Goal: Task Accomplishment & Management: Manage account settings

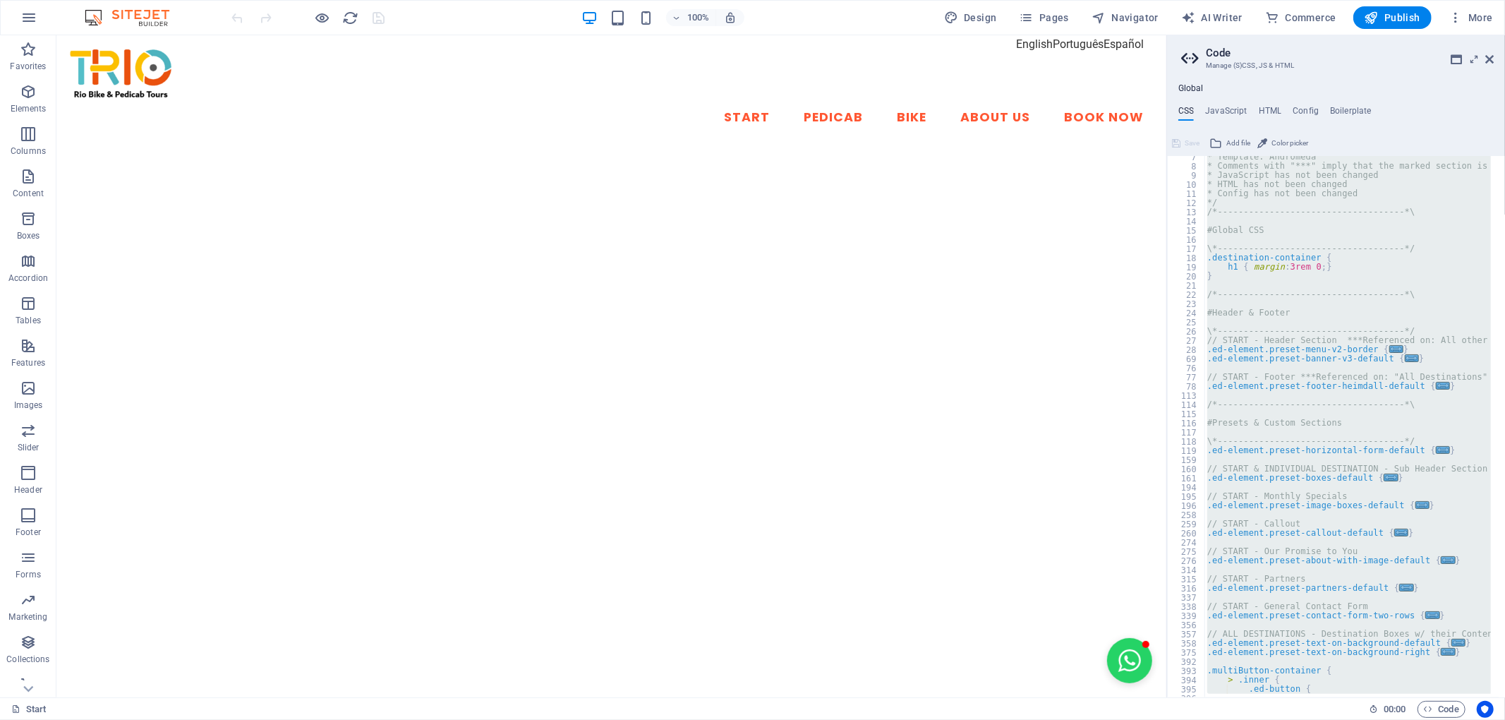
scroll to position [58, 0]
click at [1465, 401] on div "* Template: Andromeda * Comments with "***" imply that the marked section is be…" at bounding box center [1347, 426] width 286 height 541
type textarea "/*------------------------------------*\"
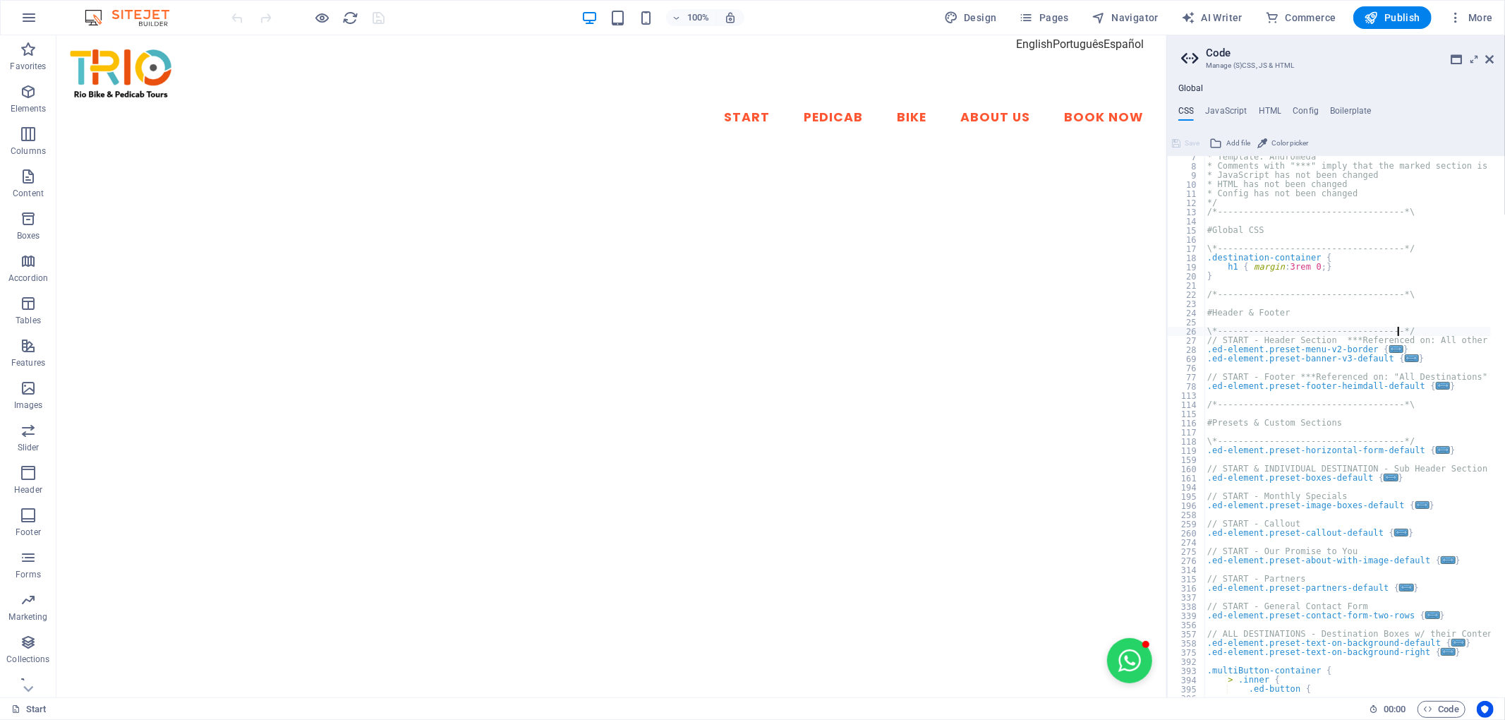
click at [1491, 333] on div at bounding box center [1496, 588] width 18 height 981
click at [1479, 348] on div "* Template: Andromeda * Comments with "***" imply that the marked section is be…" at bounding box center [1435, 425] width 462 height 546
click at [1471, 343] on div "* Template: Andromeda * Comments with "***" imply that the marked section is be…" at bounding box center [1435, 425] width 462 height 546
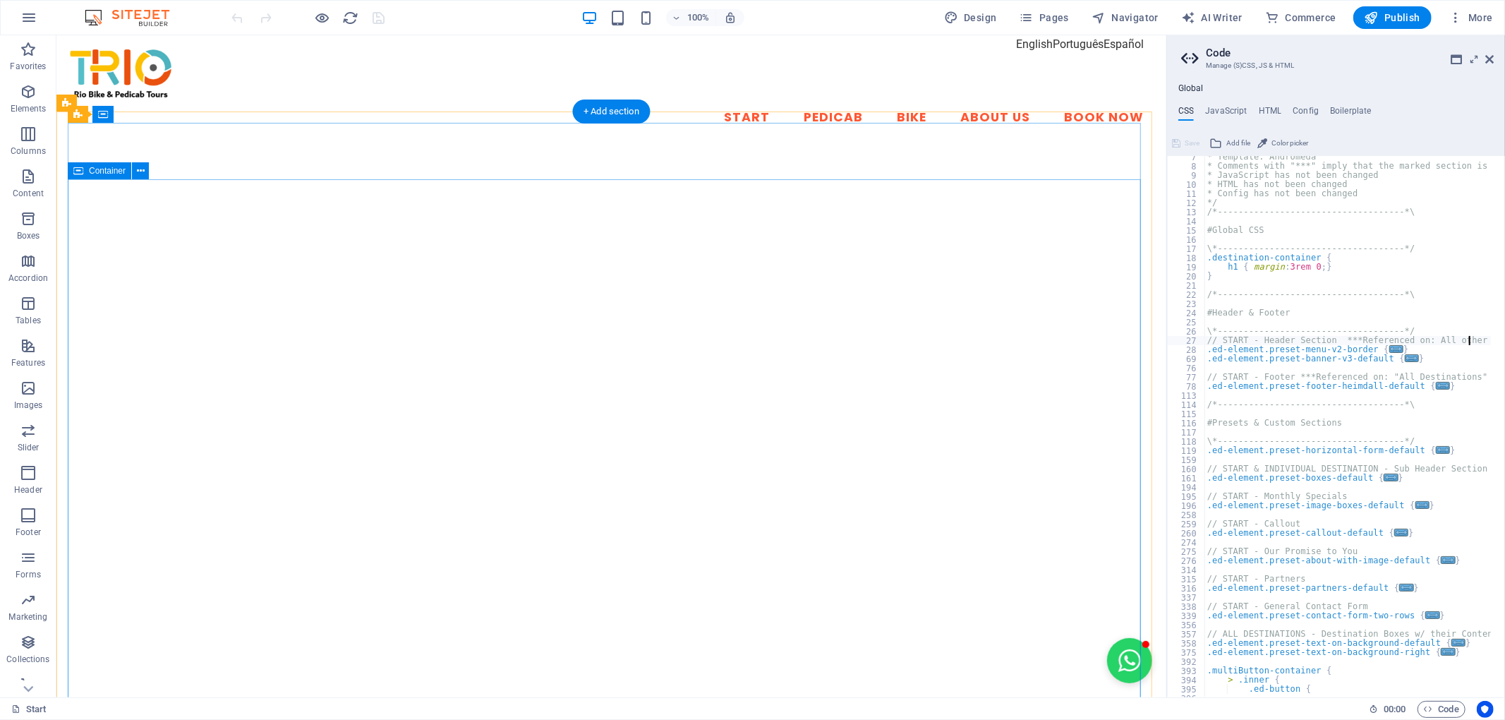
drag, startPoint x: 1223, startPoint y: 302, endPoint x: 971, endPoint y: 280, distance: 252.1
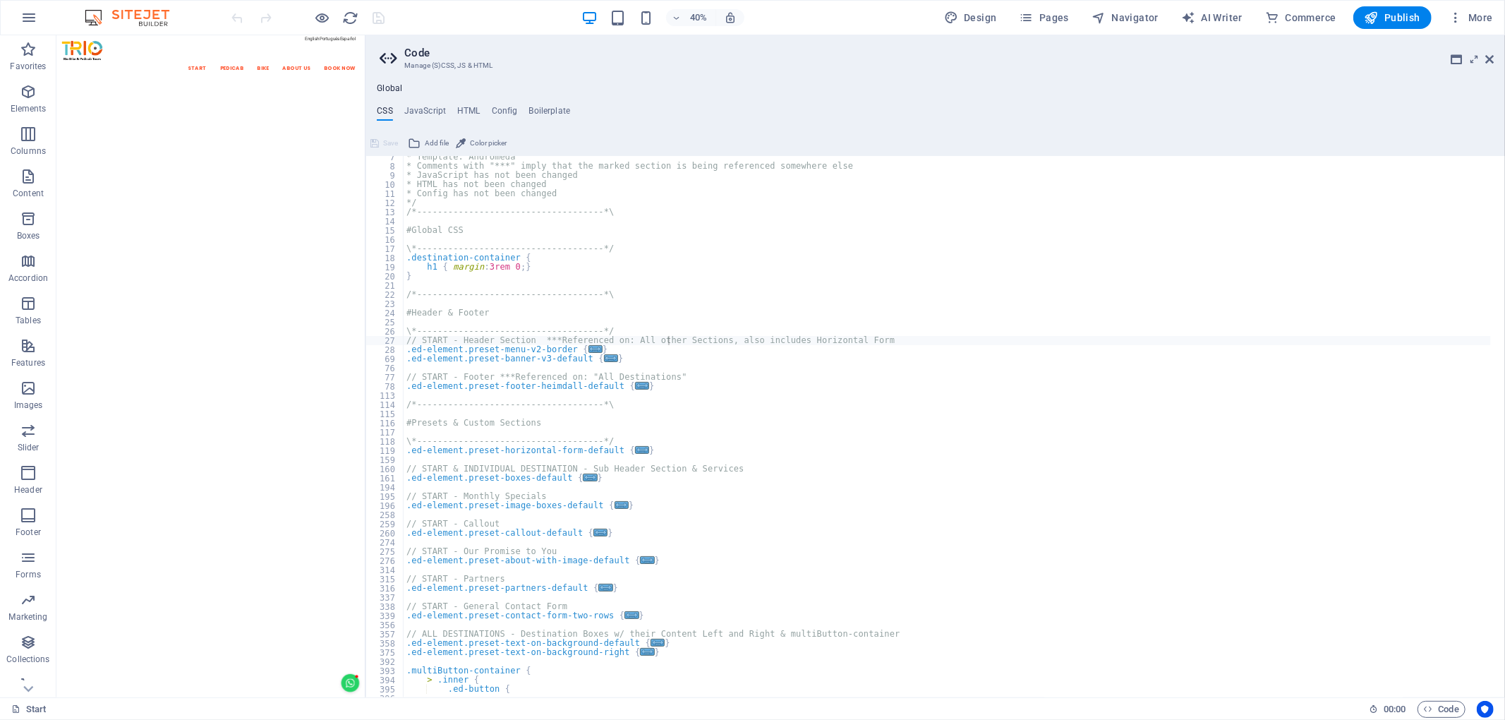
drag, startPoint x: 1169, startPoint y: 248, endPoint x: 362, endPoint y: 384, distance: 818.4
click at [362, 384] on div "H2 Text image overlap Container Container Banner Banner Container Spacer Text M…" at bounding box center [210, 366] width 308 height 662
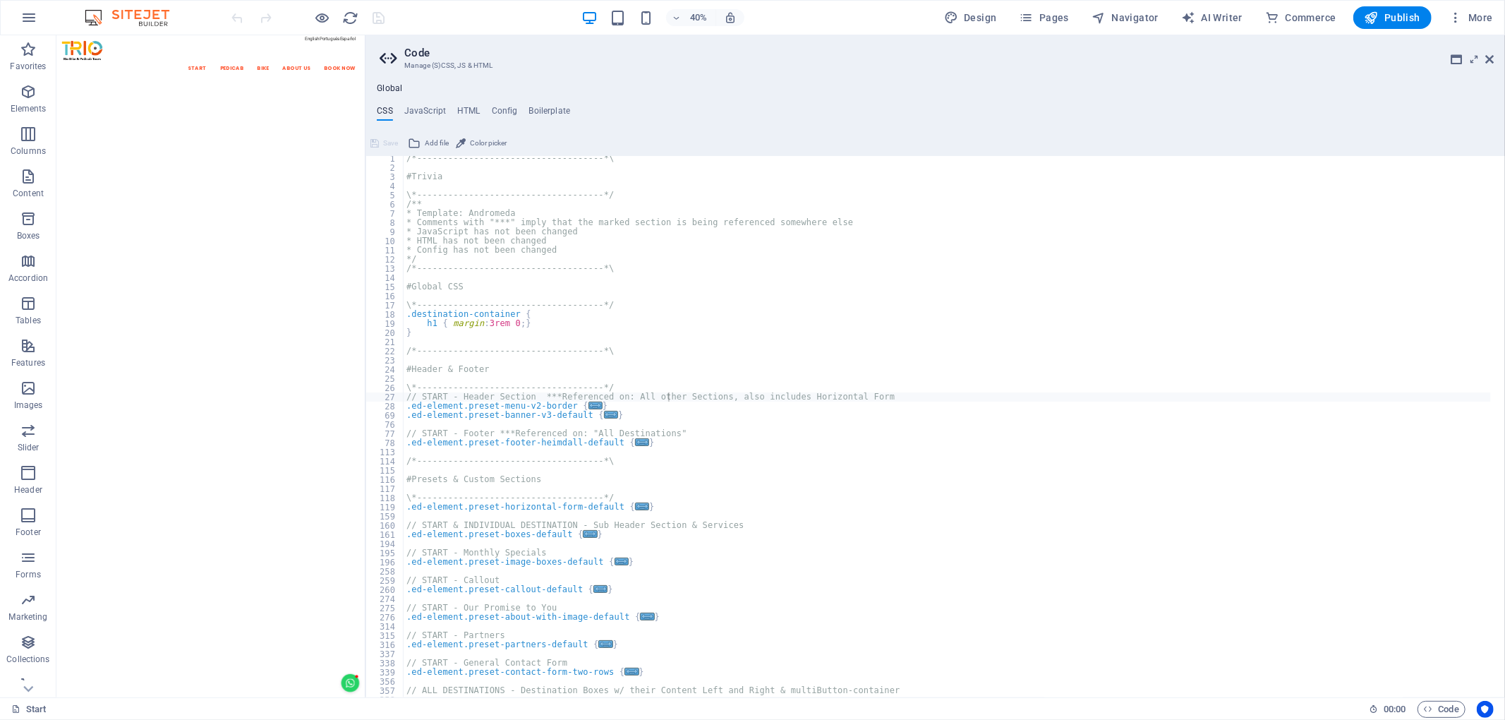
scroll to position [0, 0]
type textarea "// START - Footer ***Referenced on: "All Destinations""
drag, startPoint x: 440, startPoint y: 437, endPoint x: 461, endPoint y: 435, distance: 21.4
click at [461, 435] on div "/*------------------------------------*\ #Trivia \*----------------------------…" at bounding box center [947, 429] width 1087 height 546
click at [775, 172] on div "/*------------------------------------*\ #Trivia \*----------------------------…" at bounding box center [947, 429] width 1087 height 546
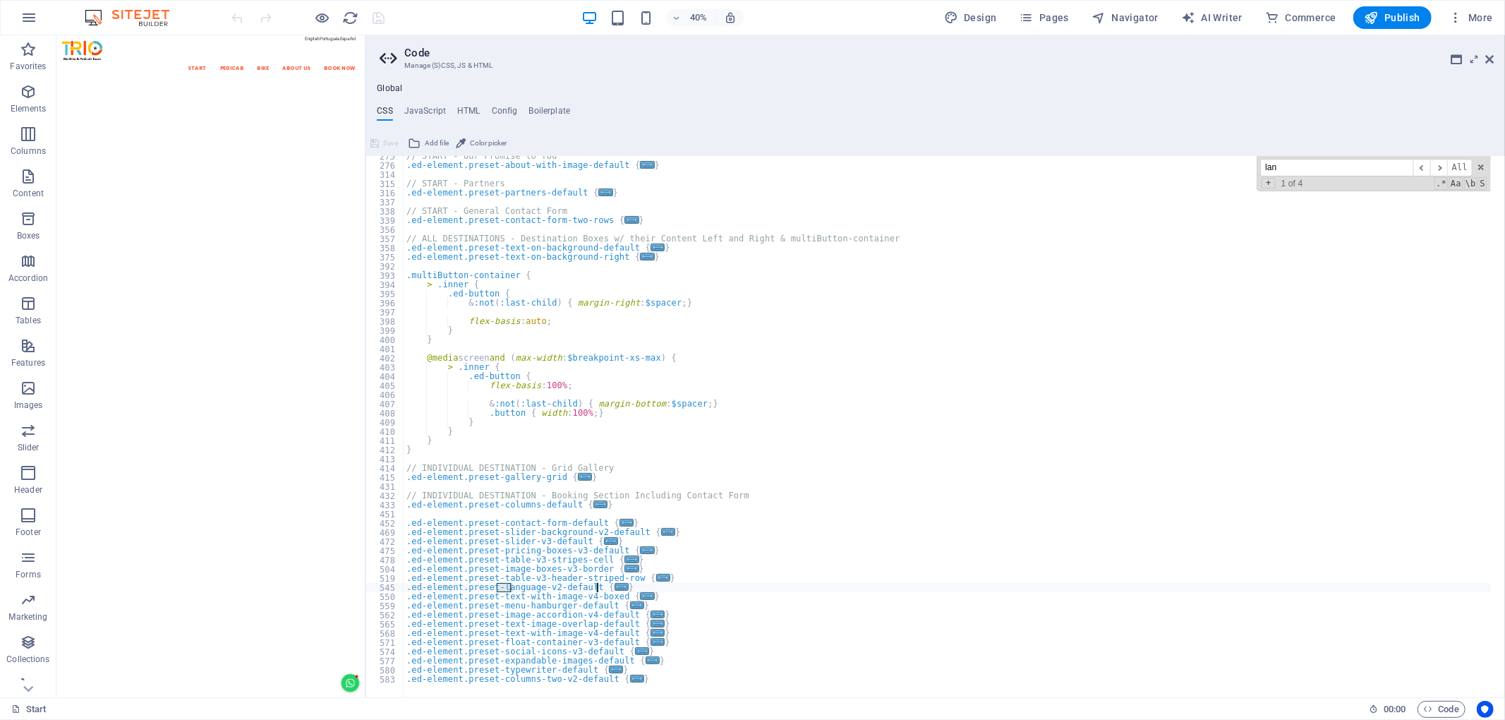
scroll to position [453, 0]
type input "language"
click at [1436, 164] on span "​" at bounding box center [1438, 168] width 17 height 18
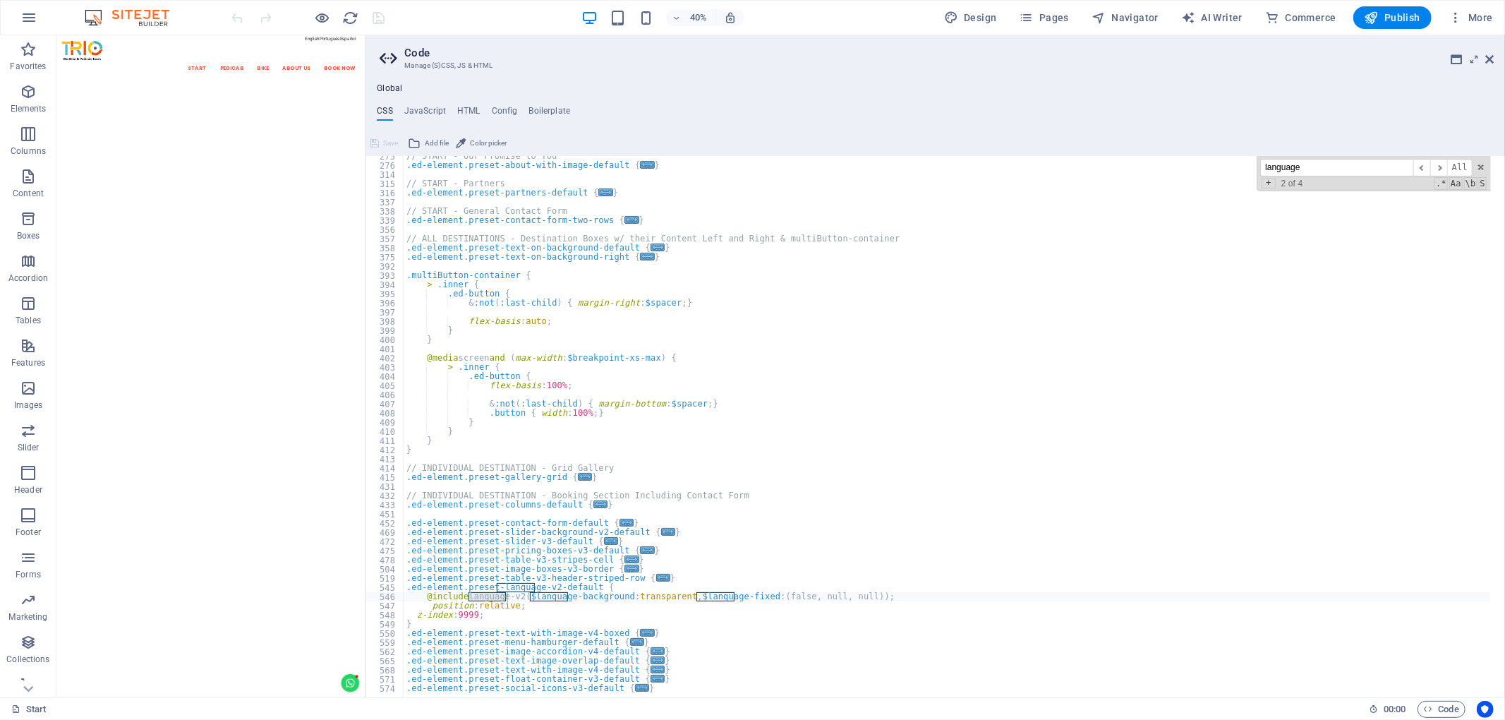
type textarea "z-index: 9999;"
drag, startPoint x: 489, startPoint y: 617, endPoint x: 474, endPoint y: 611, distance: 15.9
click at [474, 611] on div "// START - Our Promise to You .ed-element.preset-about-with-image-default { ...…" at bounding box center [947, 425] width 1087 height 546
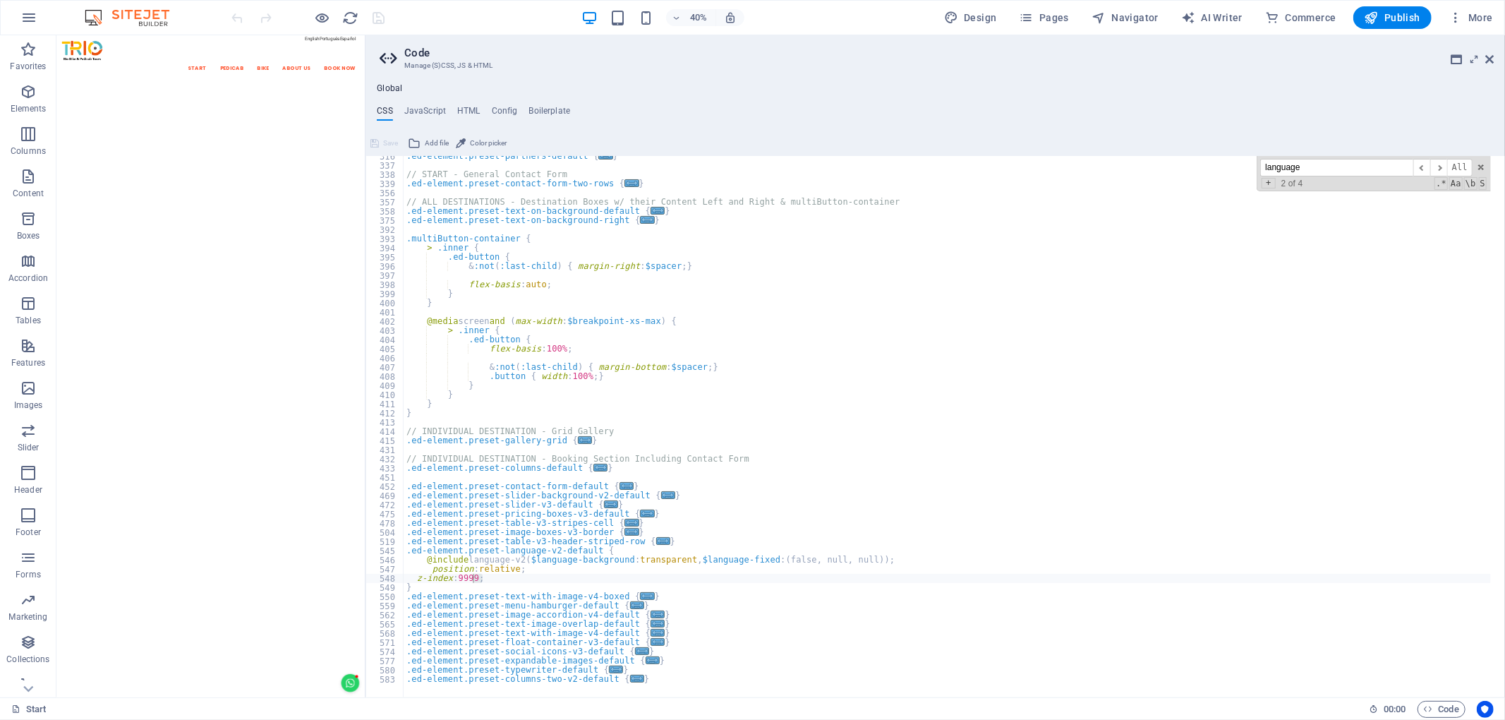
scroll to position [490, 0]
click at [1291, 171] on input "language" at bounding box center [1336, 168] width 153 height 18
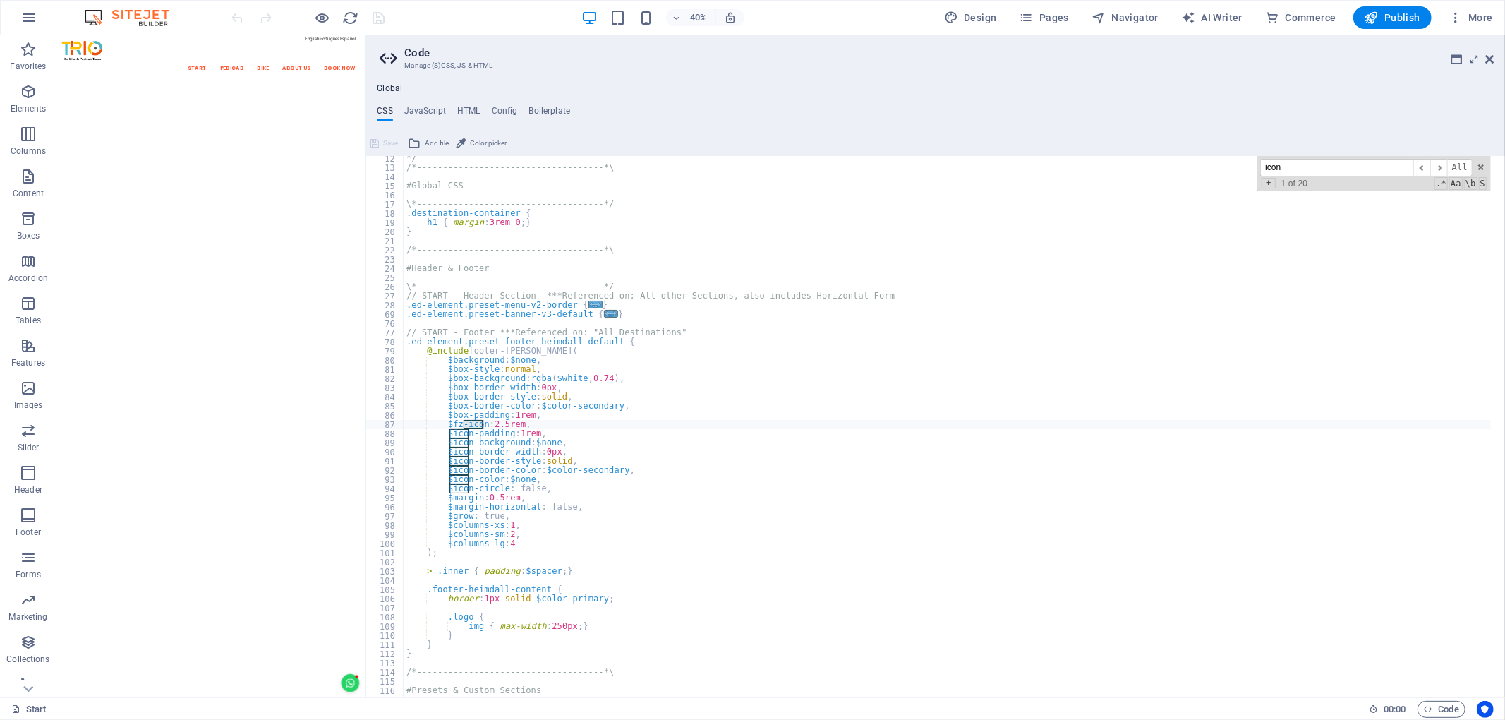
scroll to position [103, 0]
click at [1291, 171] on input "icon" at bounding box center [1336, 168] width 153 height 18
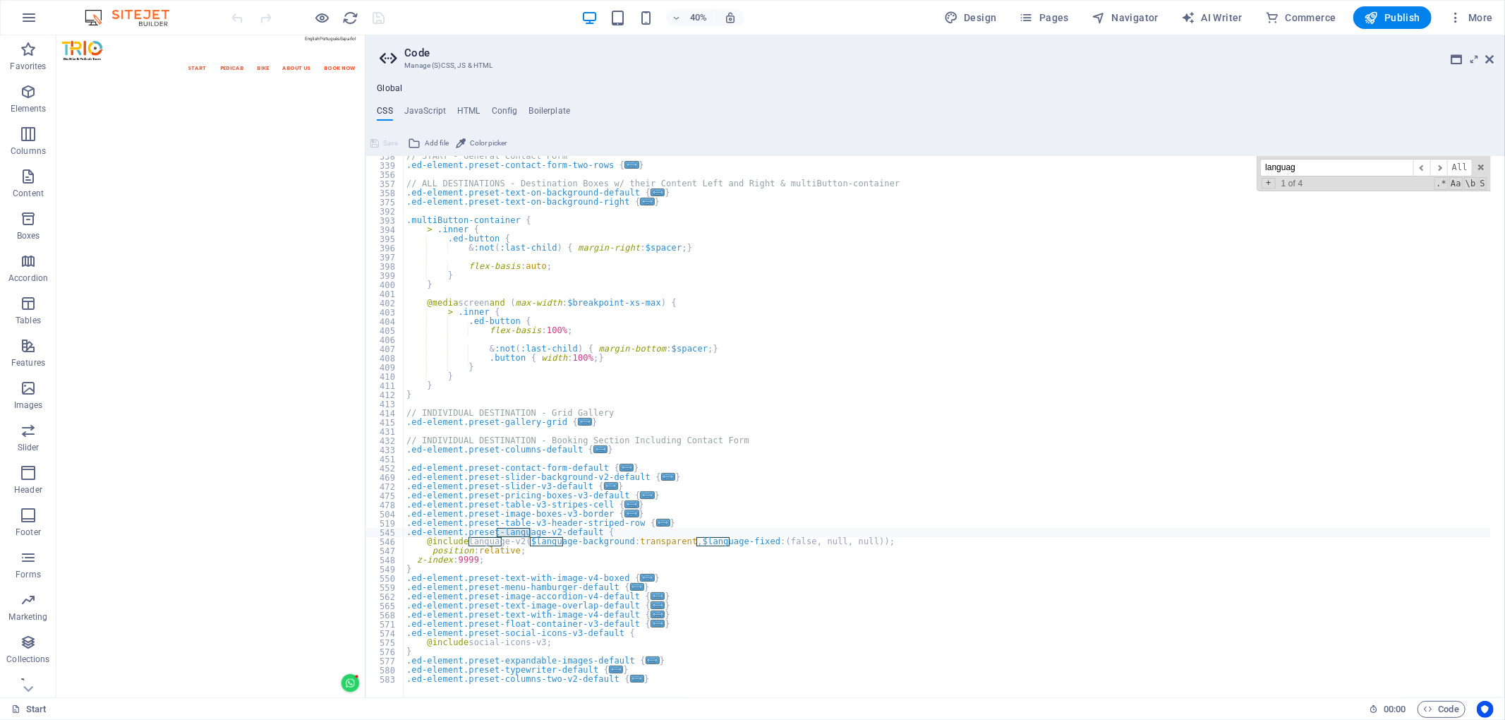
type input "language"
click at [518, 566] on div "// START - General Contact Form .ed-element.preset-contact-form-two-rows { ... …" at bounding box center [947, 425] width 1087 height 546
click at [498, 557] on div "// START - General Contact Form .ed-element.preset-contact-form-two-rows { ... …" at bounding box center [947, 425] width 1087 height 546
type textarea "z-index: 9999;"
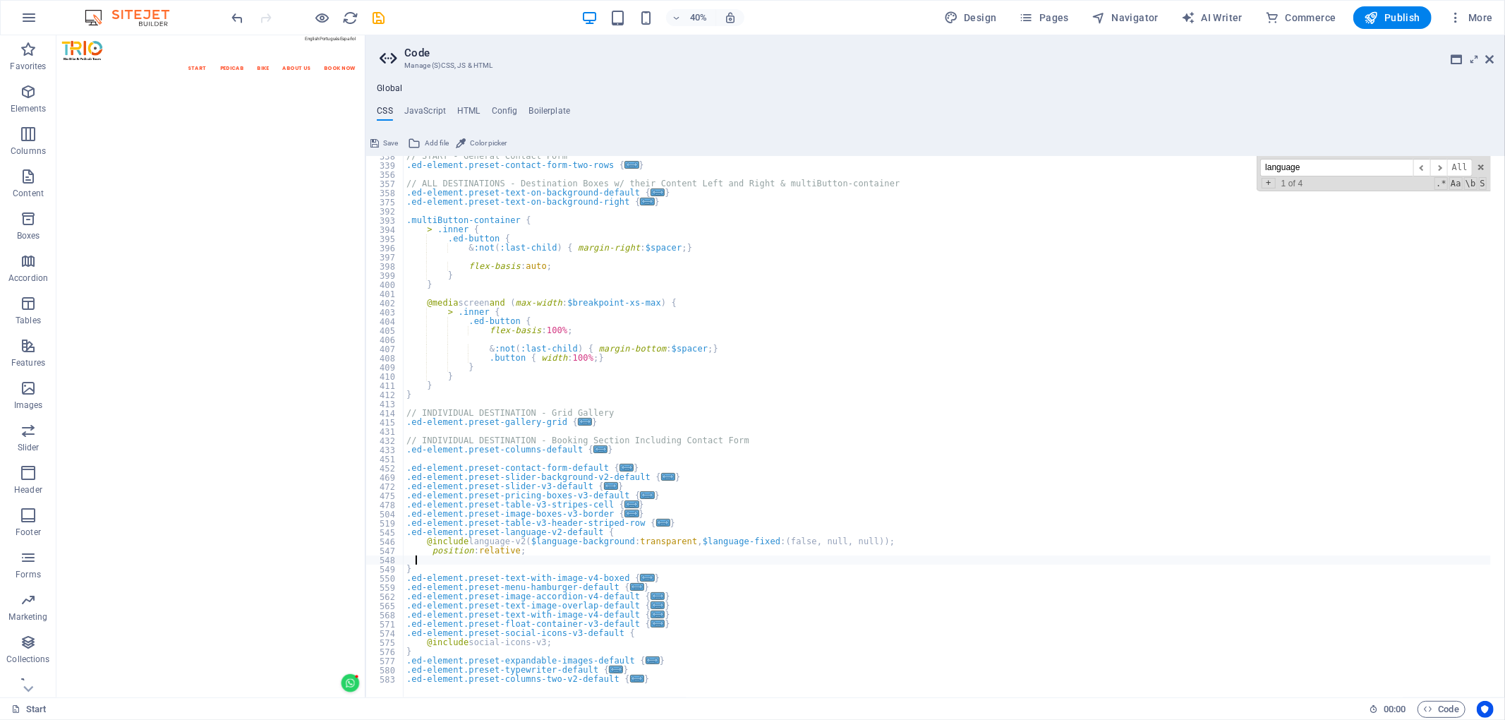
click at [457, 557] on div "// START - General Contact Form .ed-element.preset-contact-form-two-rows { ... …" at bounding box center [947, 425] width 1087 height 546
click at [488, 562] on div "// START - General Contact Form .ed-element.preset-contact-form-two-rows { ... …" at bounding box center [947, 425] width 1087 height 546
click at [485, 559] on div "// START - General Contact Form .ed-element.preset-contact-form-two-rows { ... …" at bounding box center [947, 426] width 1087 height 541
paste textarea "z-index: 9999;"
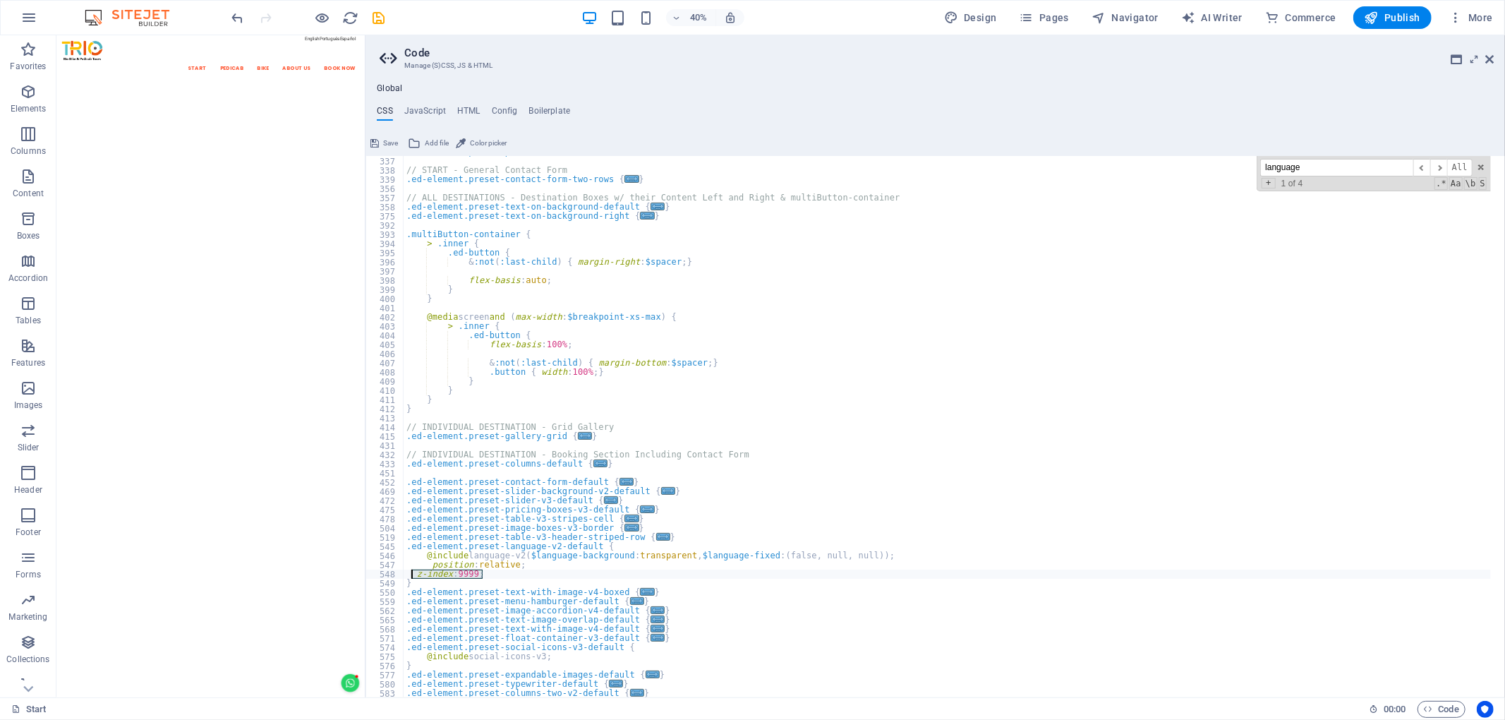
drag, startPoint x: 502, startPoint y: 574, endPoint x: 412, endPoint y: 576, distance: 90.3
click at [412, 576] on div ".ed-element.preset-partners-default { ... } // START - General Contact Form .ed…" at bounding box center [947, 427] width 1087 height 560
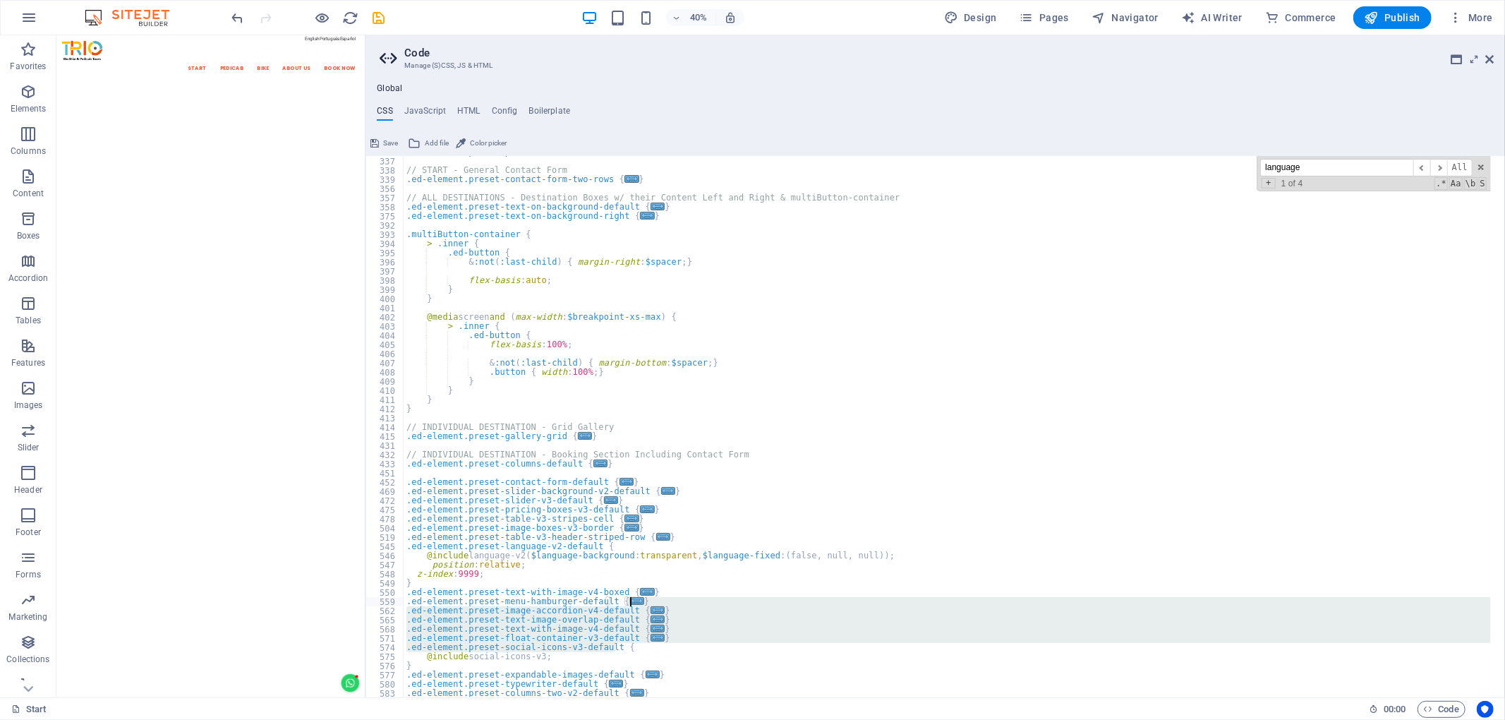
drag, startPoint x: 938, startPoint y: 649, endPoint x: 638, endPoint y: 597, distance: 304.3
click at [641, 597] on div ".ed-element.preset-partners-default { ... } // START - General Contact Form .ed…" at bounding box center [947, 427] width 1087 height 560
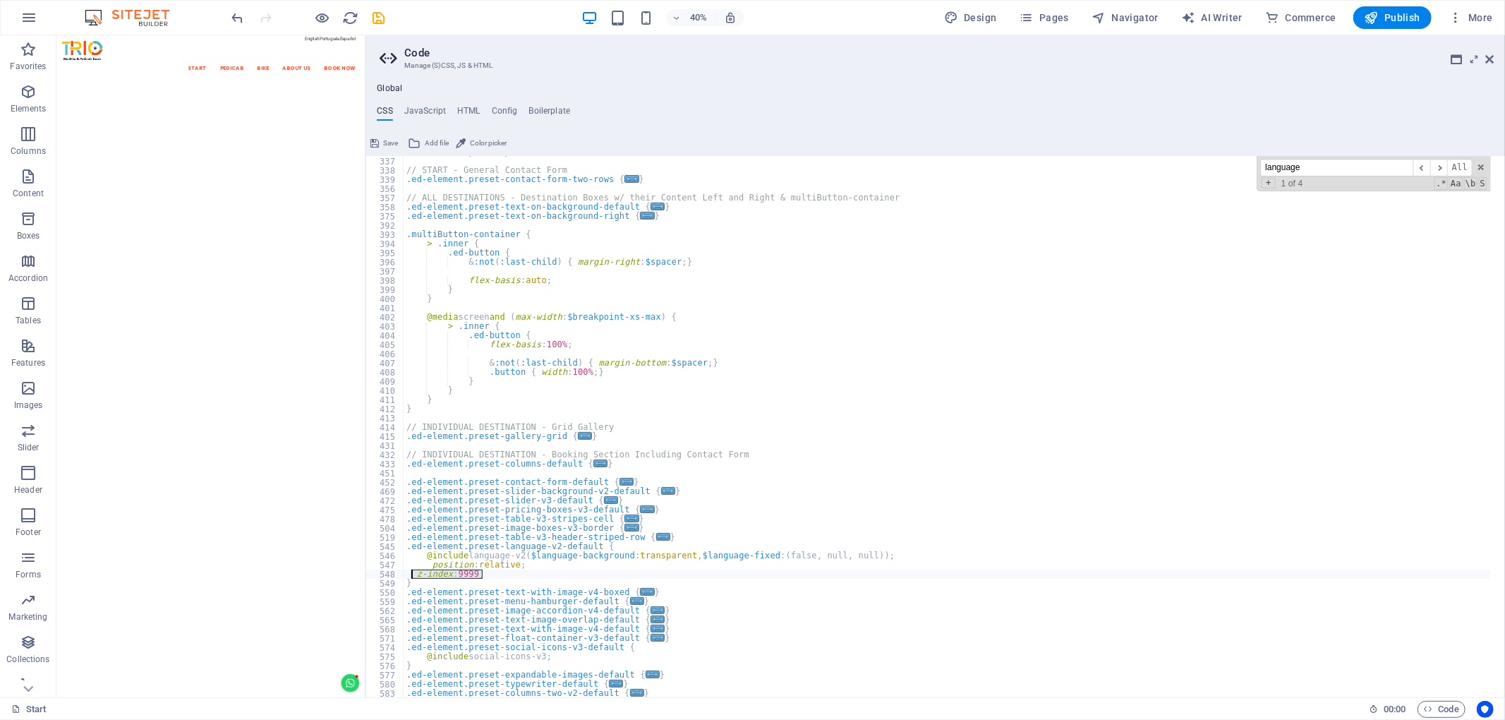
drag, startPoint x: 491, startPoint y: 574, endPoint x: 413, endPoint y: 574, distance: 78.3
click at [413, 574] on div ".ed-element.preset-partners-default { ... } // START - General Contact Form .ed…" at bounding box center [947, 427] width 1087 height 560
type textarea "z-index: 9999;"
click at [483, 576] on div ".ed-element.preset-partners-default { ... } // START - General Contact Form .ed…" at bounding box center [947, 426] width 1087 height 541
drag, startPoint x: 476, startPoint y: 571, endPoint x: 415, endPoint y: 576, distance: 60.9
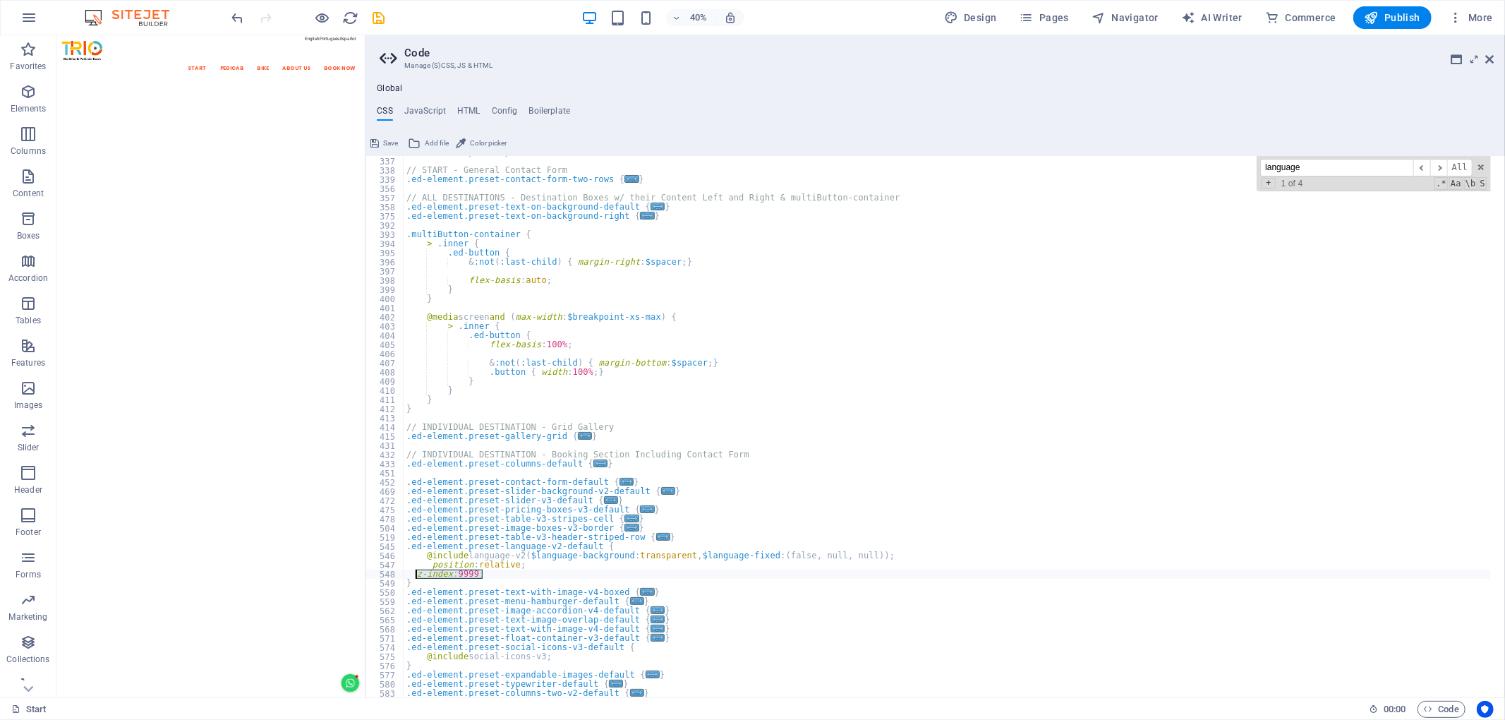
click at [415, 576] on div ".ed-element.preset-partners-default { ... } // START - General Contact Form .ed…" at bounding box center [947, 427] width 1087 height 560
click at [392, 140] on span "Save" at bounding box center [390, 143] width 15 height 17
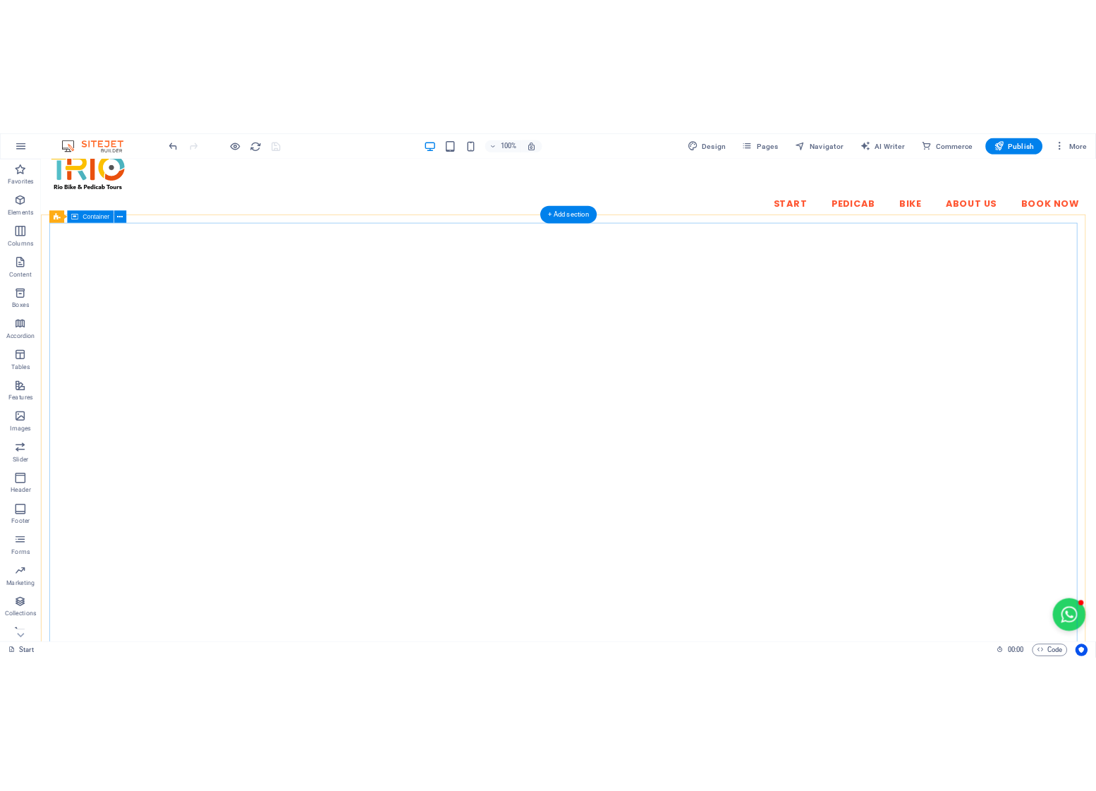
scroll to position [0, 0]
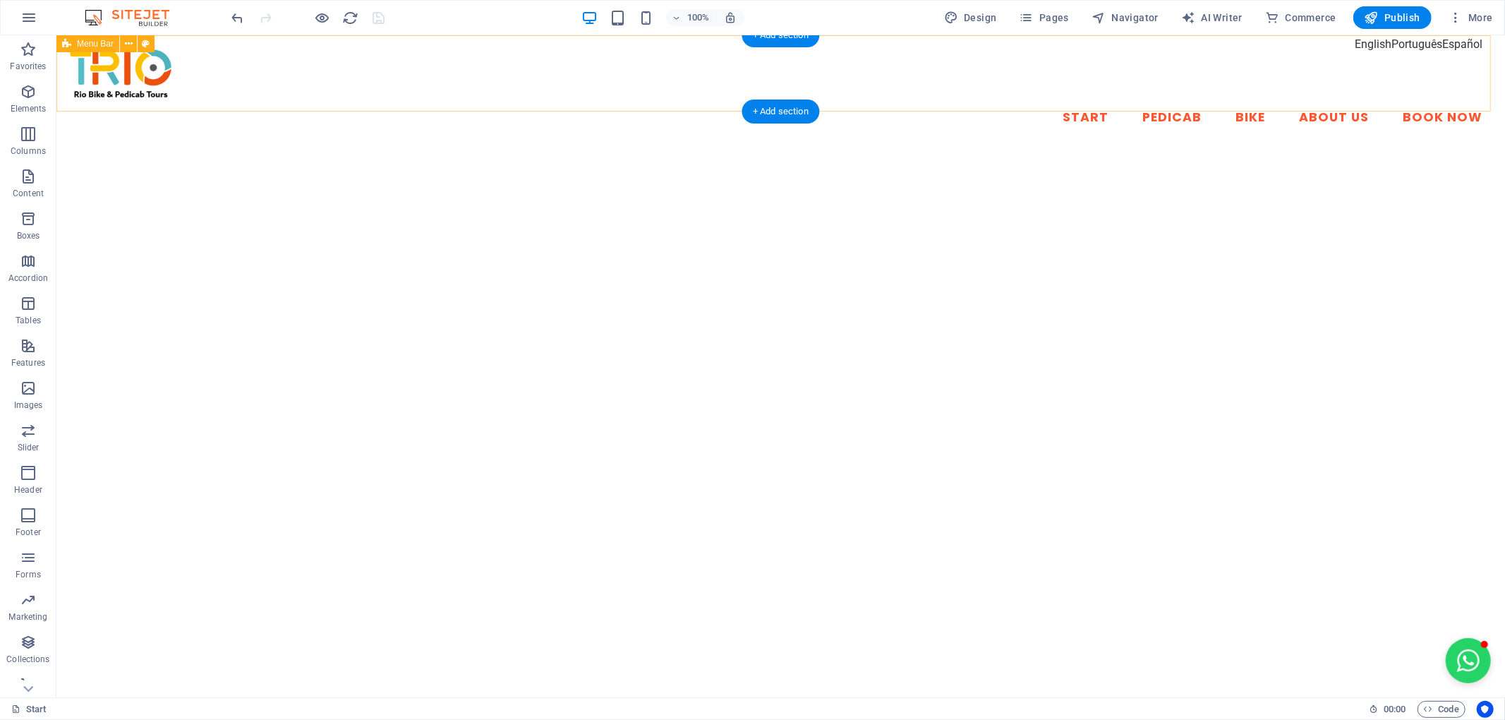
click at [1357, 49] on div "Start Pedicab Bike About Us Book Now" at bounding box center [780, 90] width 1448 height 111
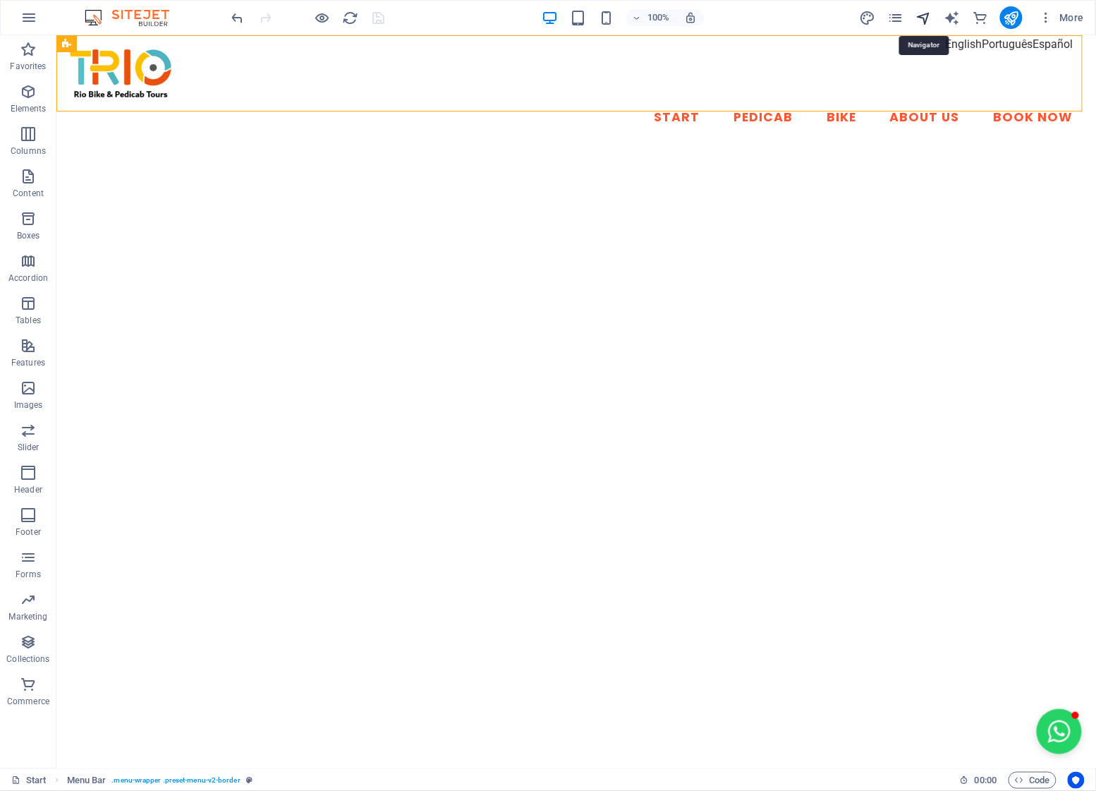
click at [928, 23] on icon "navigator" at bounding box center [924, 18] width 16 height 16
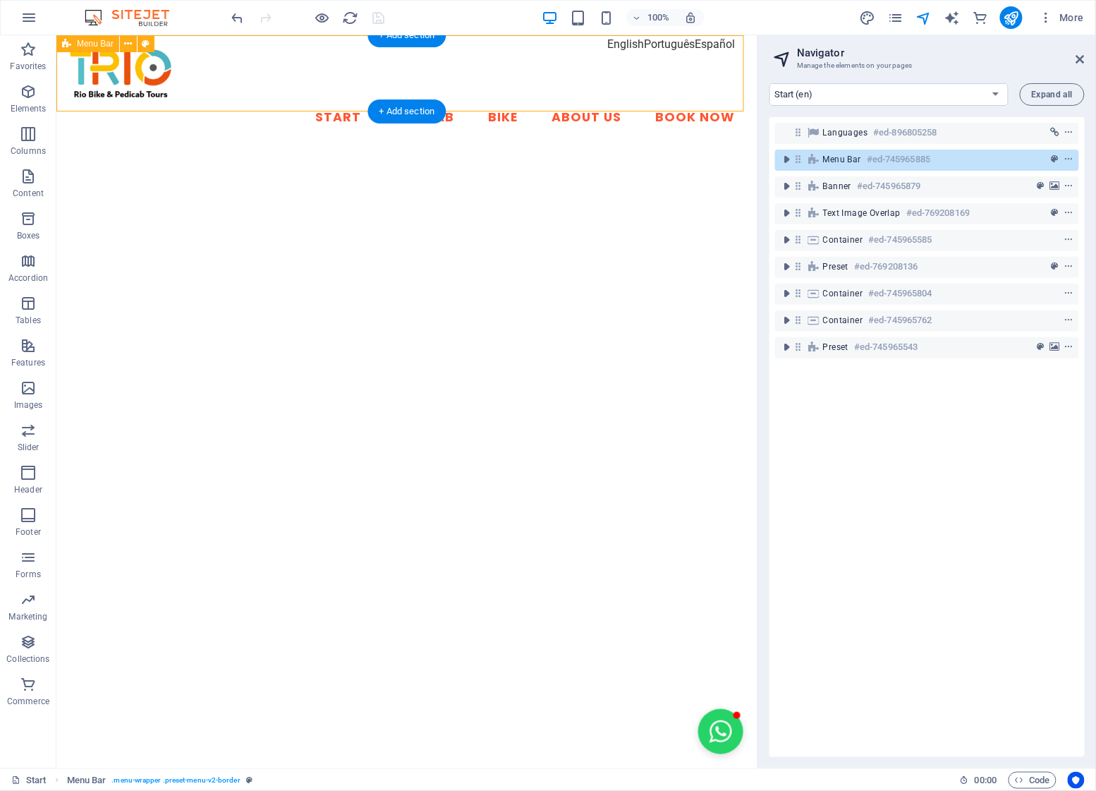
click at [701, 39] on div "Start Pedicab Bike About Us Book Now" at bounding box center [406, 90] width 701 height 111
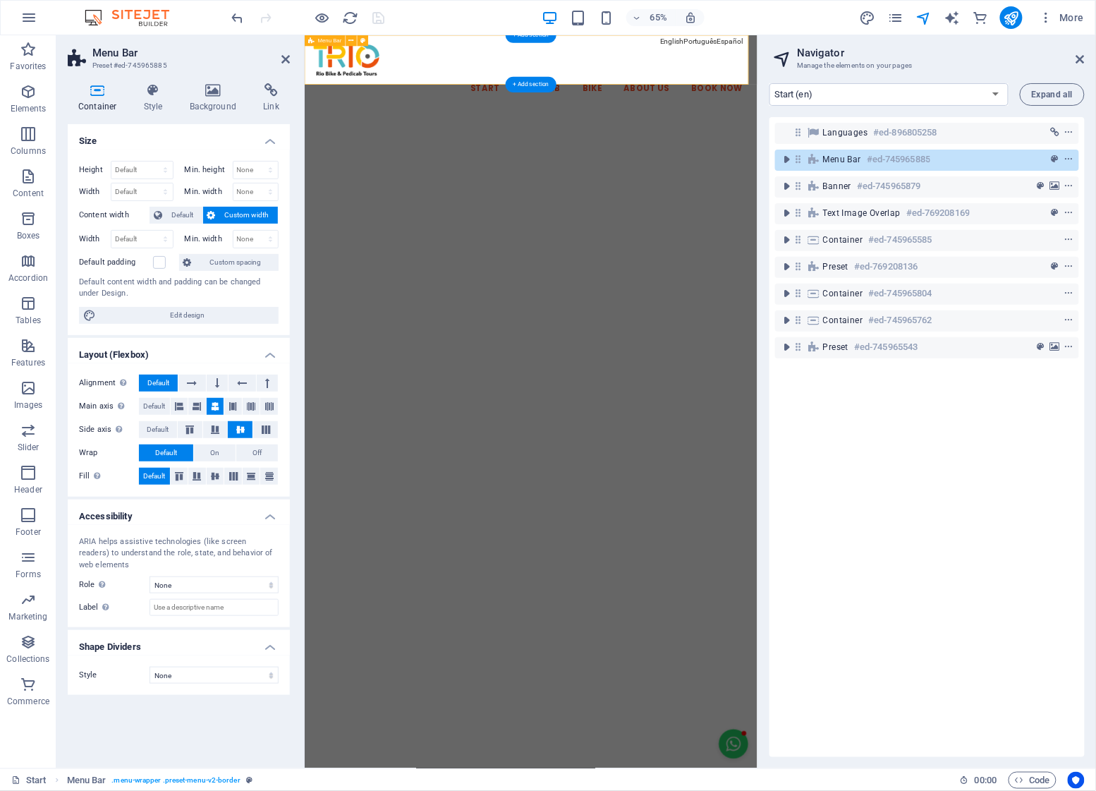
click at [914, 42] on div "Start Pedicab Bike About Us Book Now" at bounding box center [652, 90] width 697 height 111
click at [932, 36] on div "Start Pedicab Bike About Us Book Now" at bounding box center [652, 90] width 697 height 111
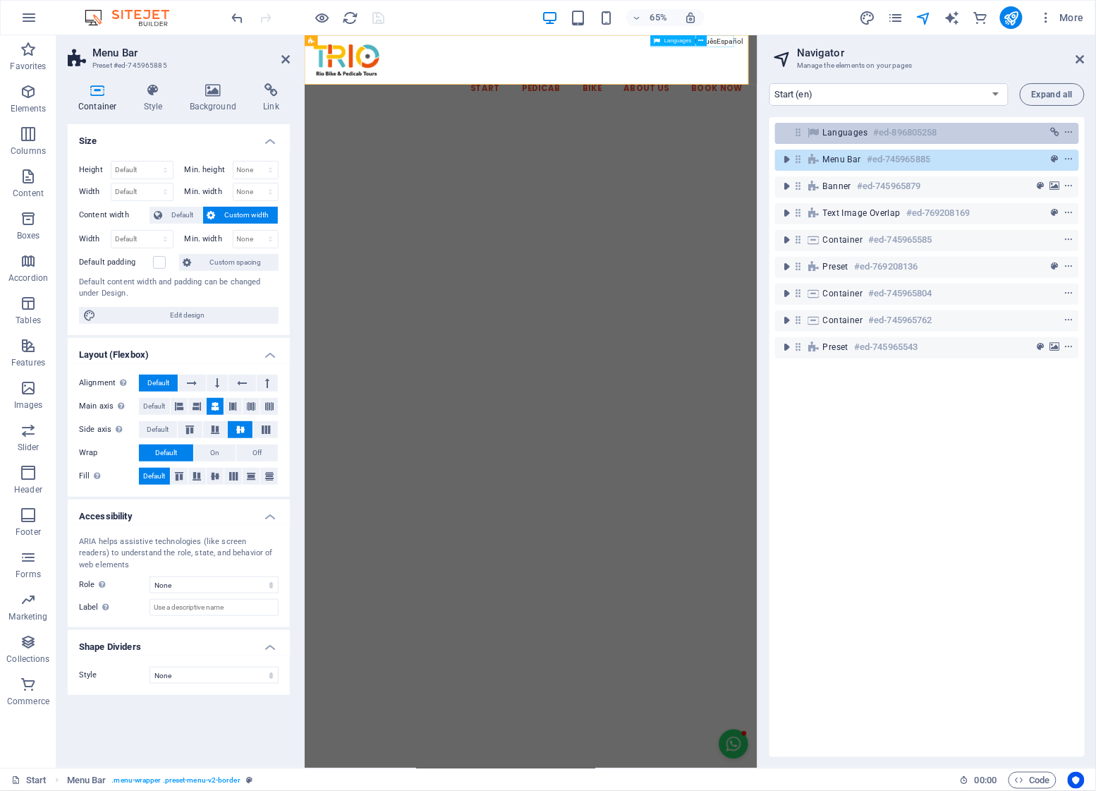
click at [887, 135] on h6 "#ed-896805258" at bounding box center [905, 132] width 63 height 17
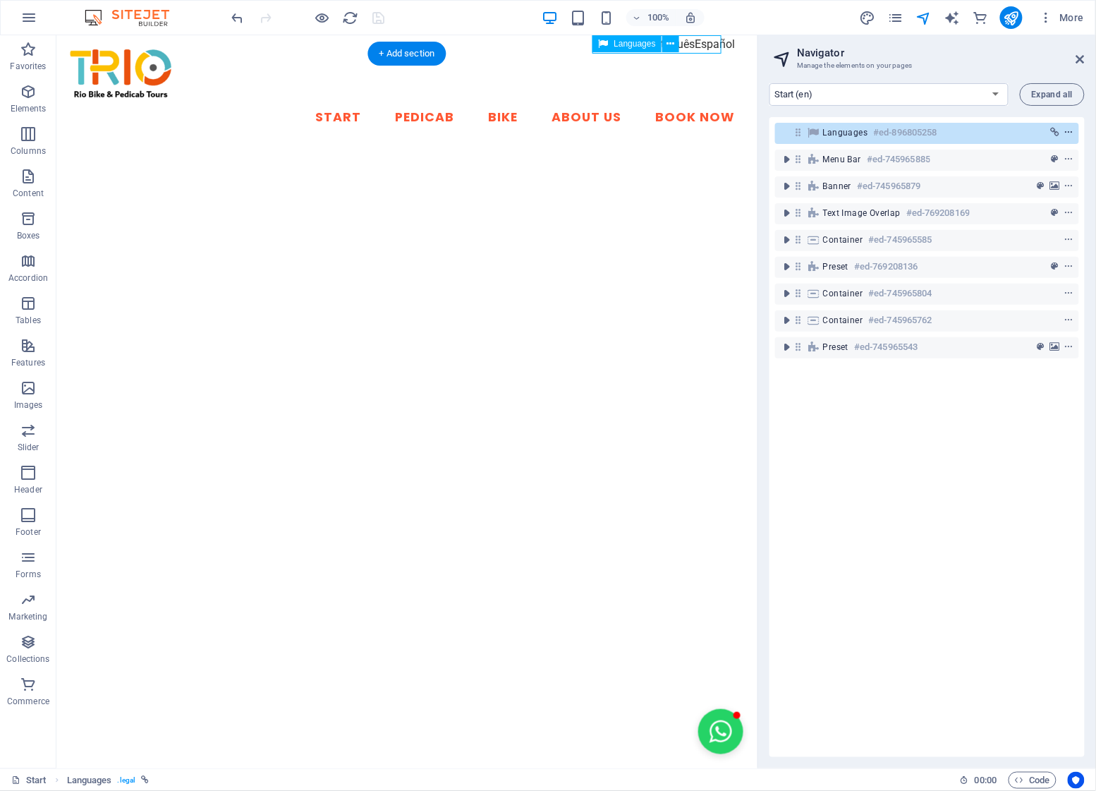
click at [1065, 134] on icon "context-menu" at bounding box center [1070, 133] width 10 height 10
click at [1071, 136] on icon "context-menu" at bounding box center [1070, 133] width 10 height 10
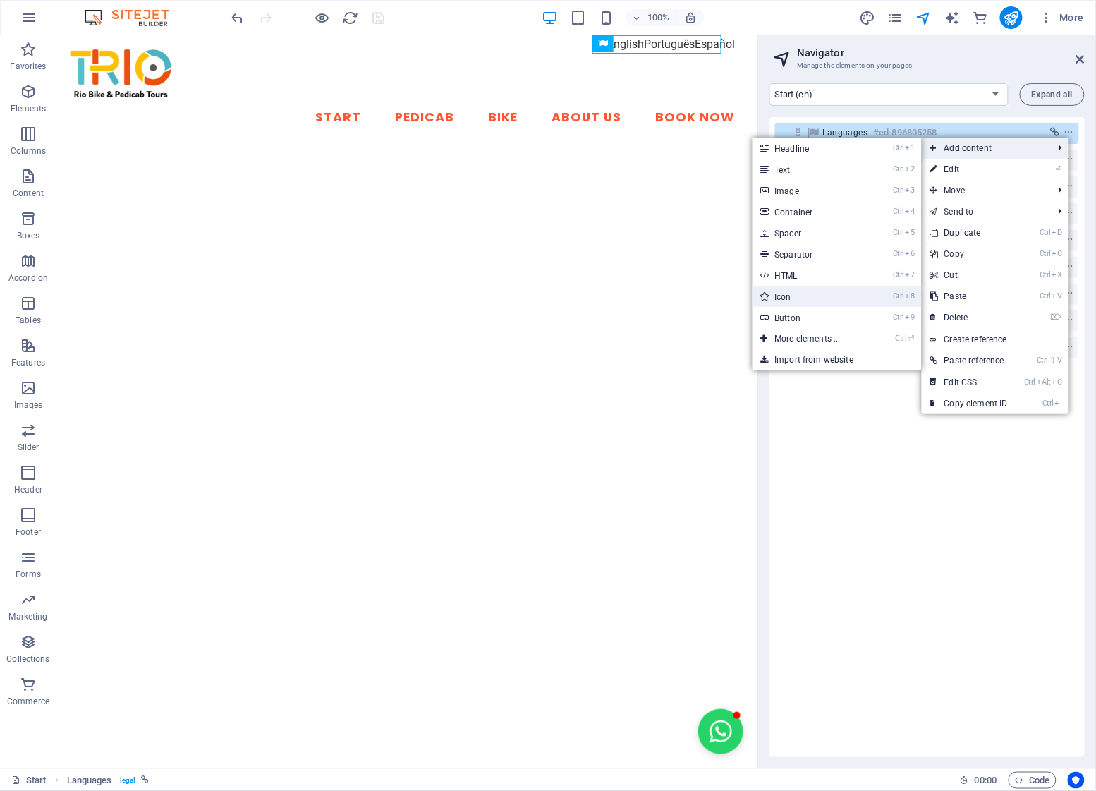
click at [811, 296] on link "Ctrl 8 Icon" at bounding box center [811, 296] width 116 height 21
select select "xMidYMid"
select select "px"
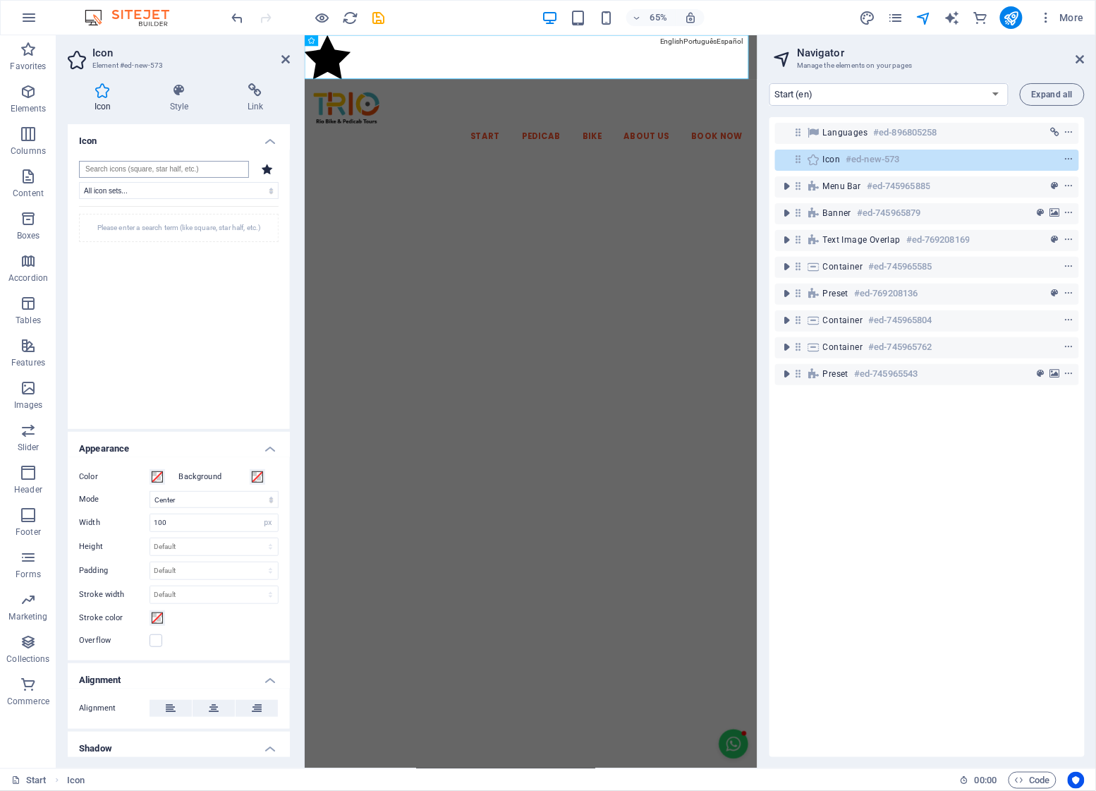
click at [198, 168] on input "search" at bounding box center [164, 169] width 170 height 17
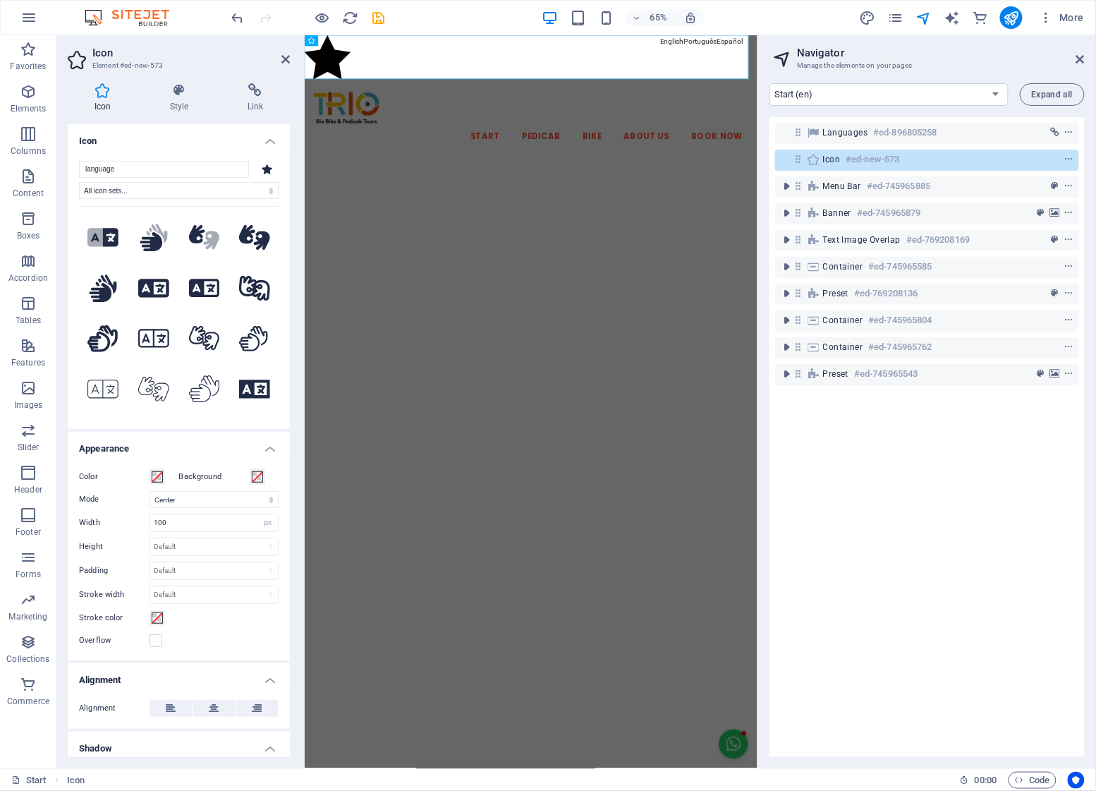
drag, startPoint x: 141, startPoint y: 165, endPoint x: 68, endPoint y: 155, distance: 73.3
click at [68, 155] on div "language All icon sets... IcoFont Ionicons FontAwesome Brands FontAwesome Duoto…" at bounding box center [179, 289] width 222 height 279
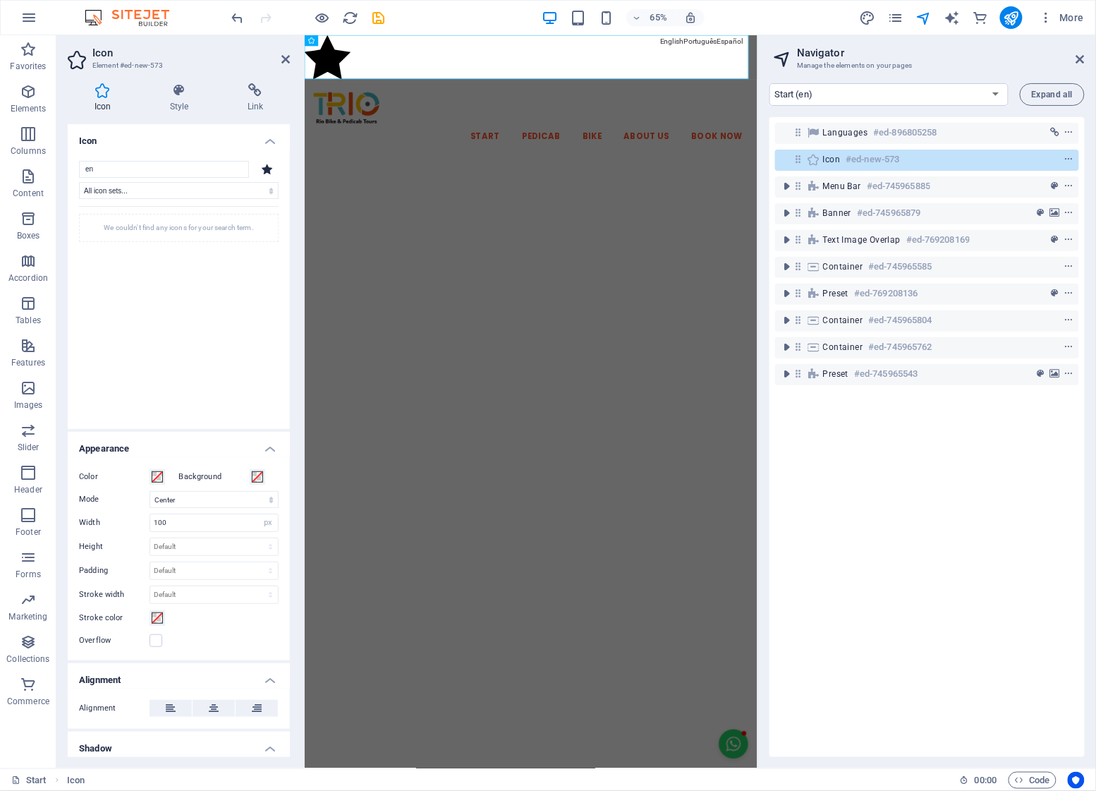
type input "e"
click at [281, 56] on icon at bounding box center [285, 59] width 8 height 11
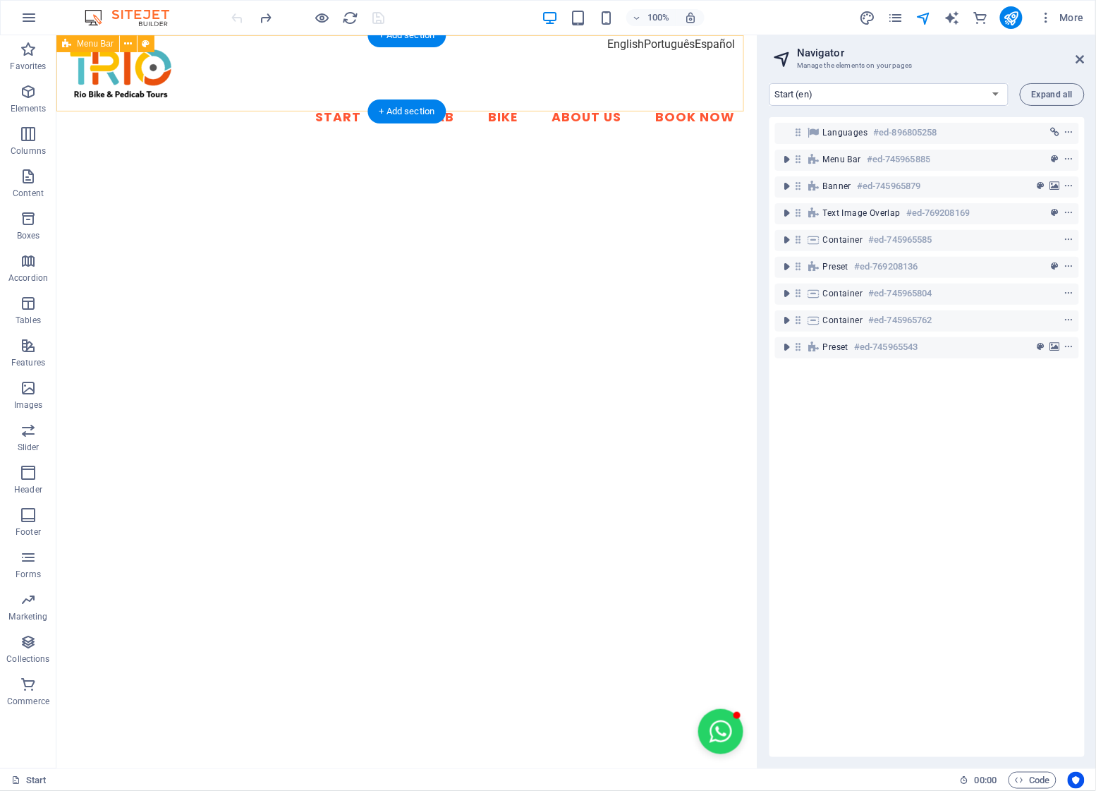
click at [660, 47] on div "Start Pedicab Bike About Us Book Now" at bounding box center [406, 90] width 701 height 111
click at [689, 37] on div "Start Pedicab Bike About Us Book Now" at bounding box center [406, 90] width 701 height 111
click at [700, 45] on div "Start Pedicab Bike About Us Book Now" at bounding box center [406, 90] width 701 height 111
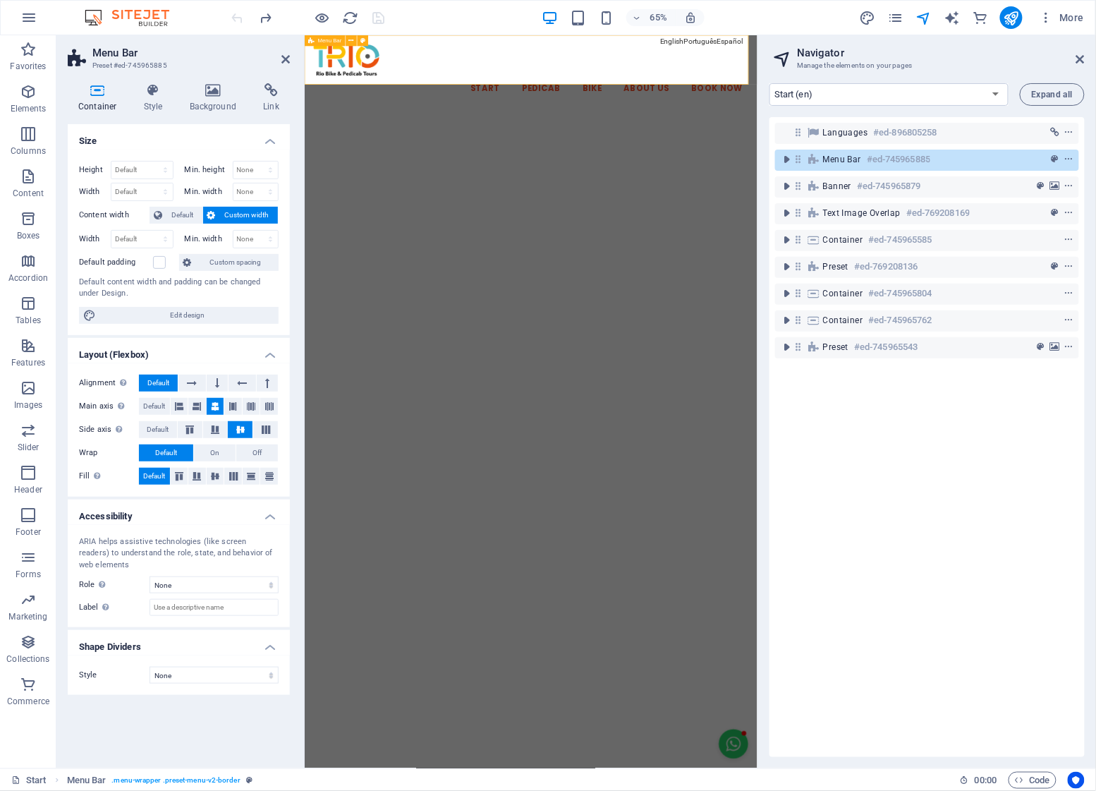
click at [890, 36] on div "Start Pedicab Bike About Us Book Now" at bounding box center [652, 90] width 697 height 111
click at [906, 47] on div "Start Pedicab Bike About Us Book Now" at bounding box center [652, 90] width 697 height 111
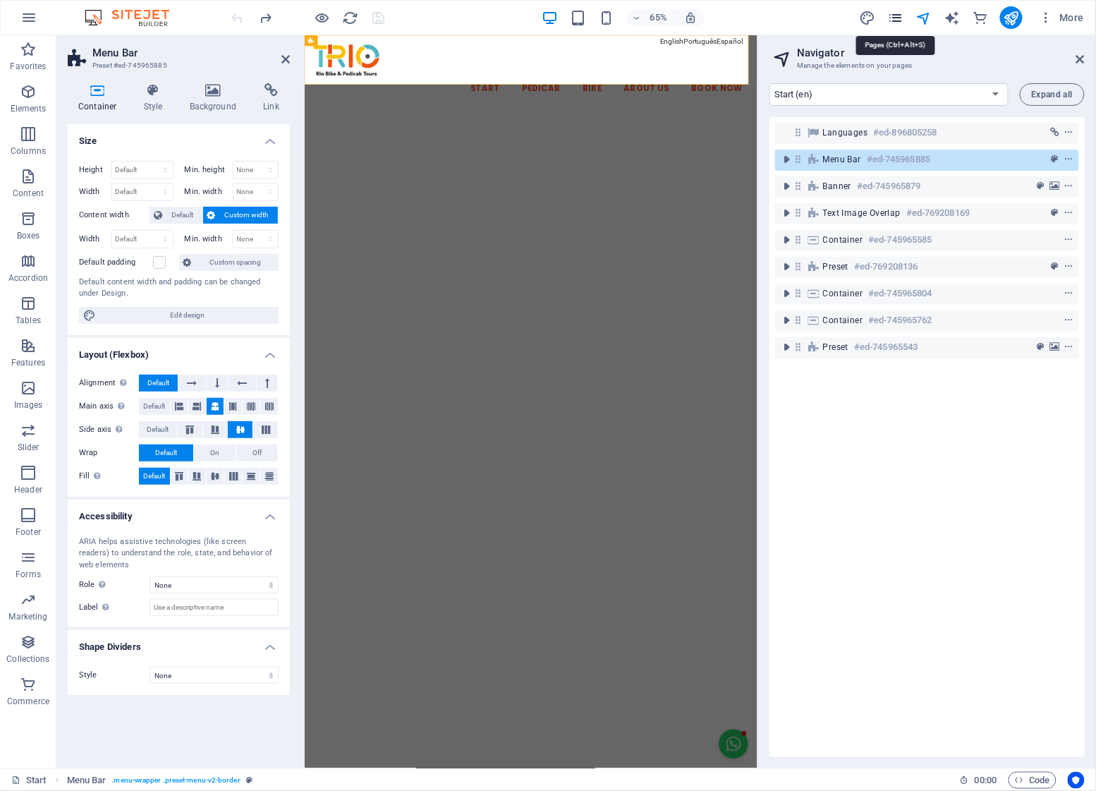
click at [895, 23] on icon "pages" at bounding box center [896, 18] width 16 height 16
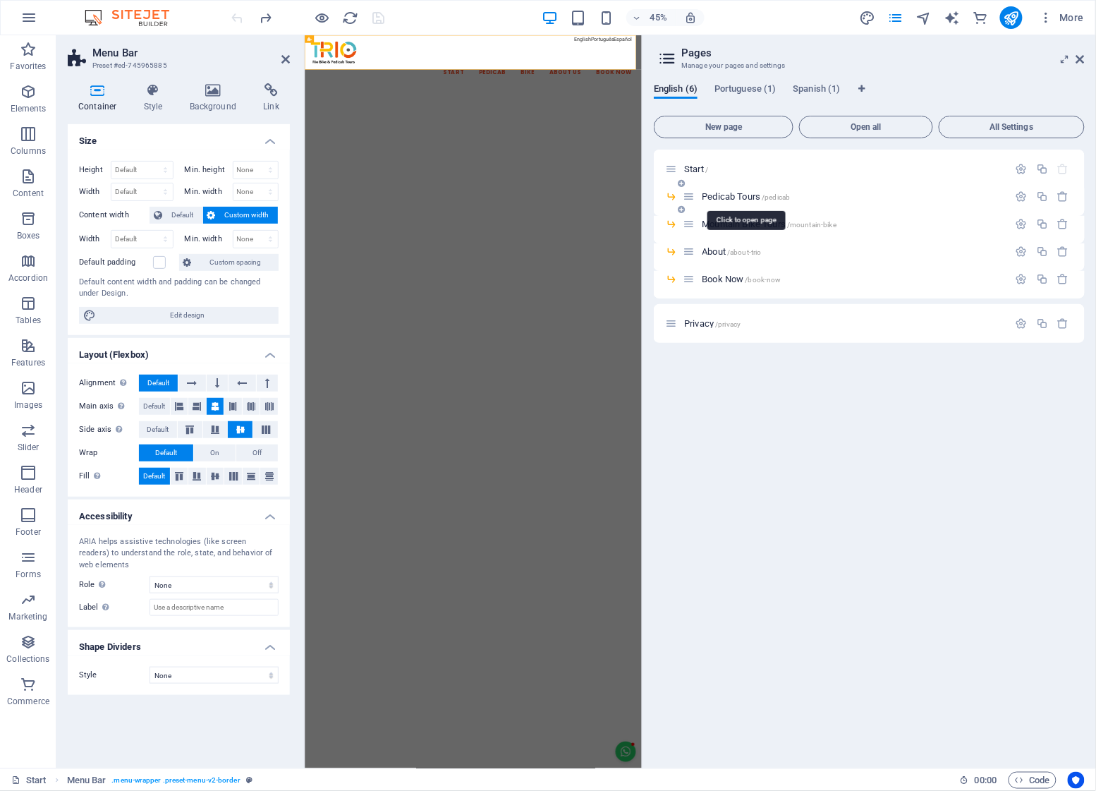
click at [722, 193] on span "Pedicab Tours /pedicab" at bounding box center [747, 196] width 88 height 11
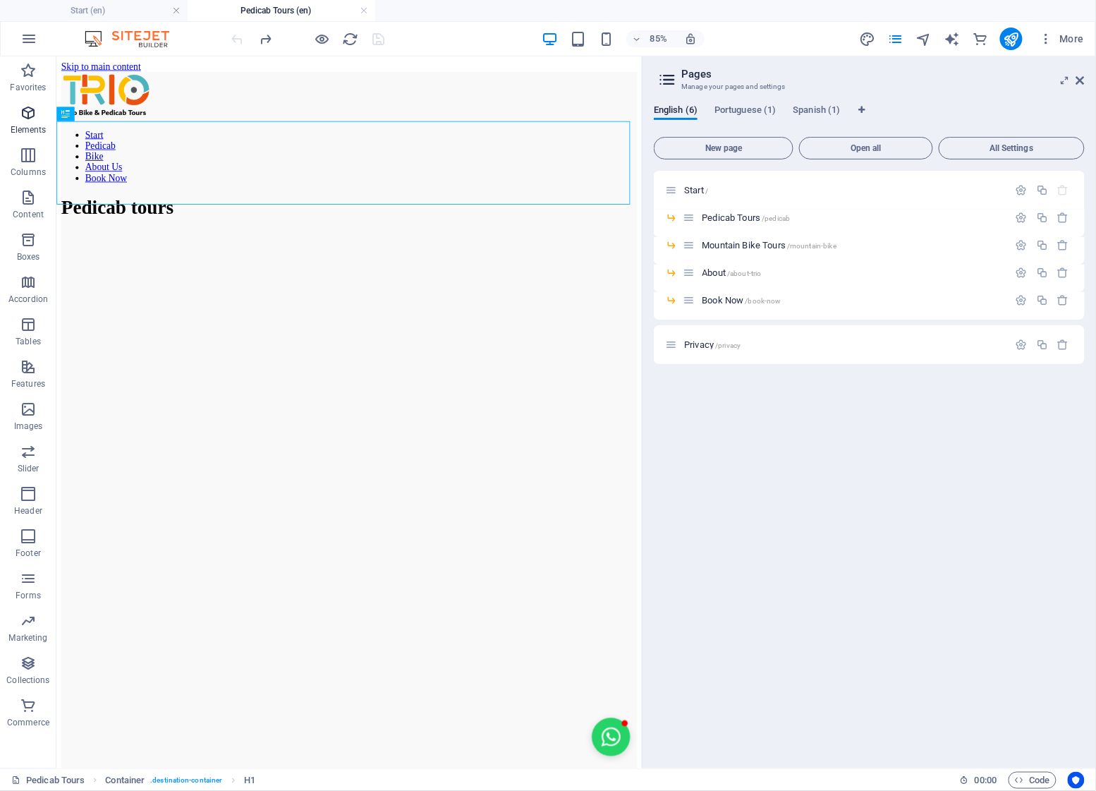
click at [23, 116] on icon "button" at bounding box center [28, 112] width 17 height 17
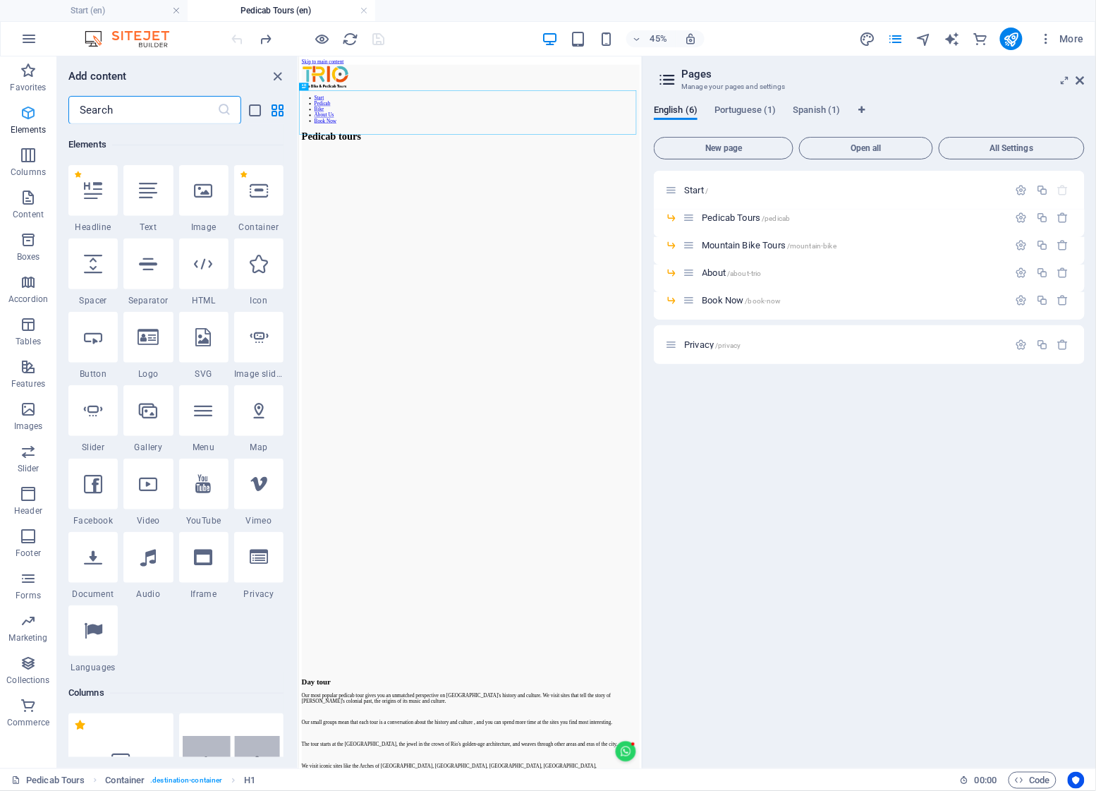
scroll to position [150, 0]
click at [119, 111] on input "text" at bounding box center [142, 110] width 149 height 28
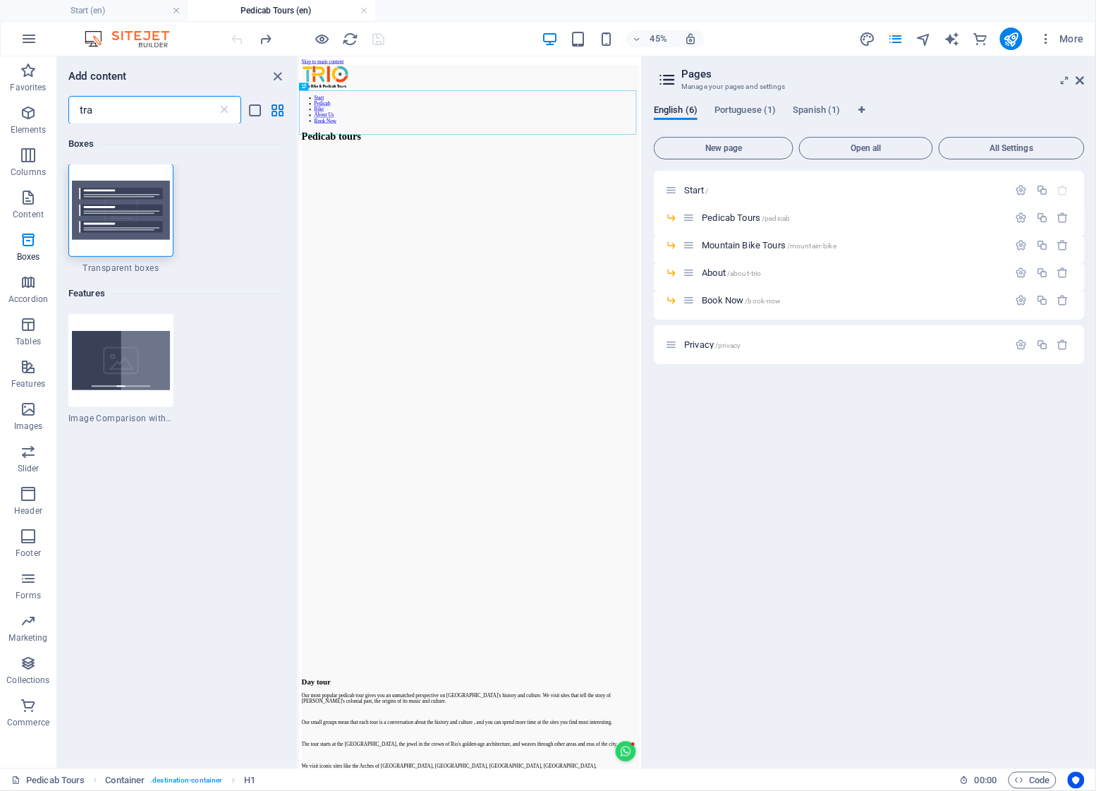
scroll to position [0, 0]
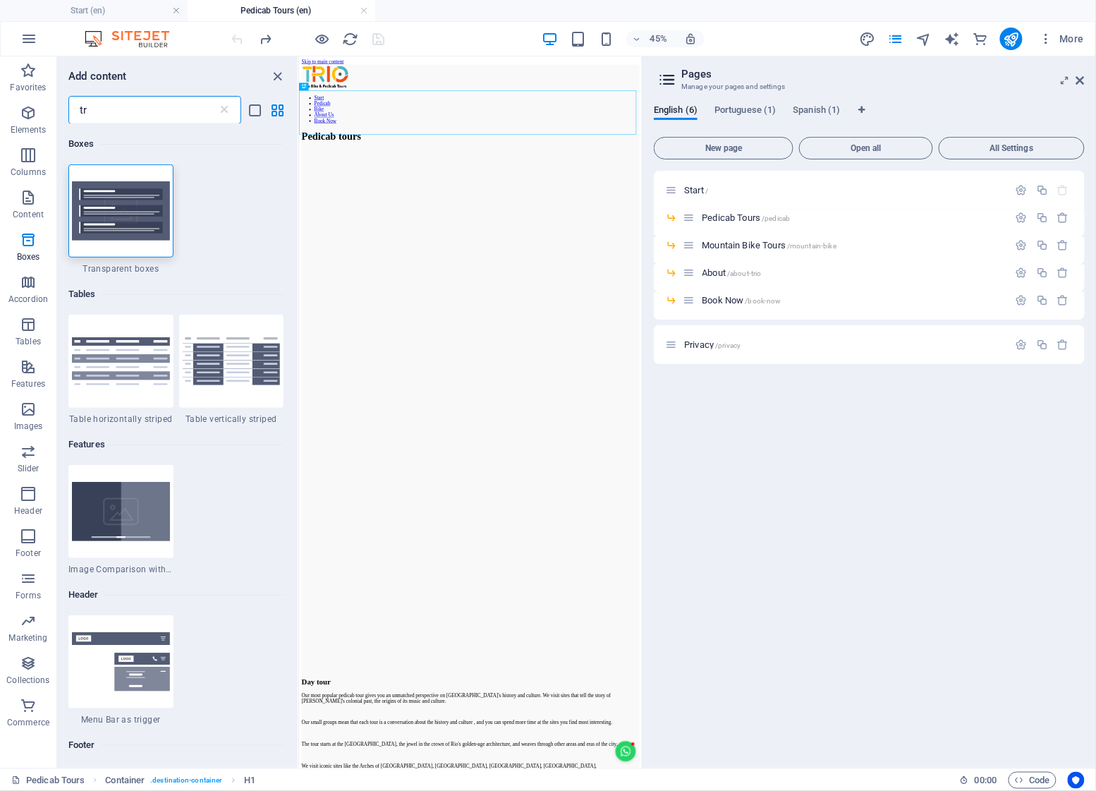
type input "t"
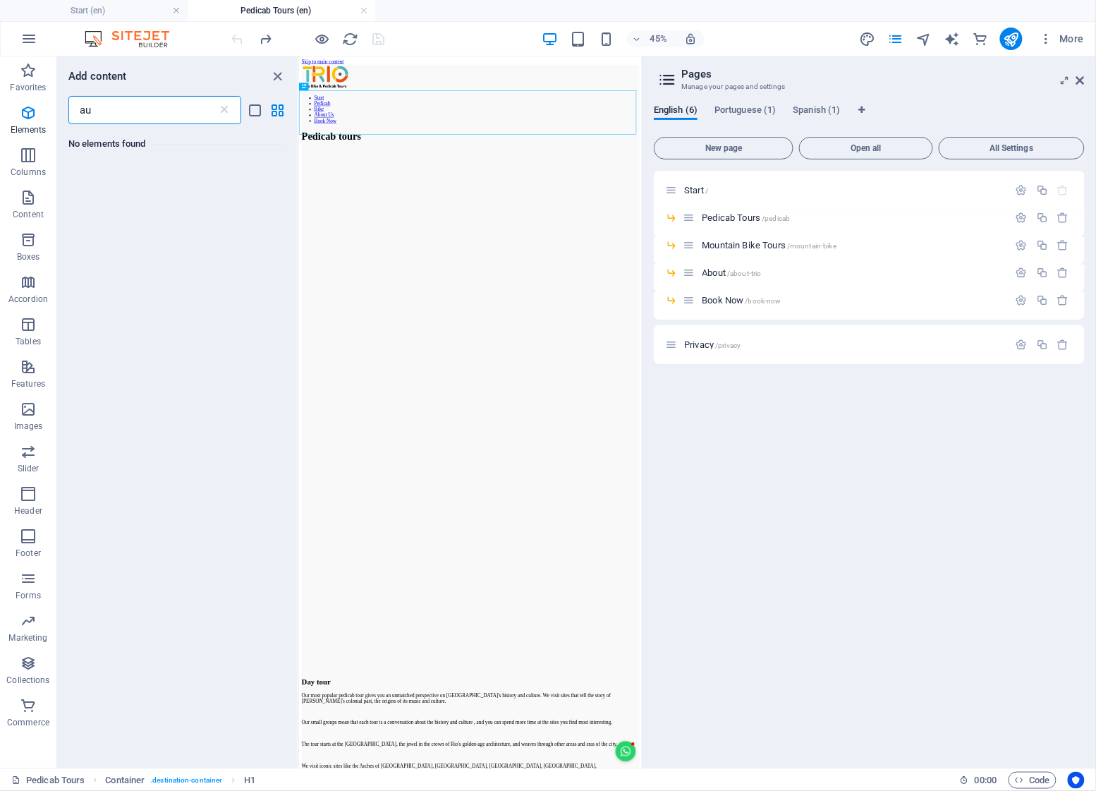
type input "a"
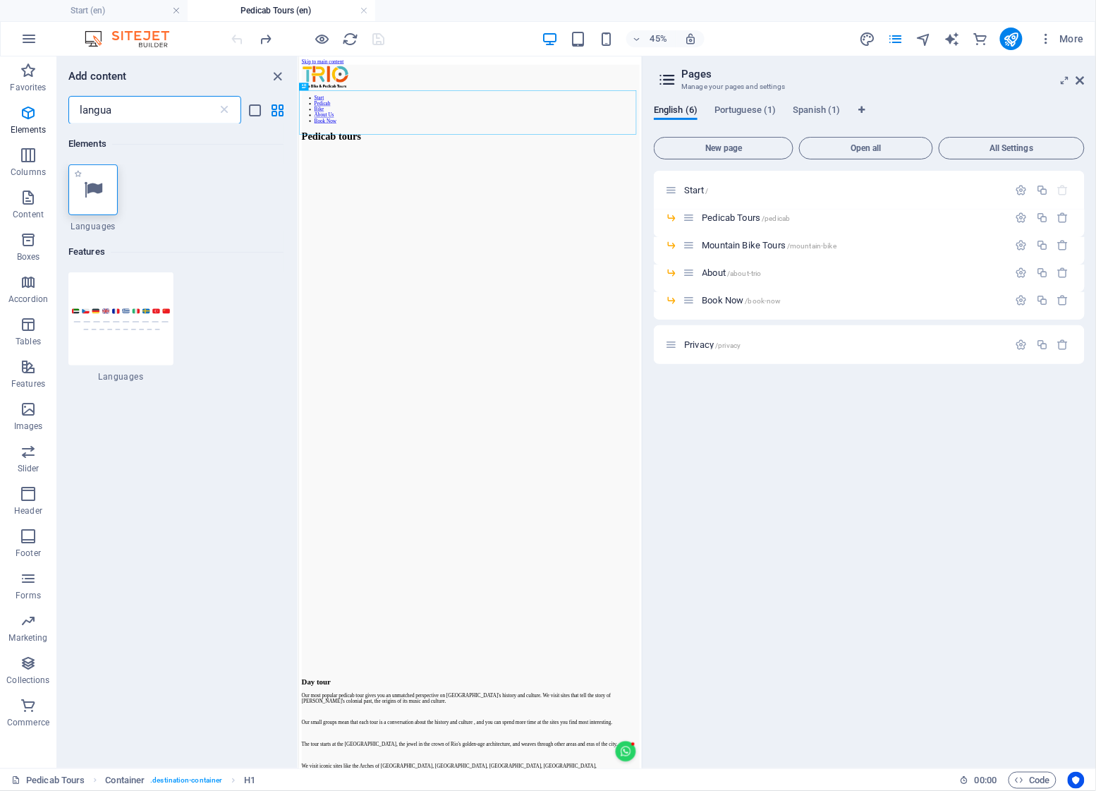
type input "langua"
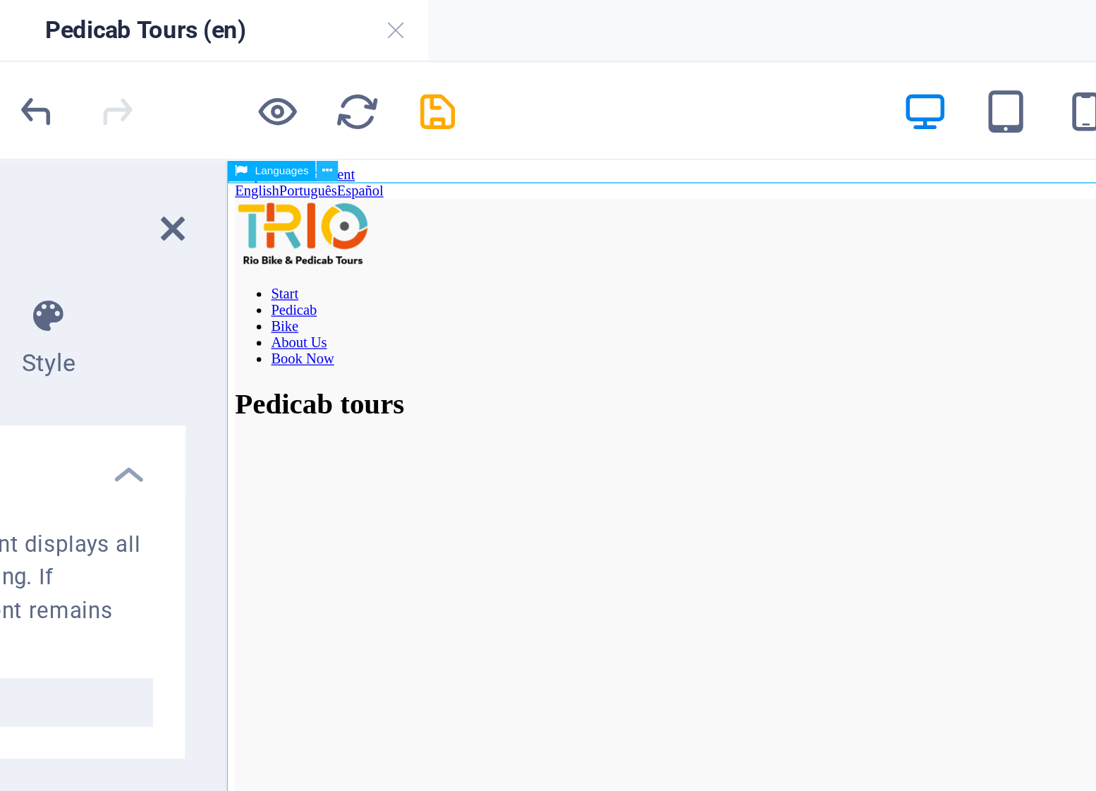
click at [340, 60] on icon at bounding box center [340, 60] width 4 height 6
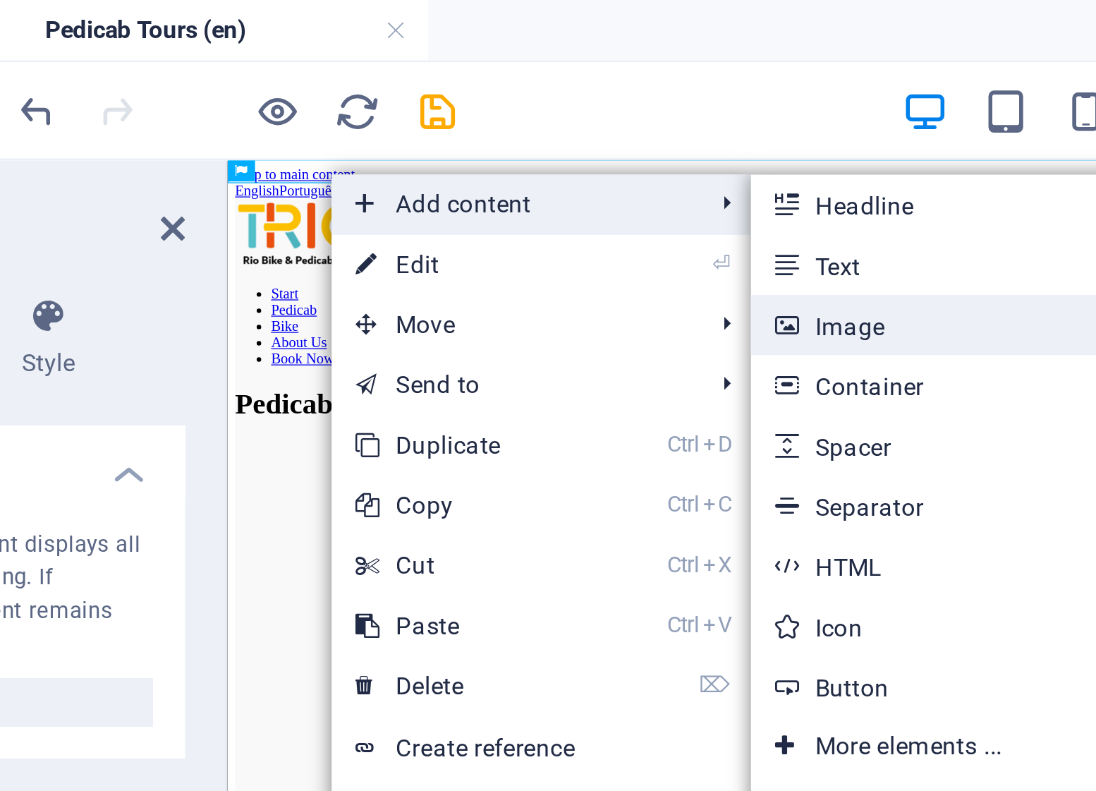
click at [512, 109] on link "Ctrl 3 Image" at bounding box center [547, 114] width 116 height 21
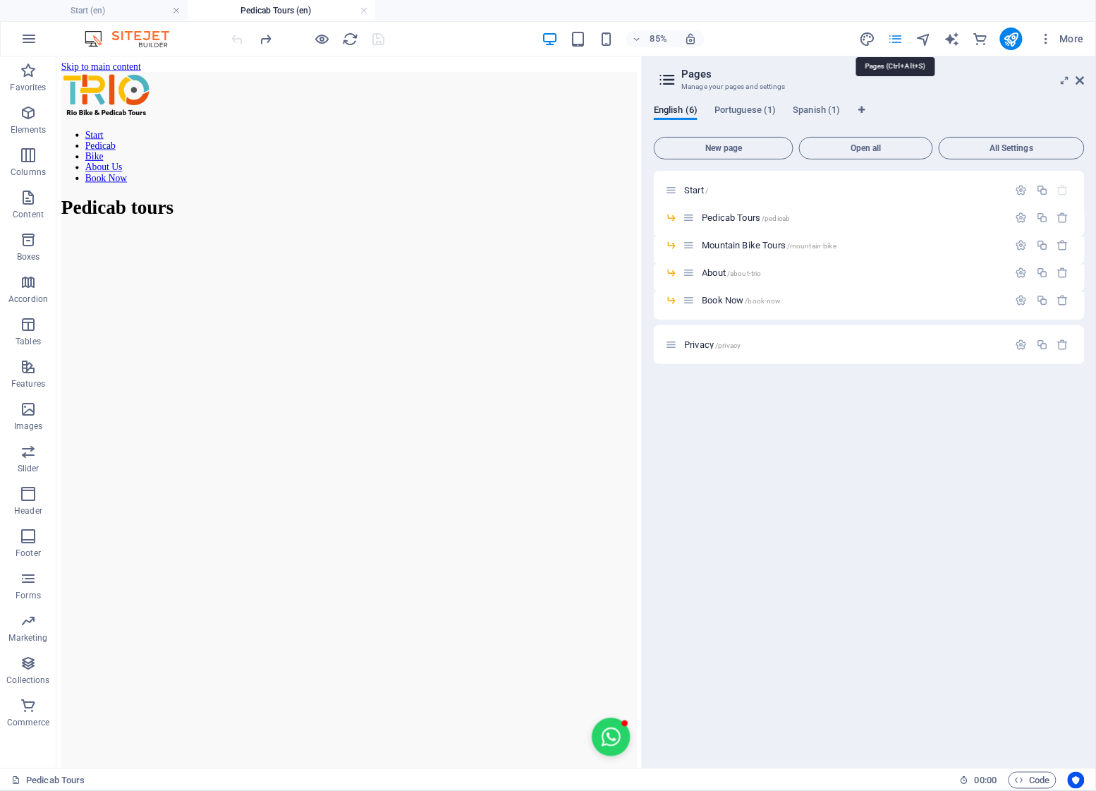
click at [898, 42] on icon "pages" at bounding box center [896, 39] width 16 height 16
click at [692, 189] on span "Start /" at bounding box center [696, 190] width 24 height 11
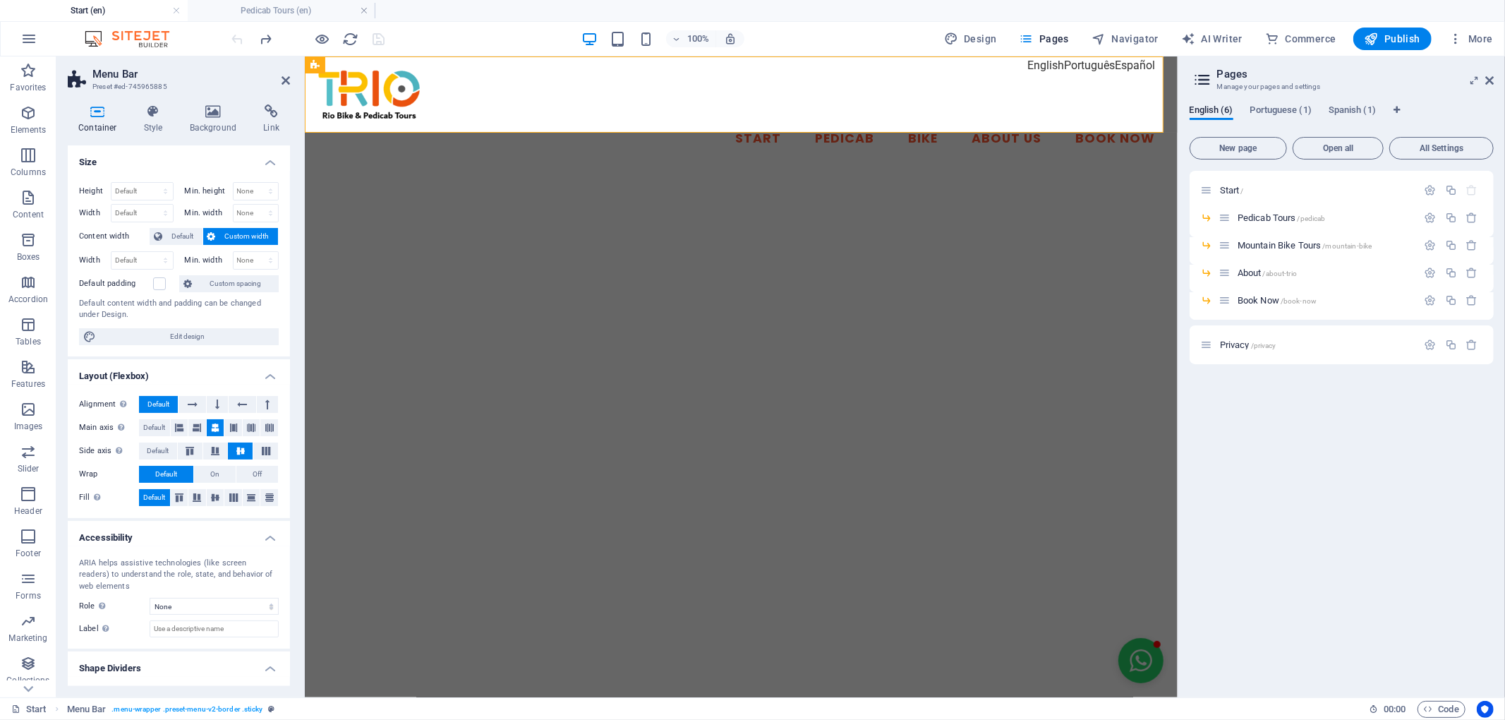
drag, startPoint x: 1054, startPoint y: 230, endPoint x: 1177, endPoint y: 260, distance: 126.4
click at [1177, 260] on aside "Pages Manage your pages and settings English (6) Portuguese (1) Spanish (1) New…" at bounding box center [1340, 376] width 327 height 641
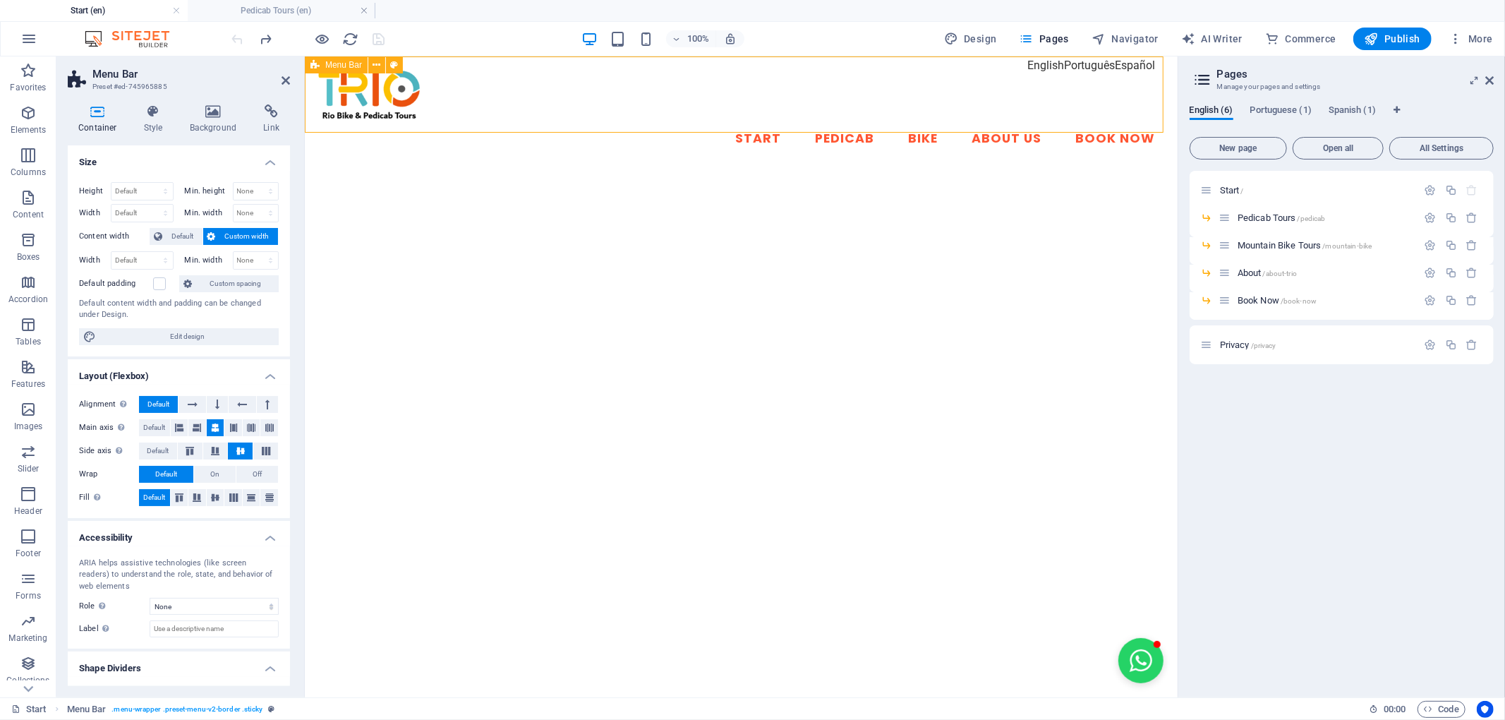
click at [1089, 67] on div "Start Pedicab Bike About Us Book Now" at bounding box center [740, 111] width 873 height 111
click at [1113, 63] on div "Start Pedicab Bike About Us Book Now" at bounding box center [740, 111] width 873 height 111
click at [1122, 67] on div "Start Pedicab Bike About Us Book Now" at bounding box center [740, 111] width 873 height 111
click at [1482, 35] on span "More" at bounding box center [1470, 39] width 44 height 14
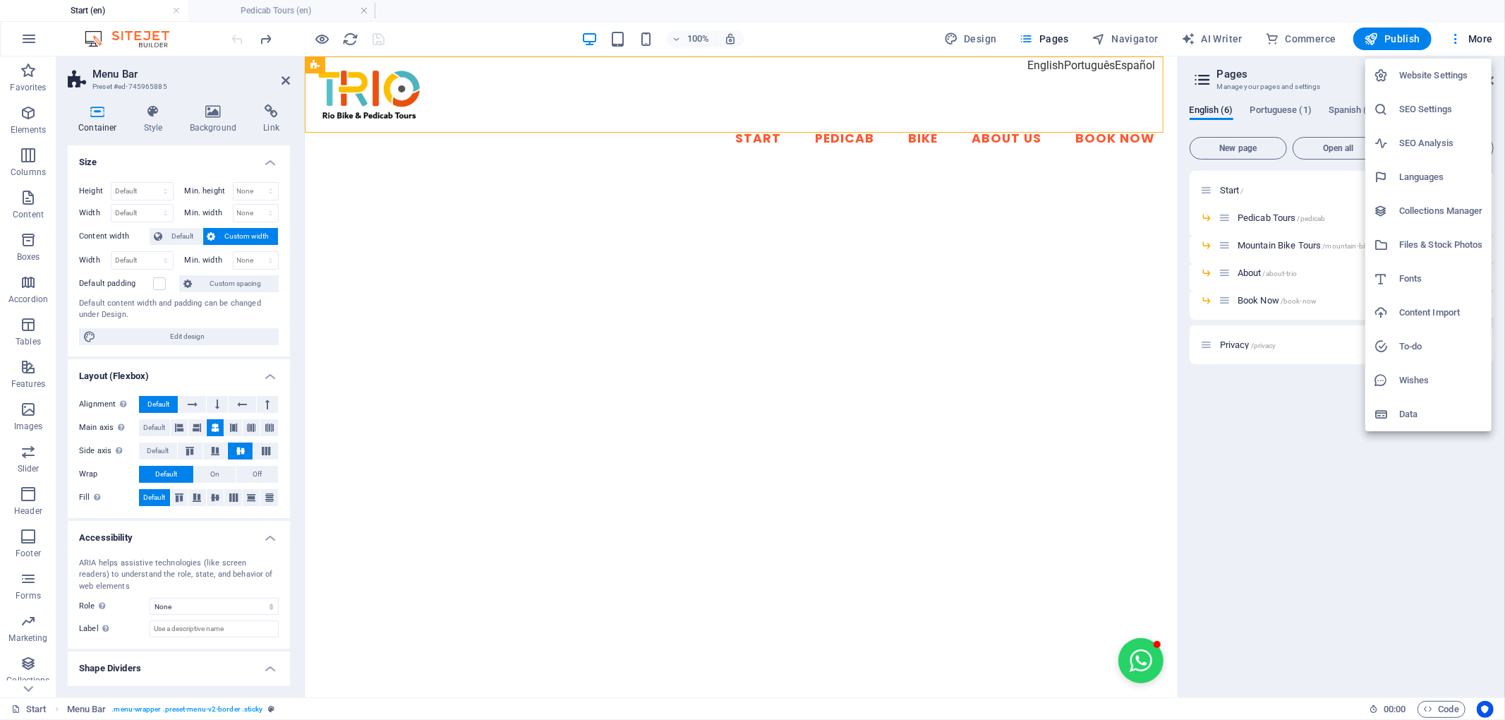
click at [1450, 74] on h6 "Website Settings" at bounding box center [1441, 75] width 84 height 17
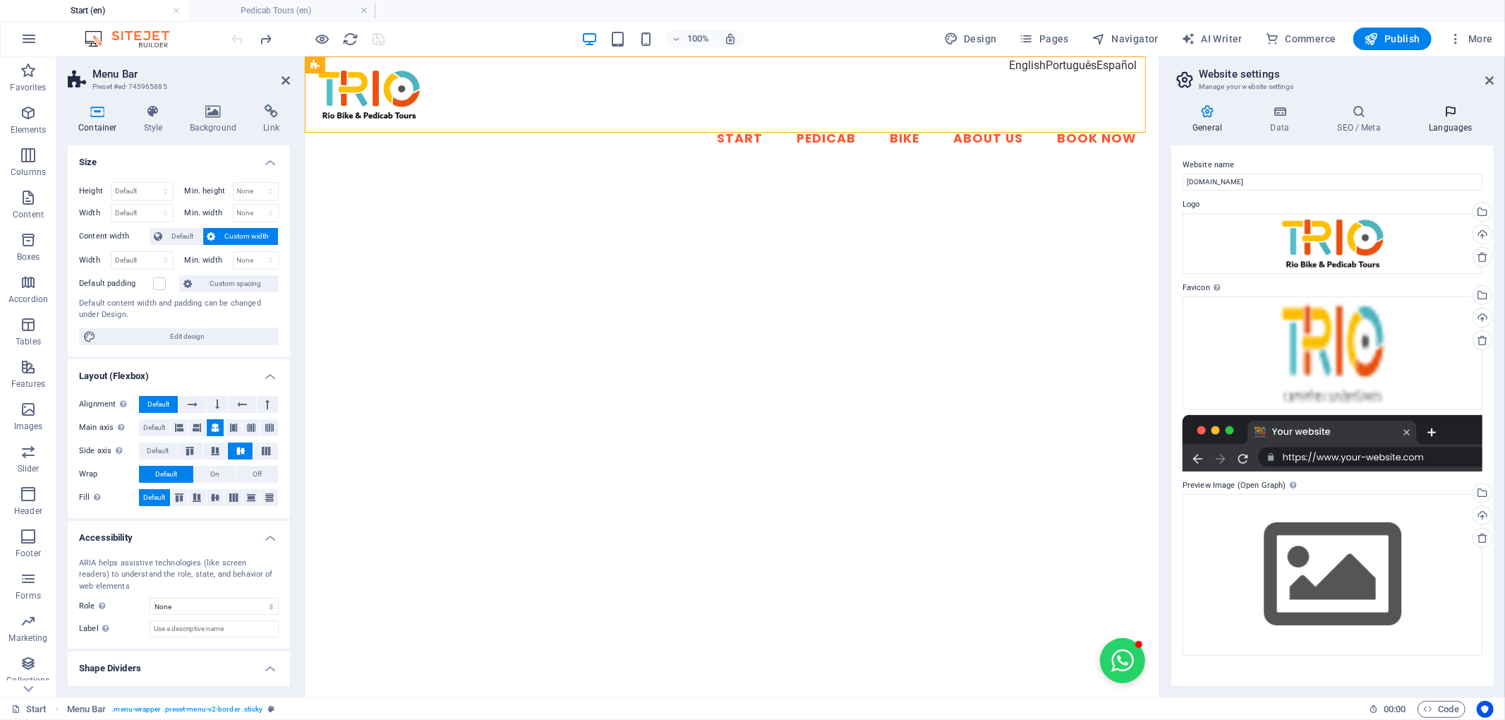
click at [1446, 124] on h4 "Languages" at bounding box center [1450, 119] width 86 height 30
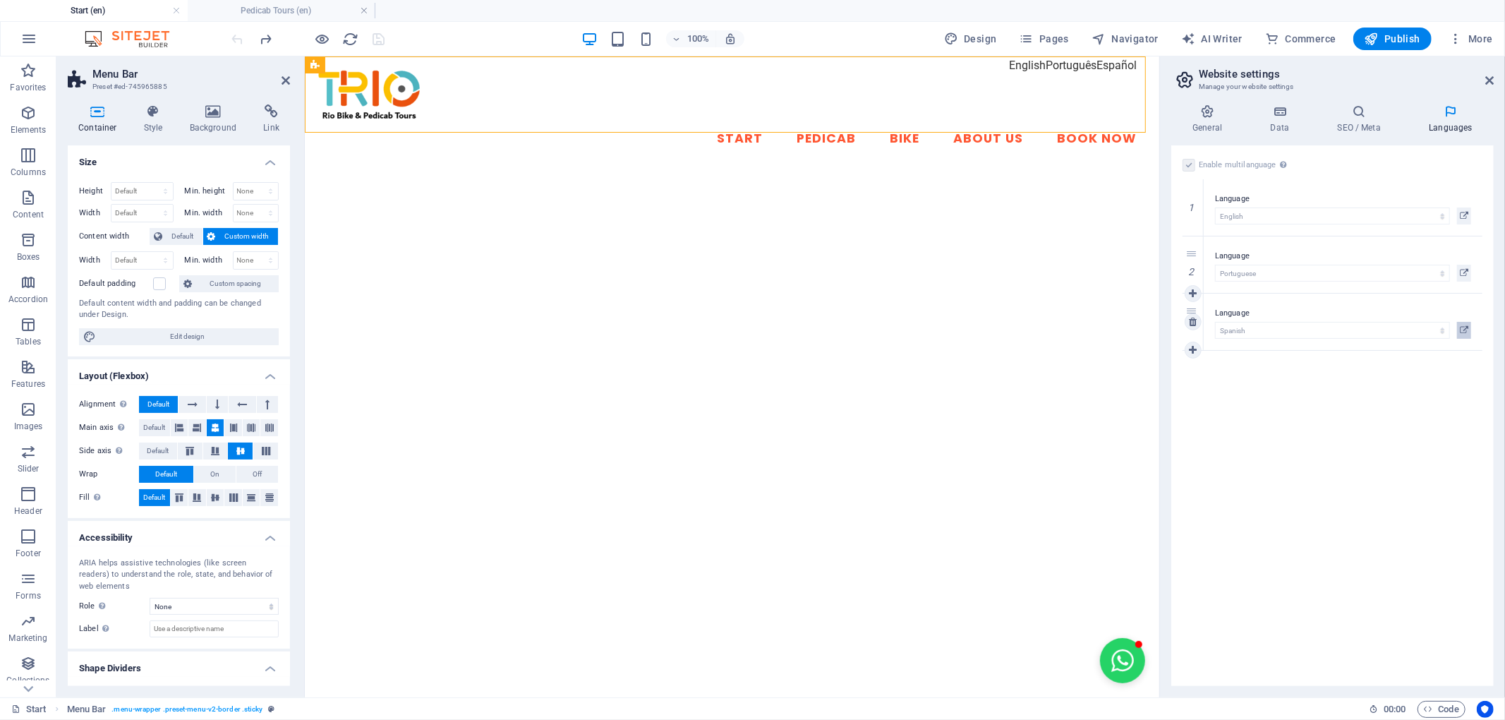
click at [1462, 332] on icon at bounding box center [1464, 330] width 8 height 17
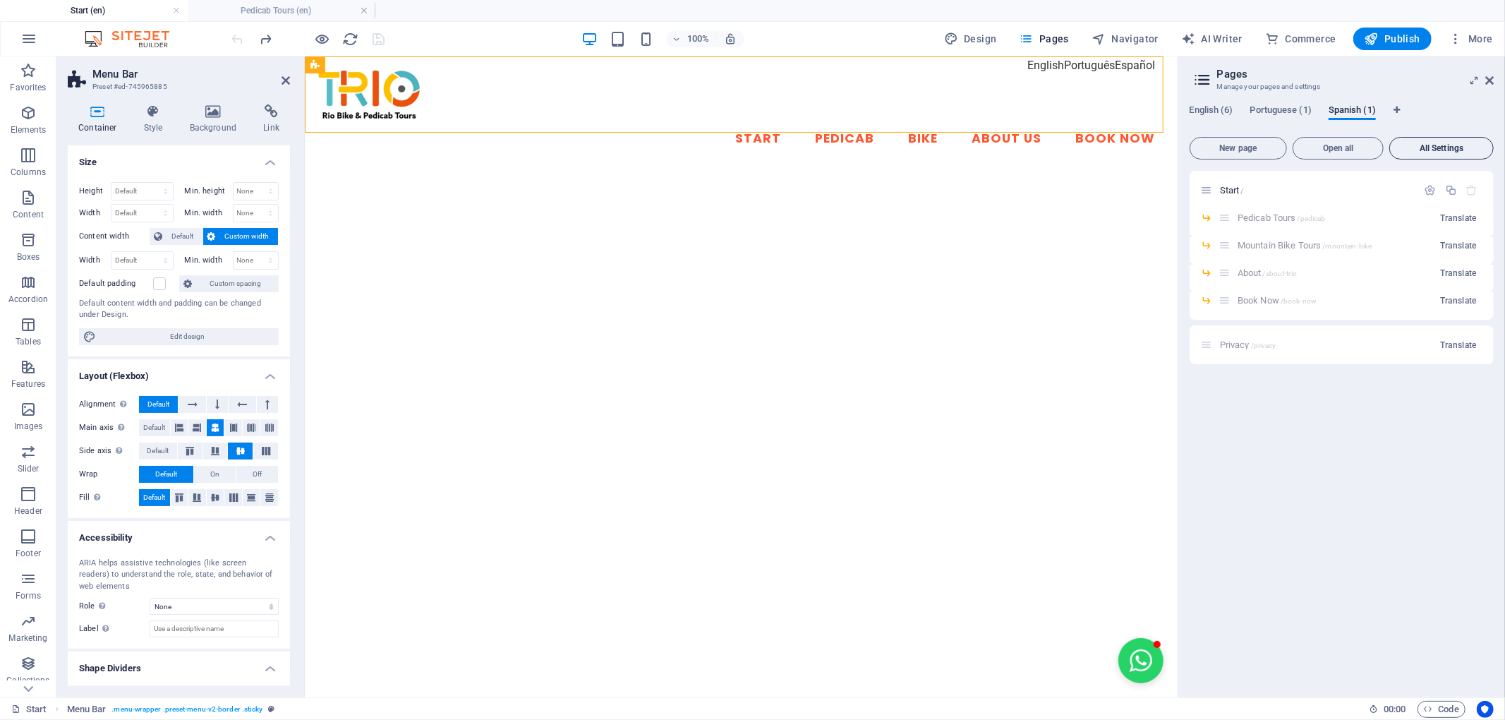
click at [1417, 147] on span "All Settings" at bounding box center [1441, 148] width 92 height 8
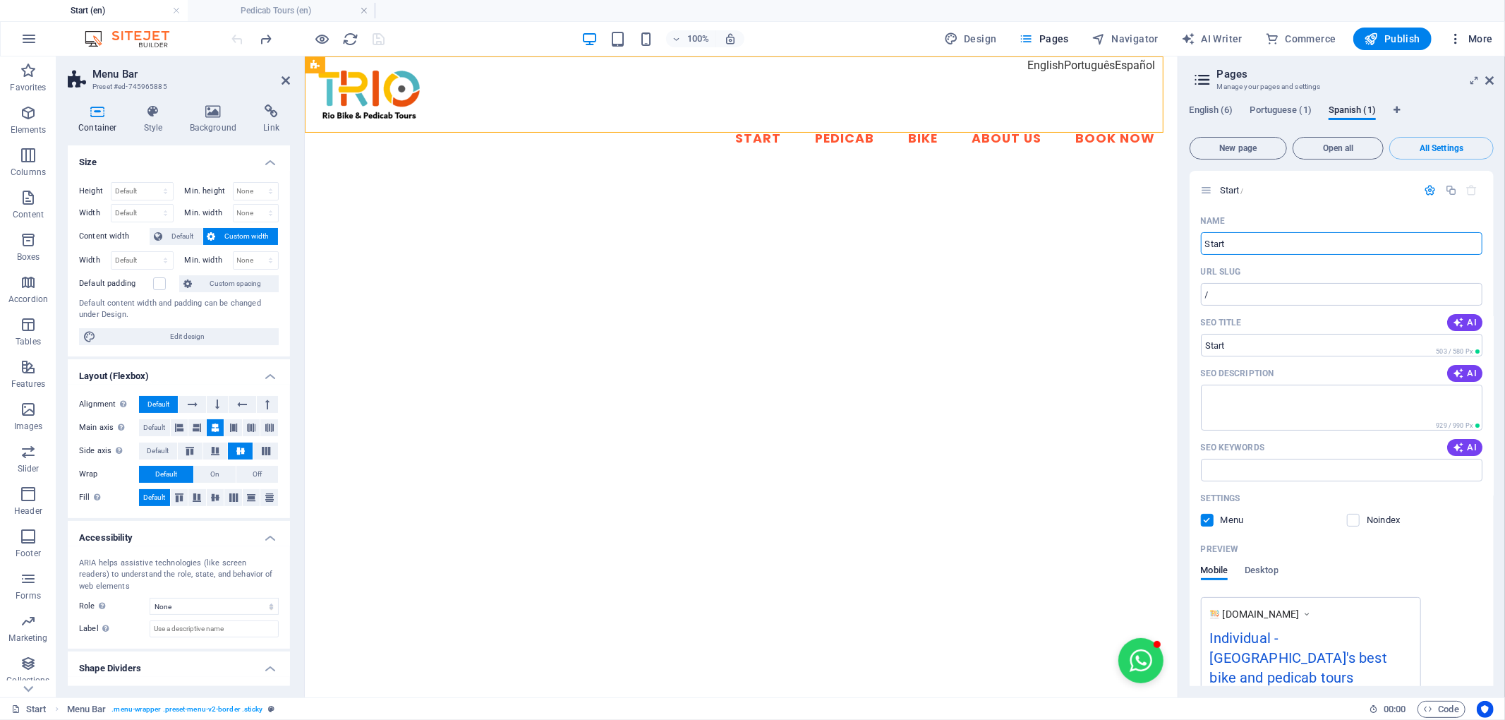
click at [1477, 37] on span "More" at bounding box center [1470, 39] width 44 height 14
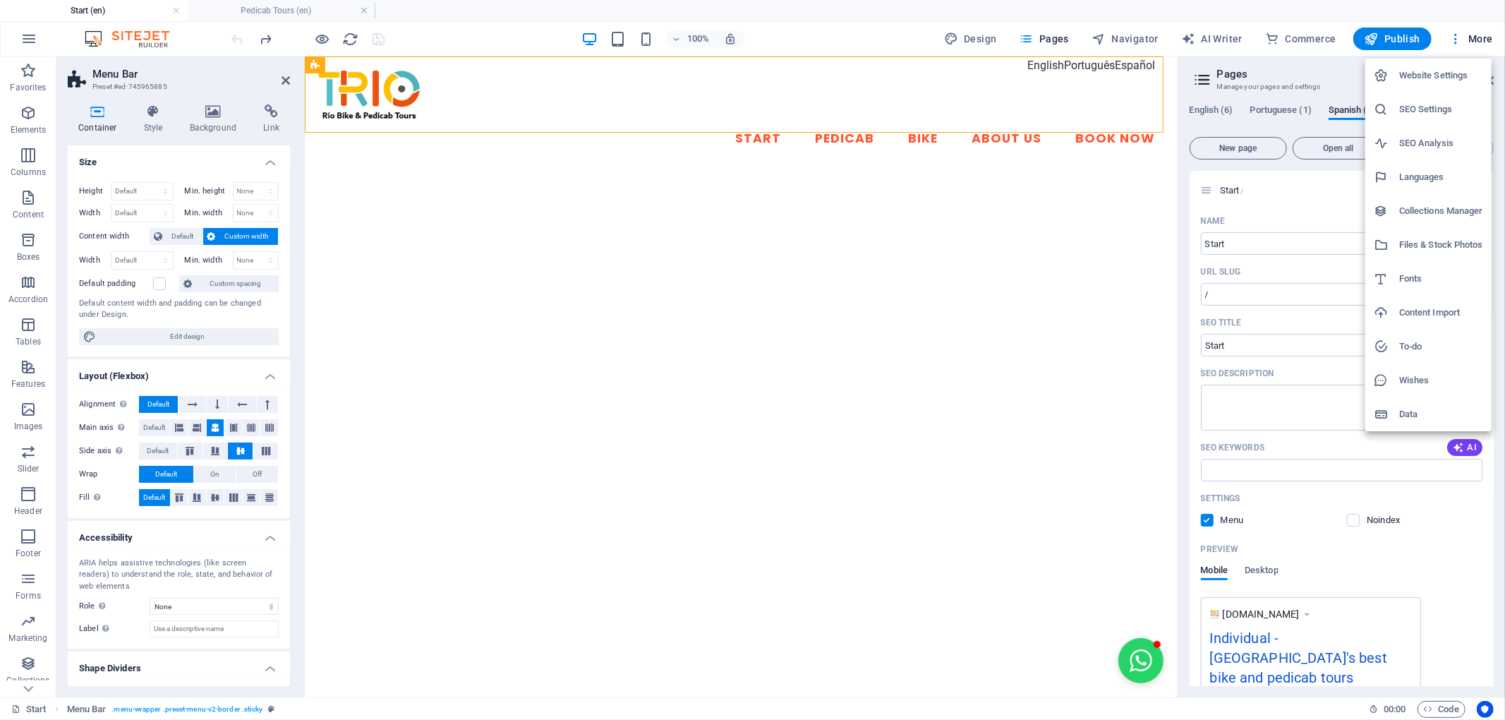
click at [1457, 79] on h6 "Website Settings" at bounding box center [1441, 75] width 84 height 17
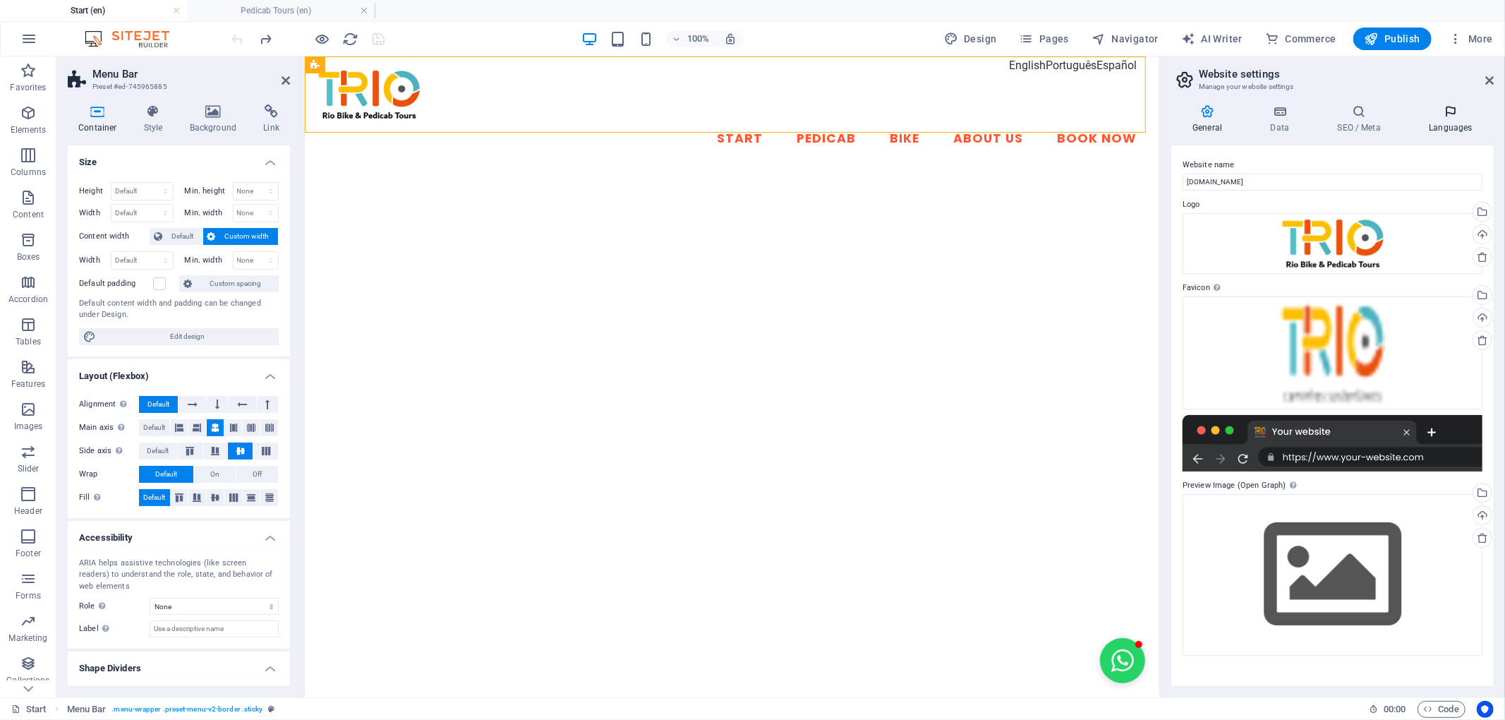
click at [1448, 121] on h4 "Languages" at bounding box center [1450, 119] width 86 height 30
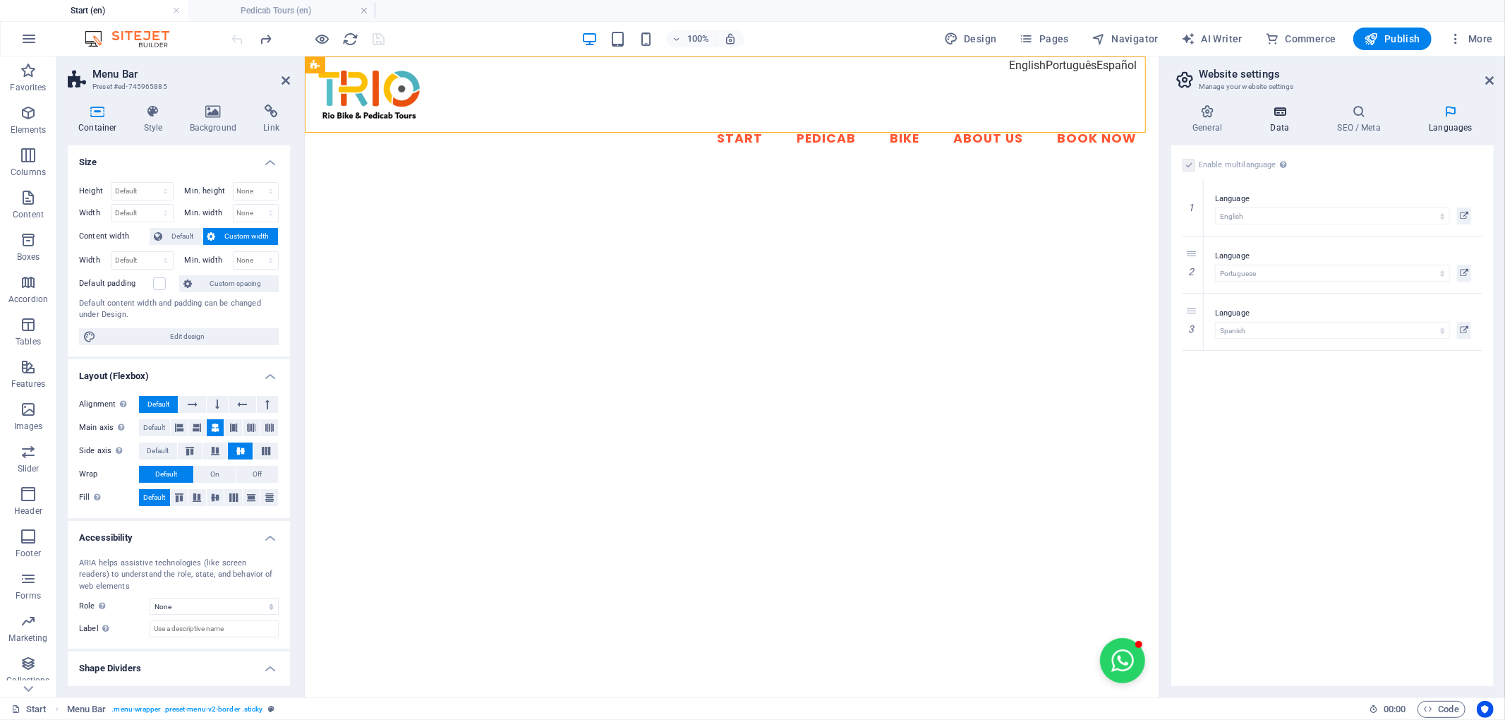
click at [1281, 107] on icon at bounding box center [1279, 111] width 61 height 14
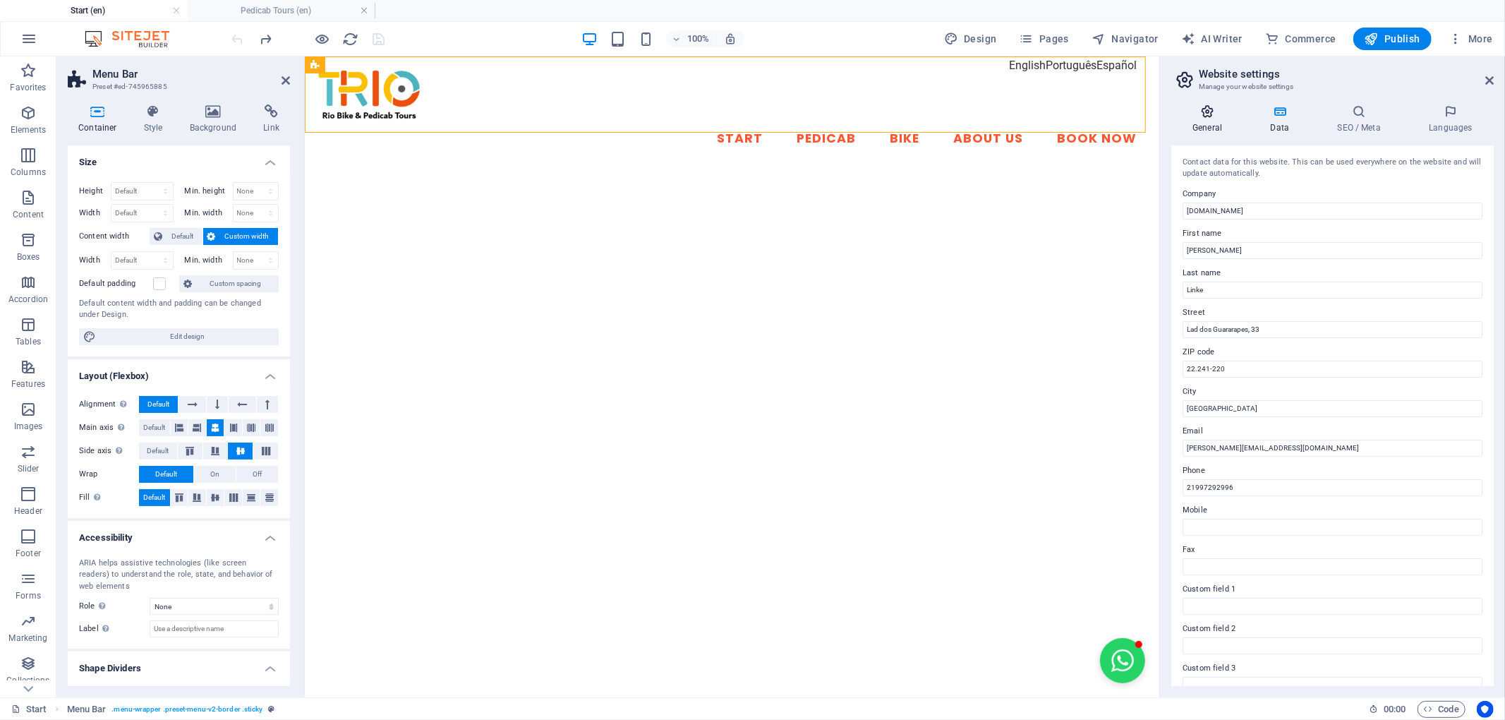
click at [1205, 107] on icon at bounding box center [1207, 111] width 72 height 14
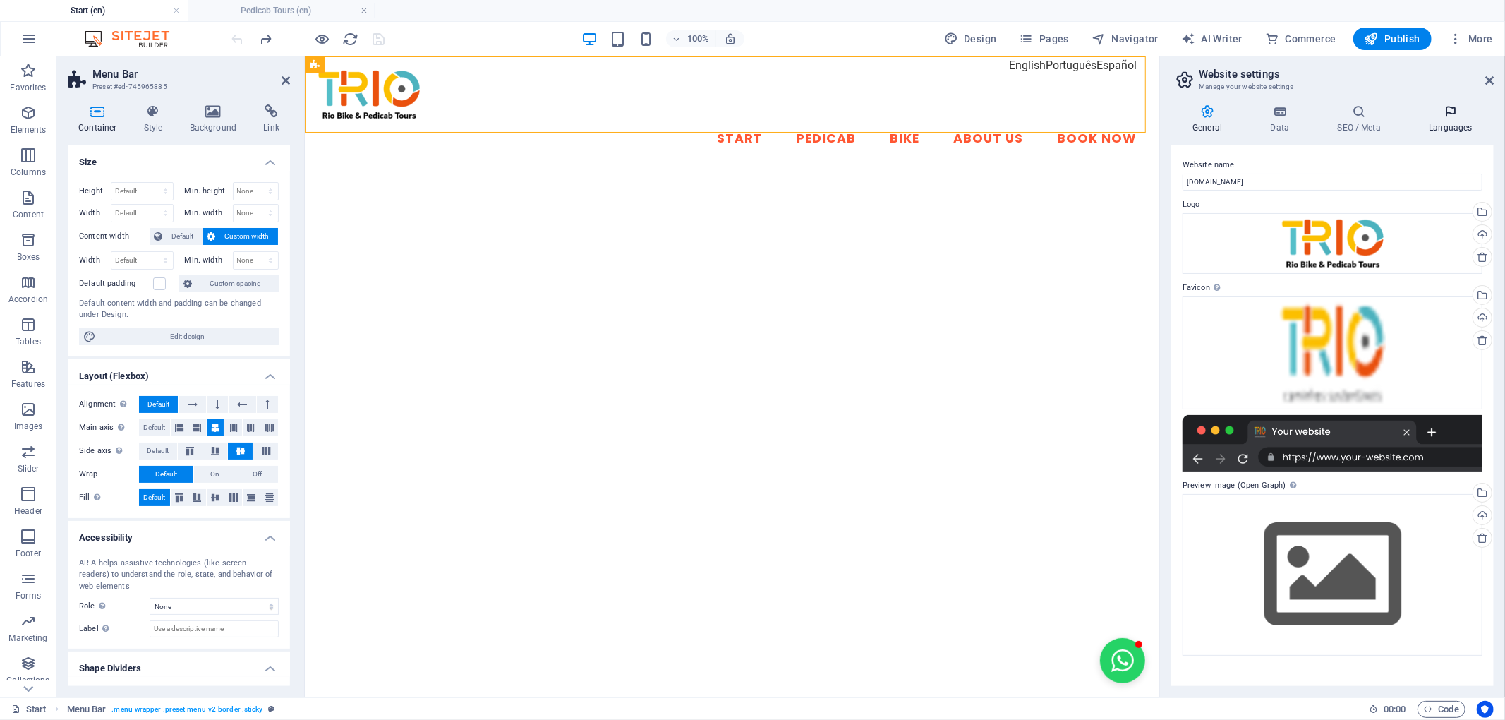
click at [1449, 122] on h4 "Languages" at bounding box center [1450, 119] width 86 height 30
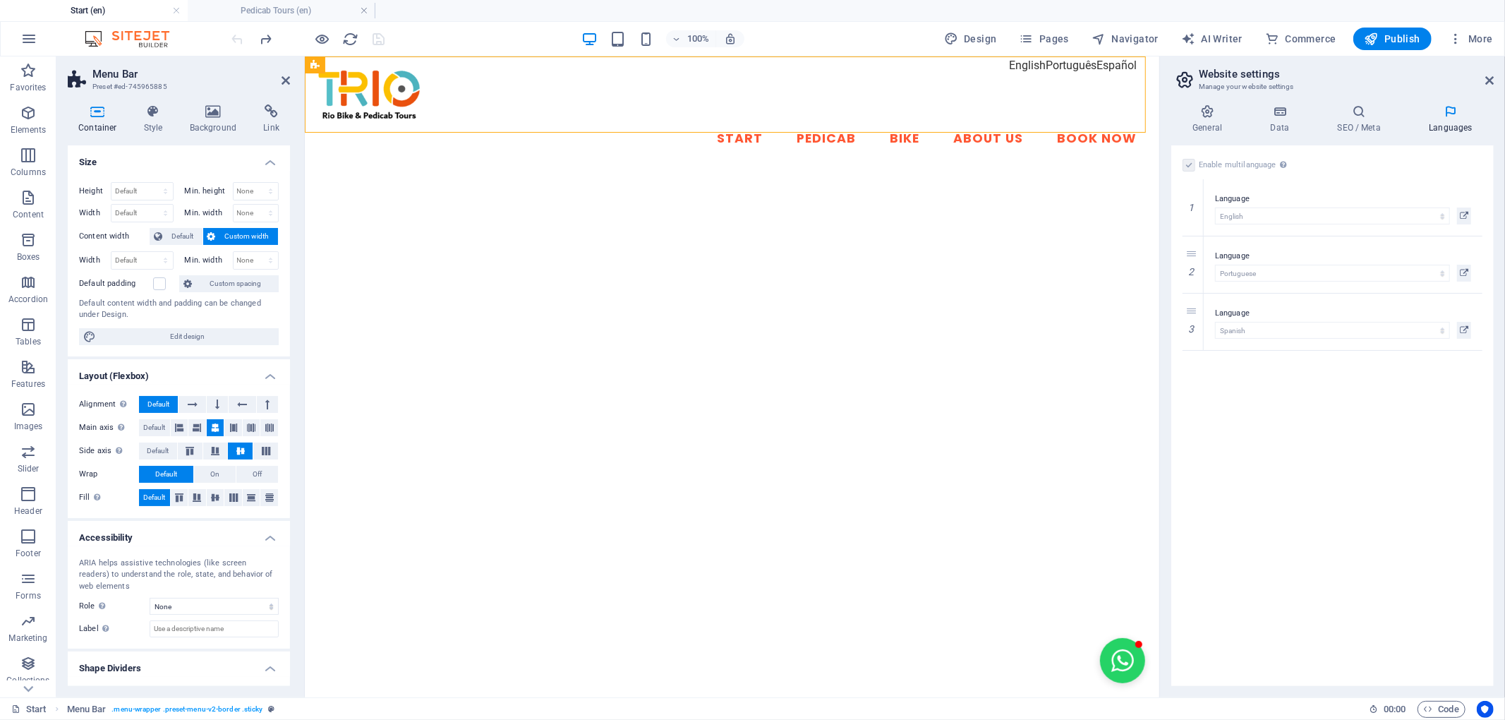
click at [1448, 122] on h4 "Languages" at bounding box center [1450, 119] width 86 height 30
click at [1189, 256] on link at bounding box center [1193, 264] width 17 height 17
select select "148"
click at [1189, 256] on link at bounding box center [1193, 264] width 17 height 17
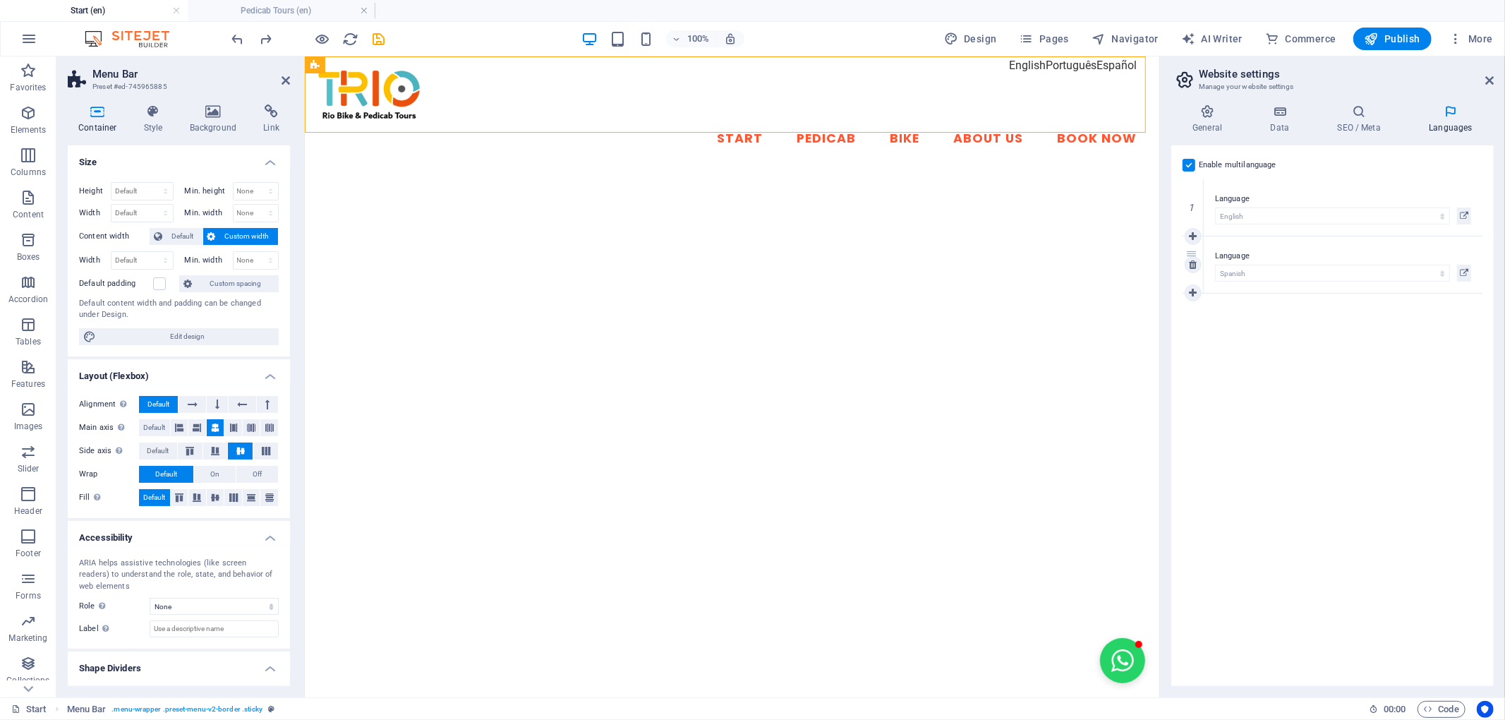
select select "128"
select select "148"
click at [1466, 212] on icon at bounding box center [1464, 215] width 8 height 17
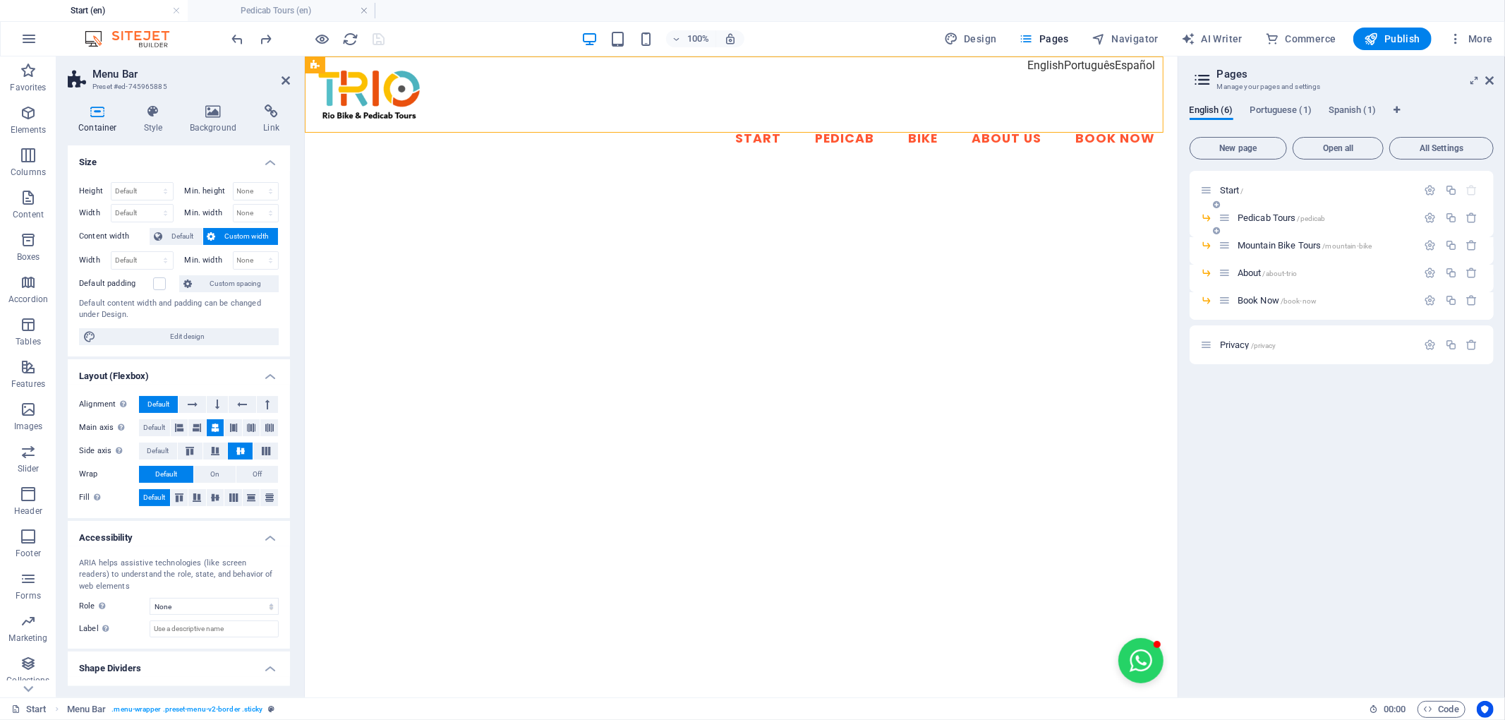
click at [1265, 214] on span "Pedicab Tours /pedicab" at bounding box center [1281, 217] width 88 height 11
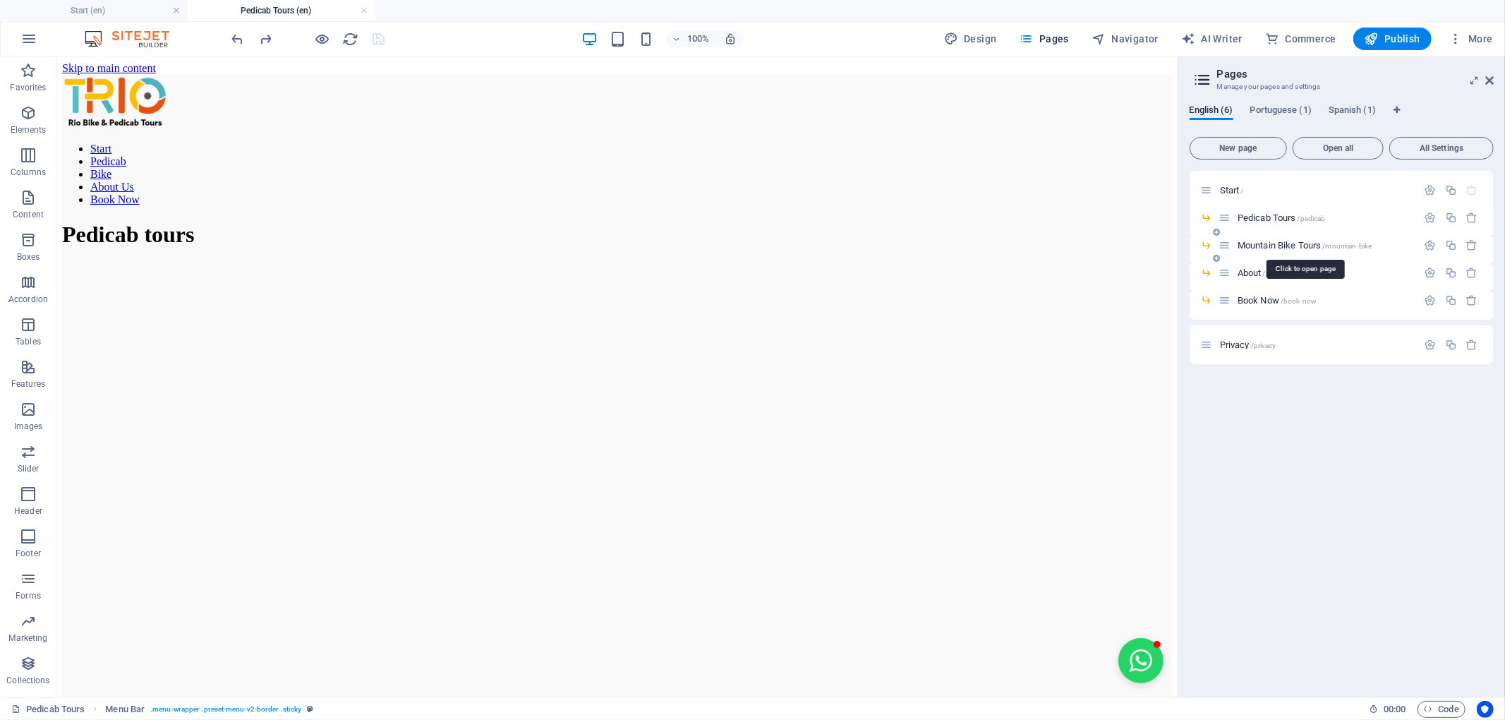
click at [1270, 248] on span "Mountain Bike Tours /mountain-bike" at bounding box center [1304, 245] width 135 height 11
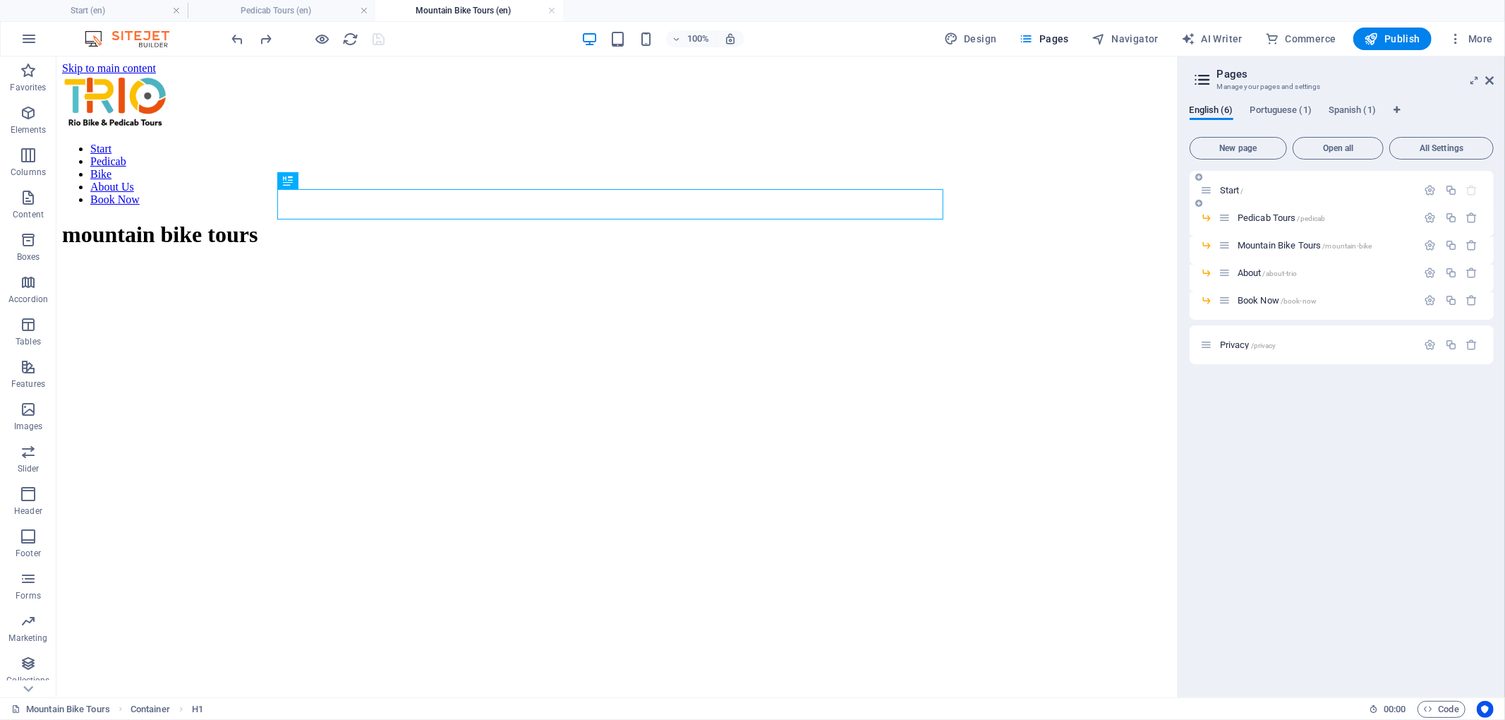
click at [1236, 185] on span "Start /" at bounding box center [1232, 190] width 24 height 11
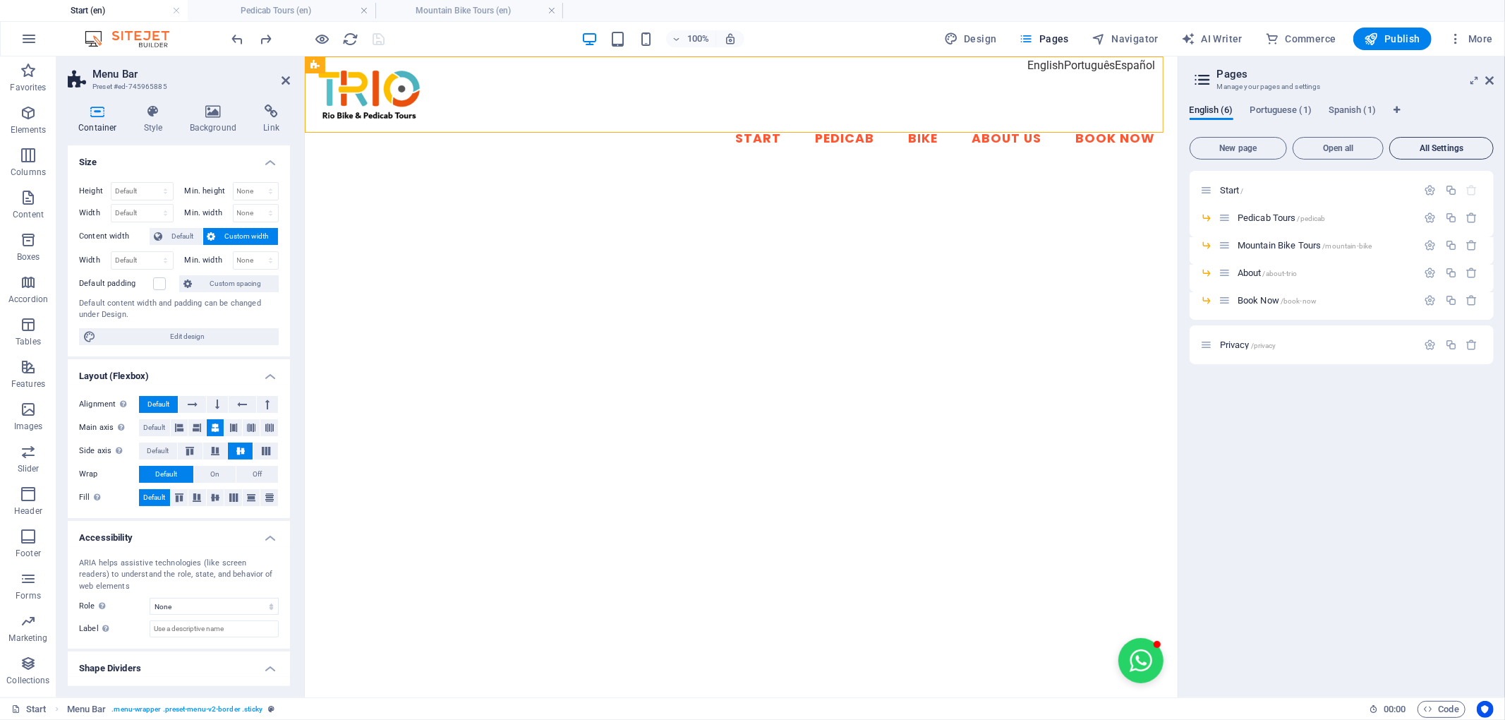
click at [1474, 78] on icon at bounding box center [1474, 80] width 0 height 11
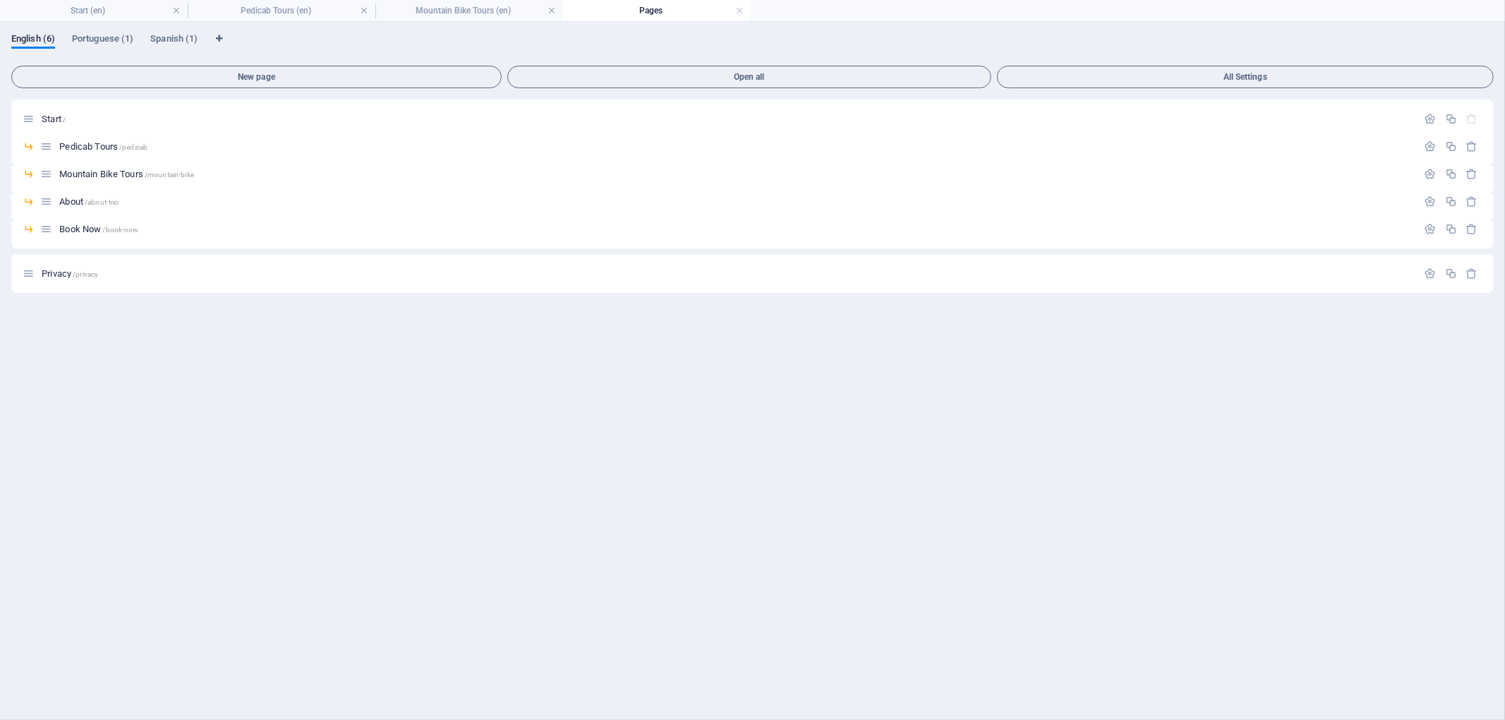
click at [732, 11] on h4 "Pages" at bounding box center [657, 11] width 188 height 16
click at [737, 13] on link at bounding box center [739, 10] width 8 height 13
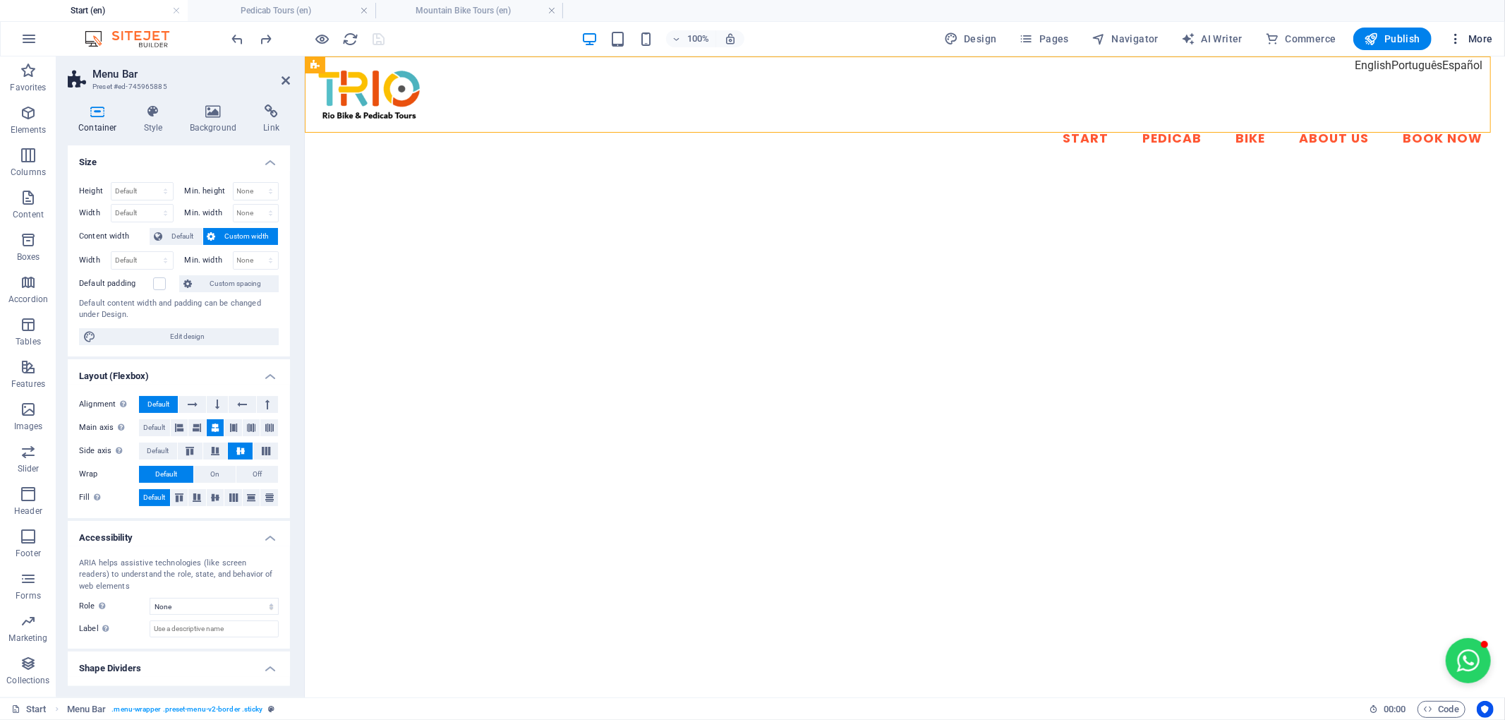
click at [1477, 38] on span "More" at bounding box center [1470, 39] width 44 height 14
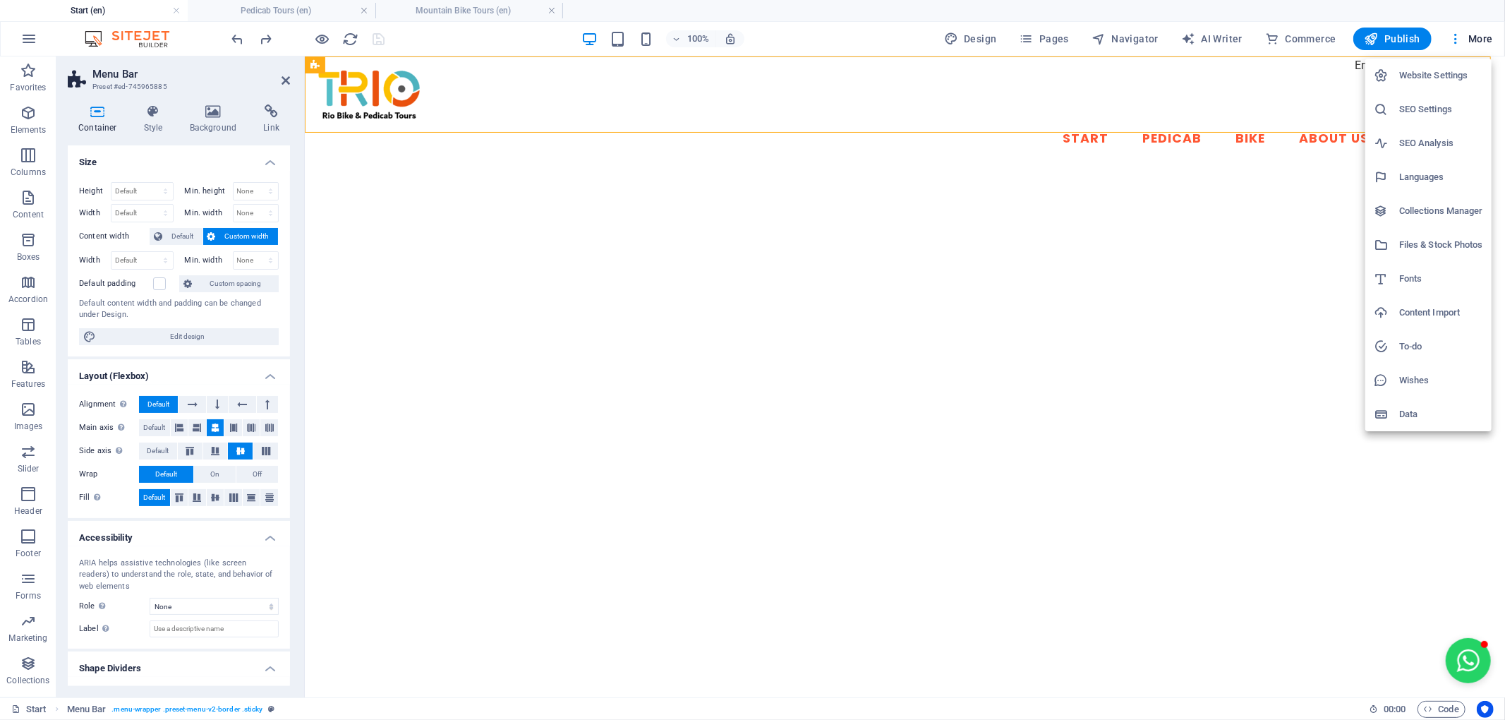
click at [1431, 173] on h6 "Languages" at bounding box center [1441, 177] width 84 height 17
select select "41"
select select "128"
select select "148"
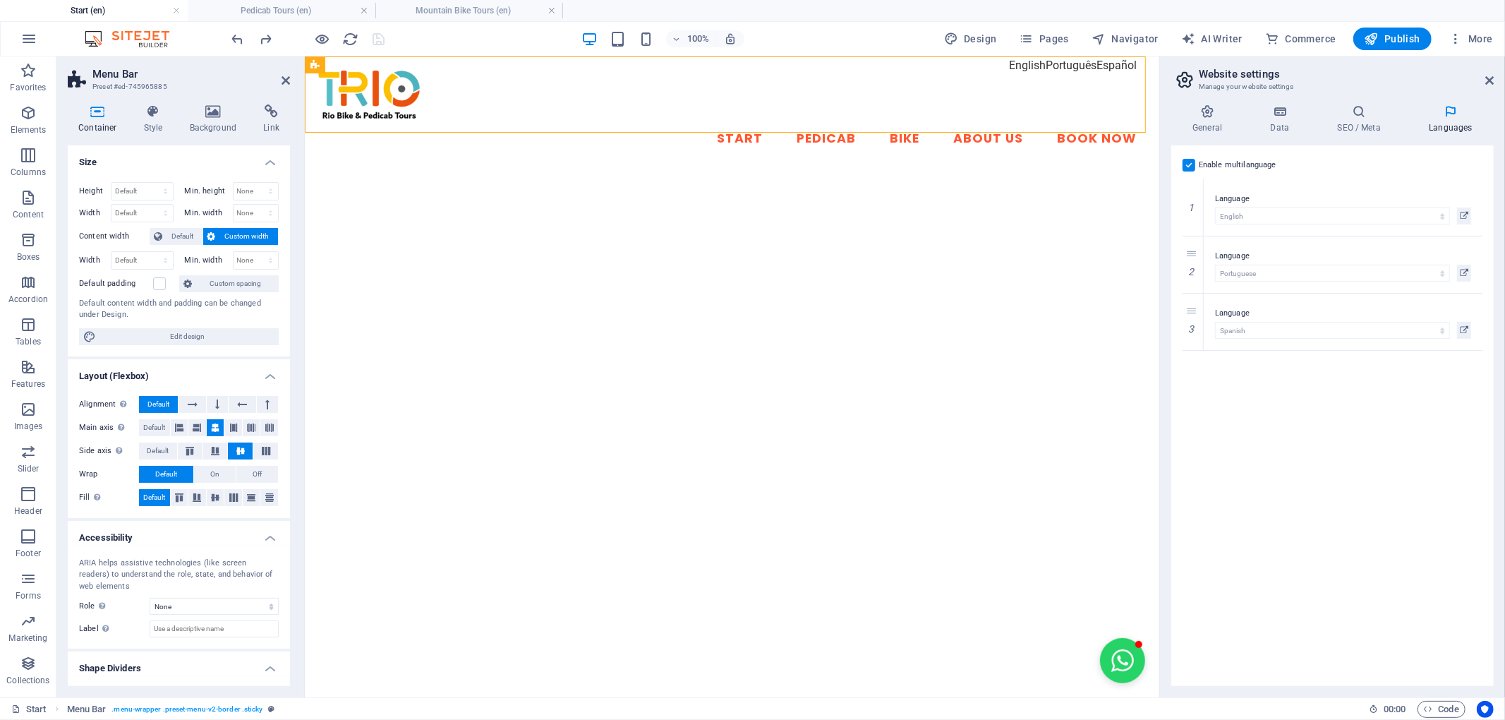
click at [1446, 123] on h4 "Languages" at bounding box center [1450, 119] width 86 height 30
click at [1446, 124] on h4 "Languages" at bounding box center [1450, 119] width 86 height 30
click at [1400, 201] on label "Language" at bounding box center [1343, 198] width 256 height 17
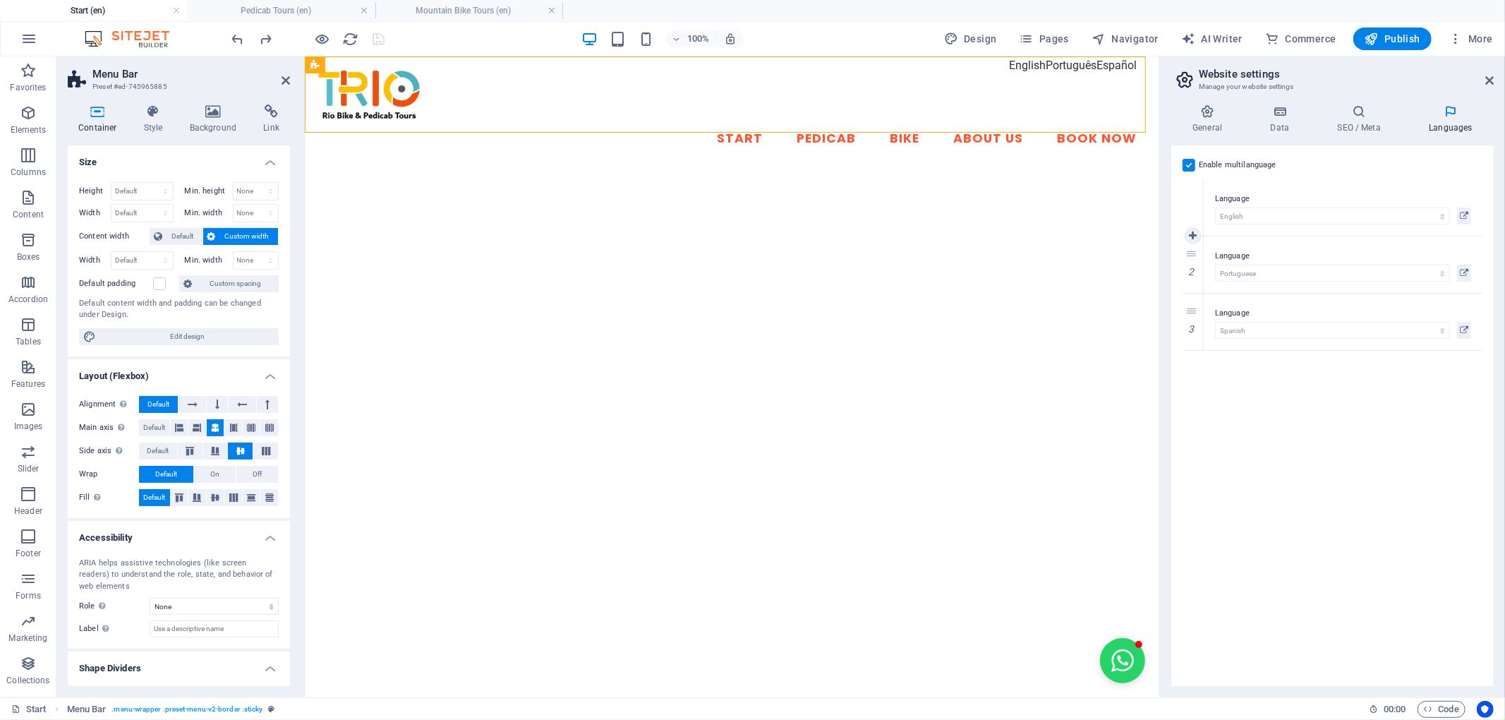
click at [1236, 192] on label "Language" at bounding box center [1343, 198] width 256 height 17
click at [1194, 164] on label at bounding box center [1188, 165] width 13 height 13
click at [0, 0] on input "Enable multilanguage To disable multilanguage delete all languages until only o…" at bounding box center [0, 0] width 0 height 0
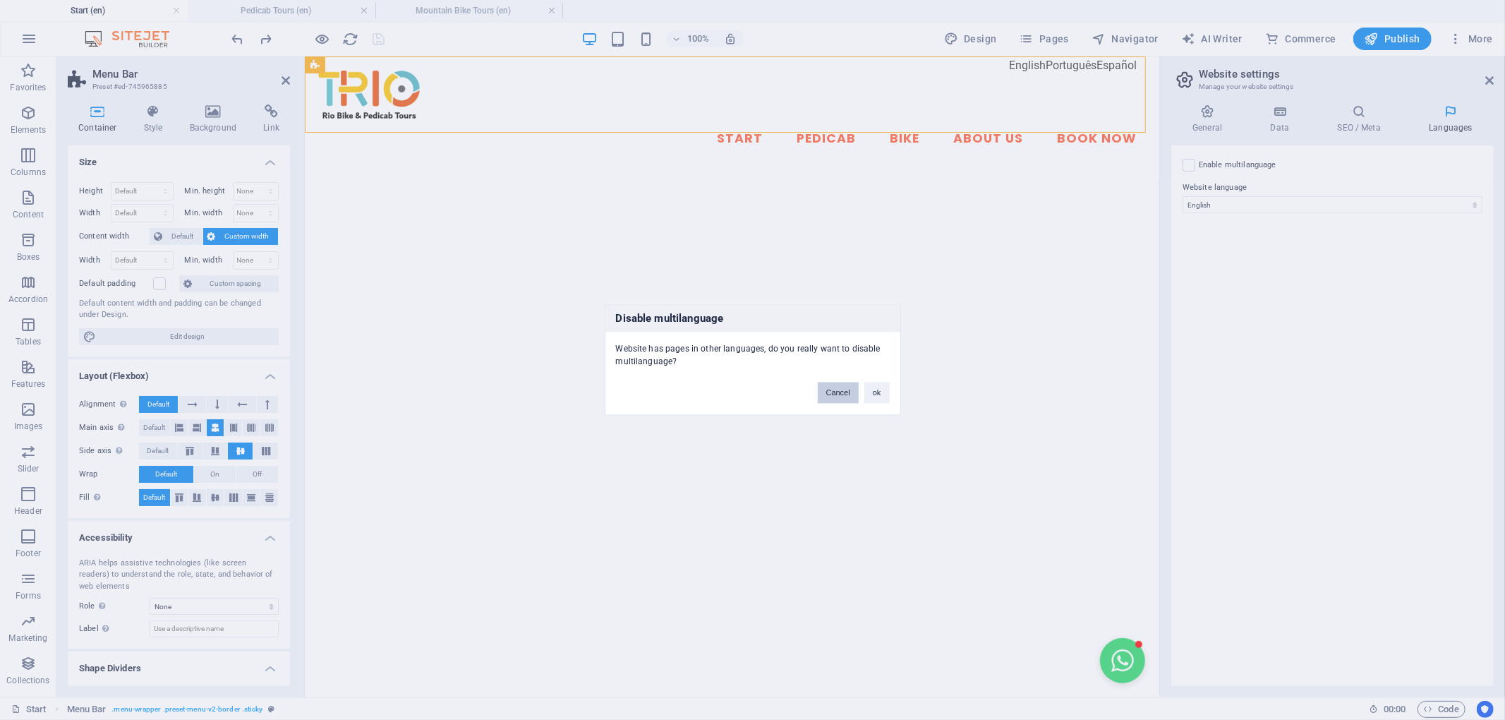
click at [844, 390] on button "Cancel" at bounding box center [838, 392] width 41 height 21
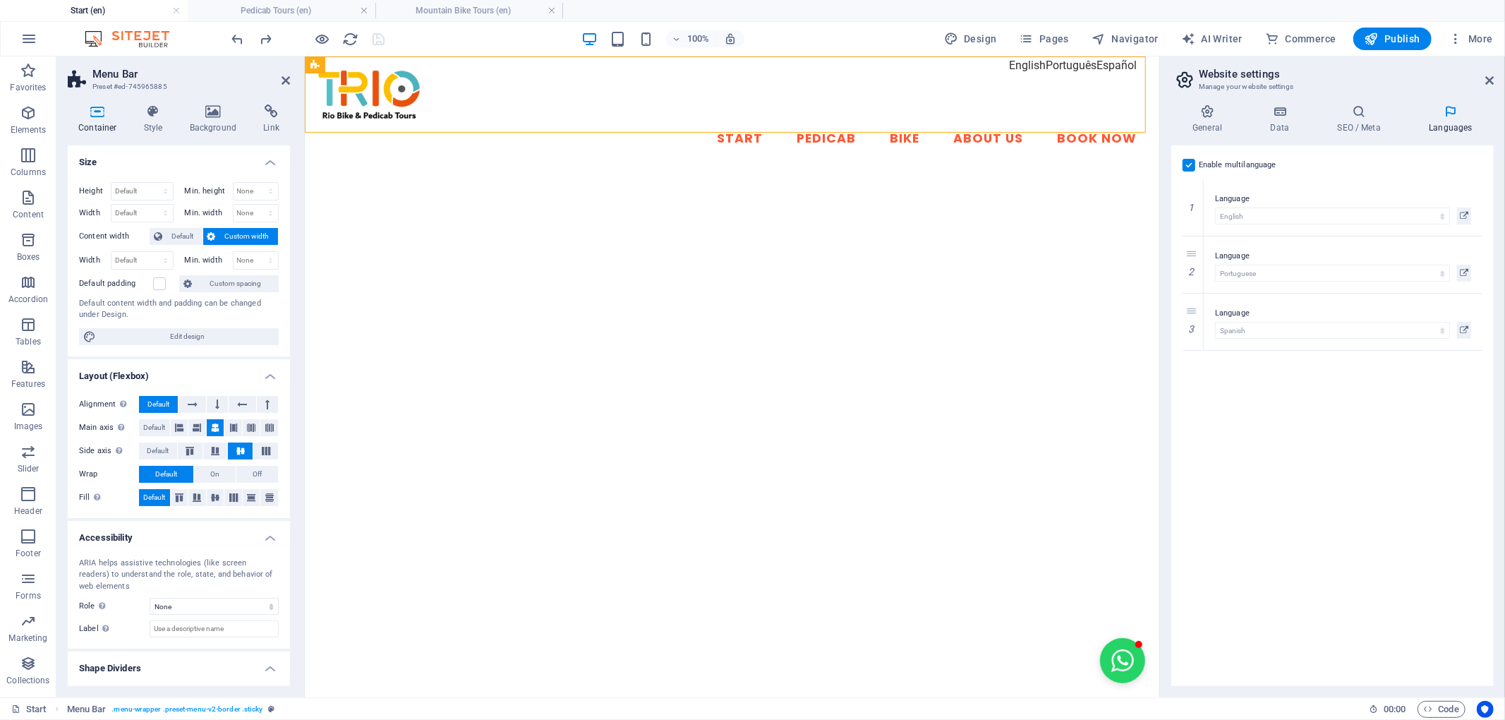
click at [1240, 87] on h3 "Manage your website settings" at bounding box center [1332, 86] width 267 height 13
click at [1357, 206] on div "Language Abkhazian Afar Afrikaans Akan Albanian Amharic Arabic Aragonese Armeni…" at bounding box center [1343, 207] width 256 height 34
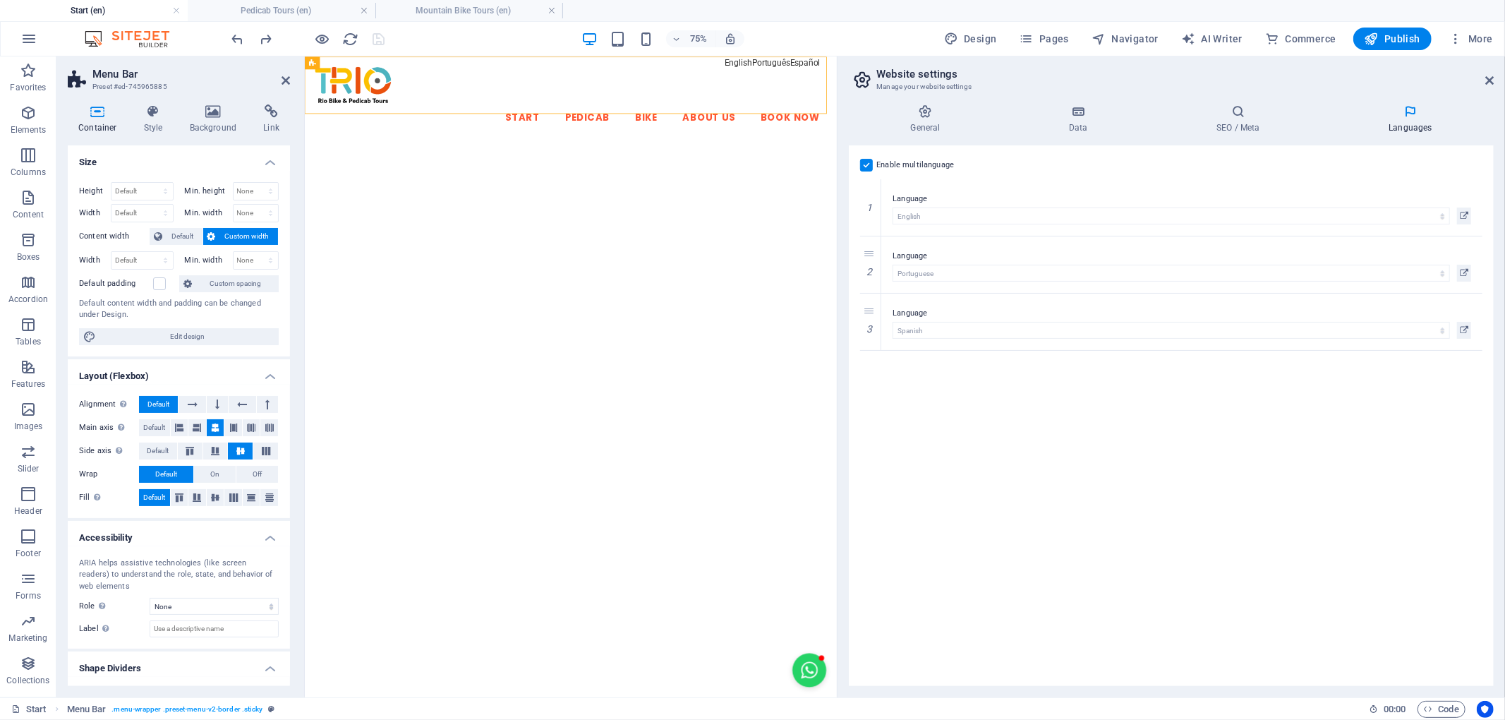
drag, startPoint x: 1161, startPoint y: 404, endPoint x: 835, endPoint y: 457, distance: 330.2
click at [835, 457] on div "Start (en) Pedicab Tours (en) Mountain Bike Tours (en) Favorites Elements Colum…" at bounding box center [752, 376] width 1505 height 641
click at [31, 368] on icon "button" at bounding box center [28, 366] width 17 height 17
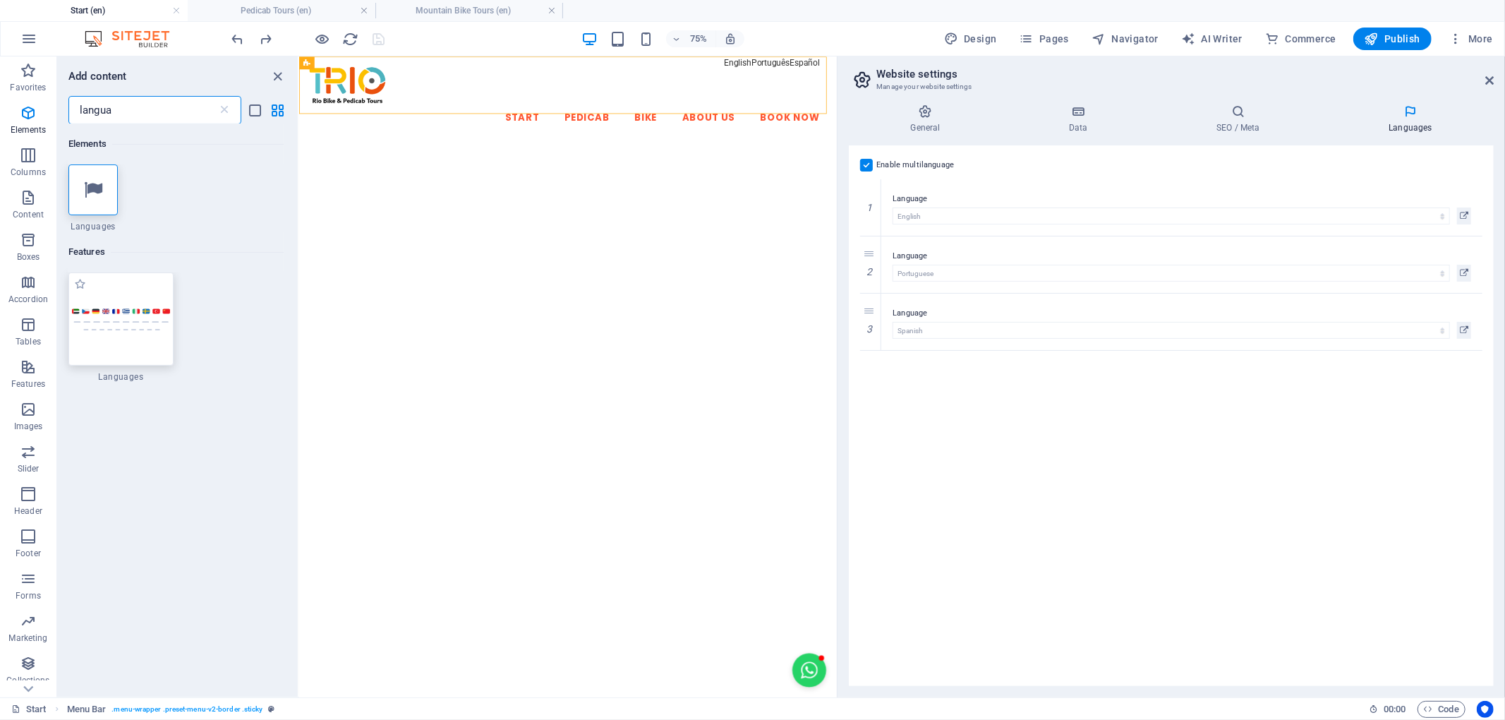
type input "langua"
click at [122, 303] on div at bounding box center [120, 318] width 105 height 93
click at [299, 303] on div "H2 Text image overlap Container Container Banner Banner Container Spacer Text M…" at bounding box center [568, 376] width 538 height 641
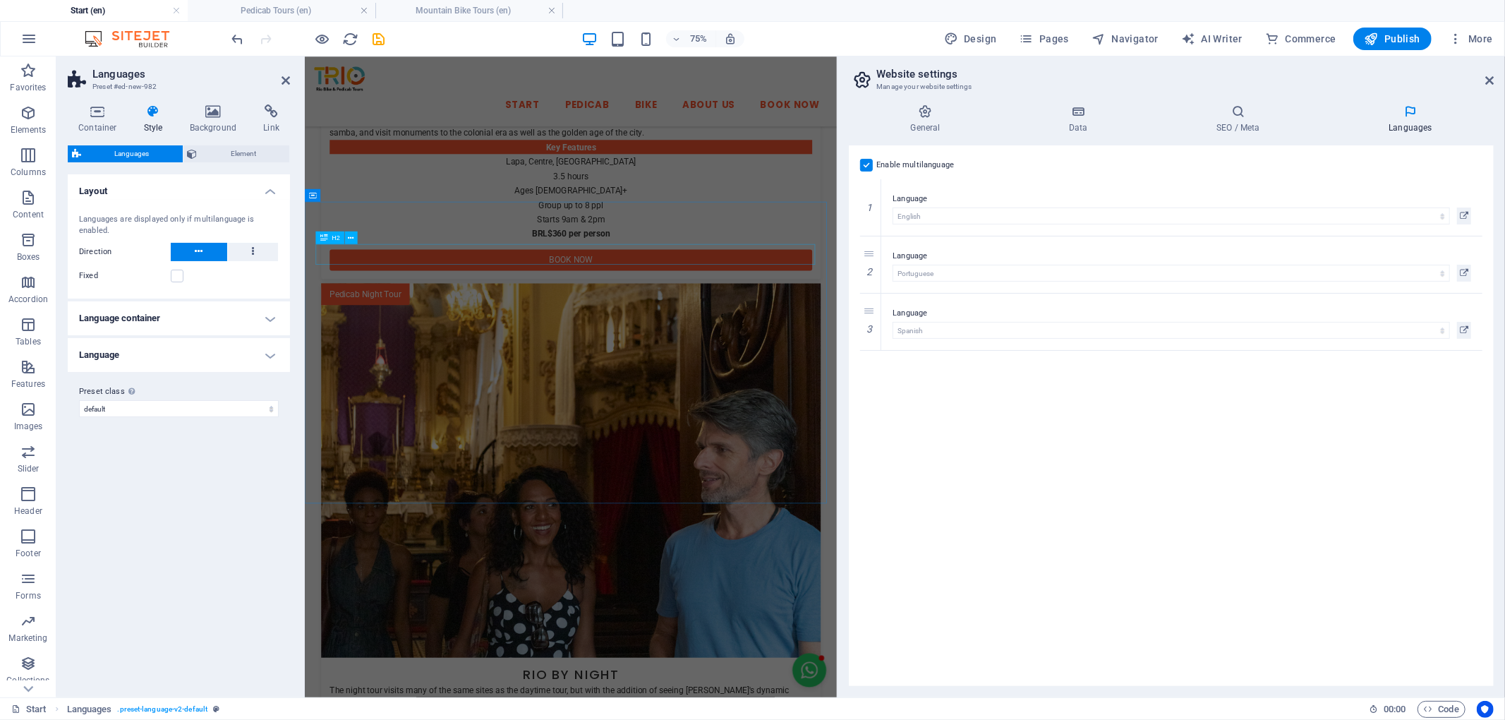
scroll to position [2661, 0]
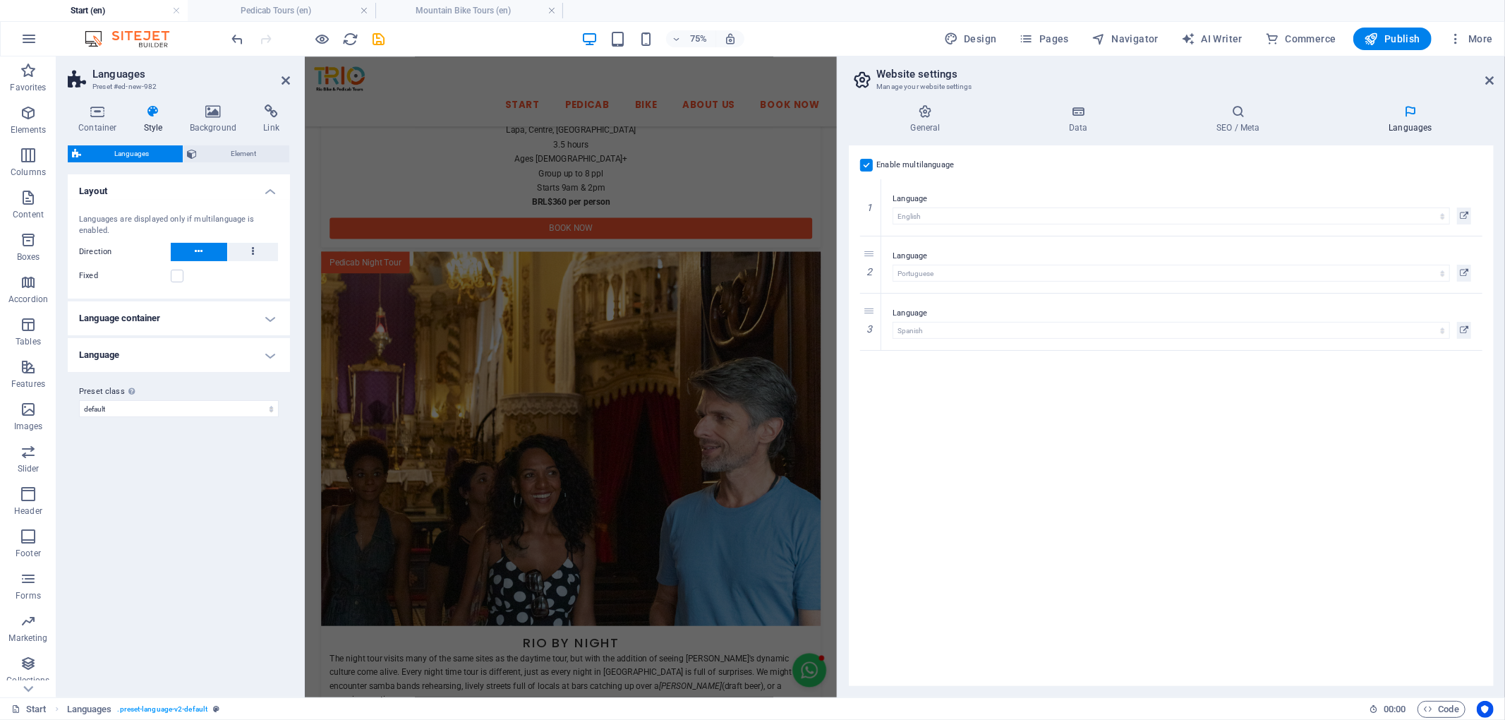
click at [274, 317] on h4 "Language container" at bounding box center [179, 318] width 222 height 34
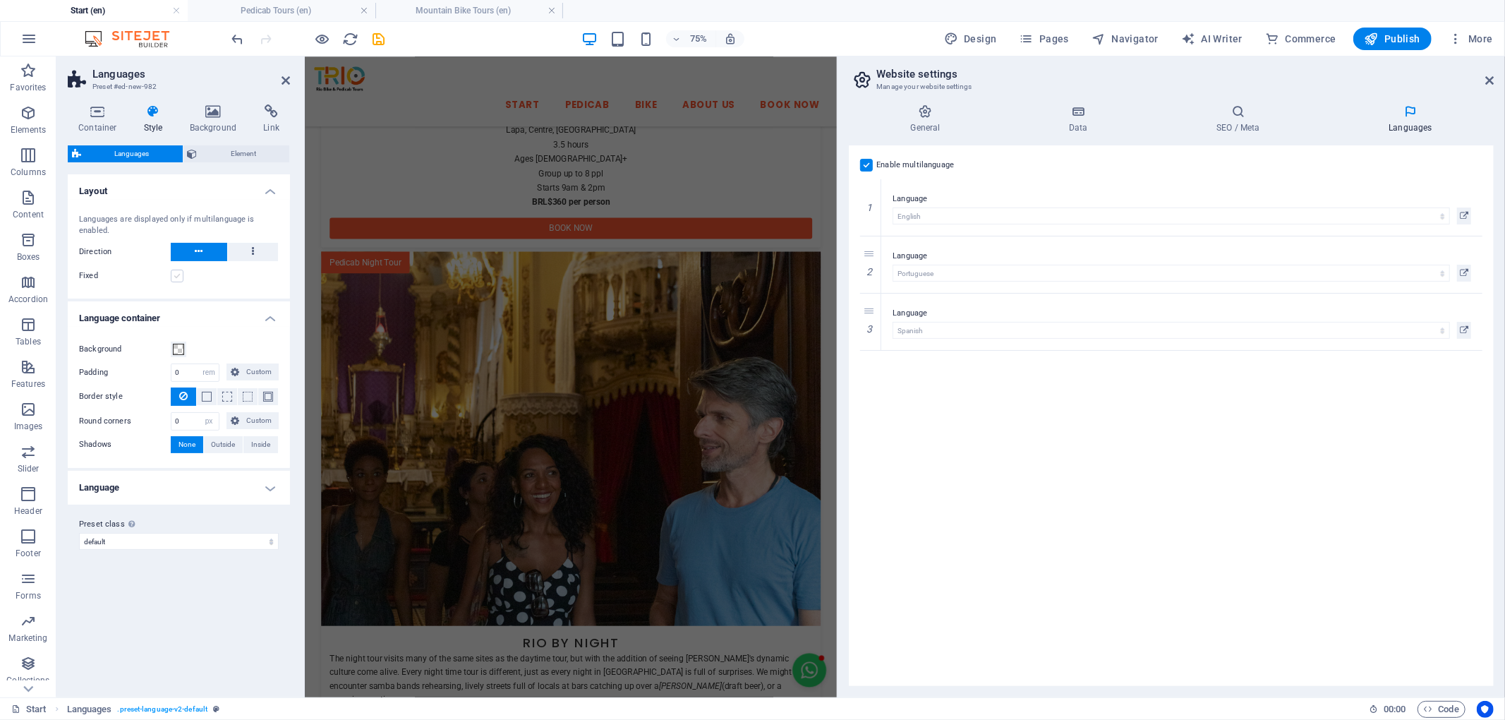
click at [176, 272] on label at bounding box center [177, 275] width 13 height 13
click at [0, 0] on input "Fixed" at bounding box center [0, 0] width 0 height 0
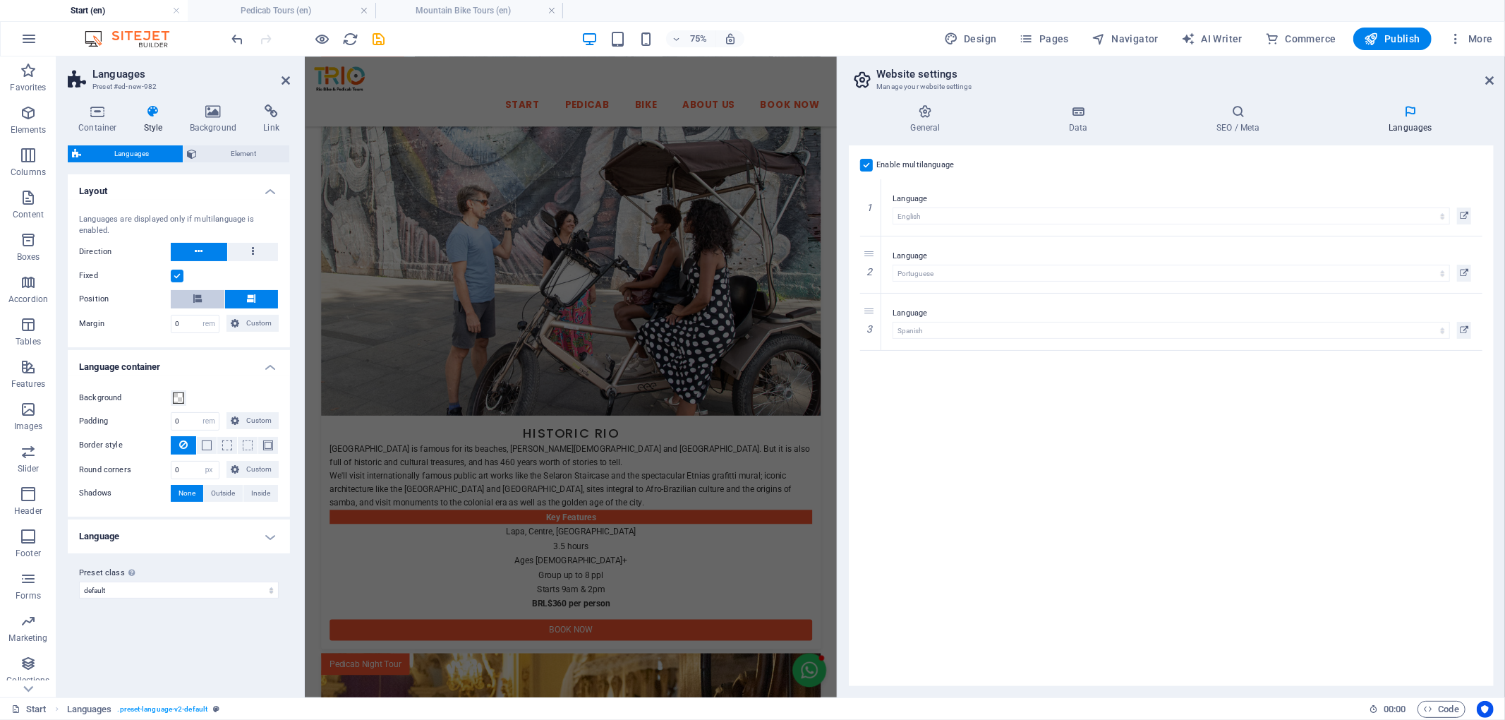
scroll to position [0, 0]
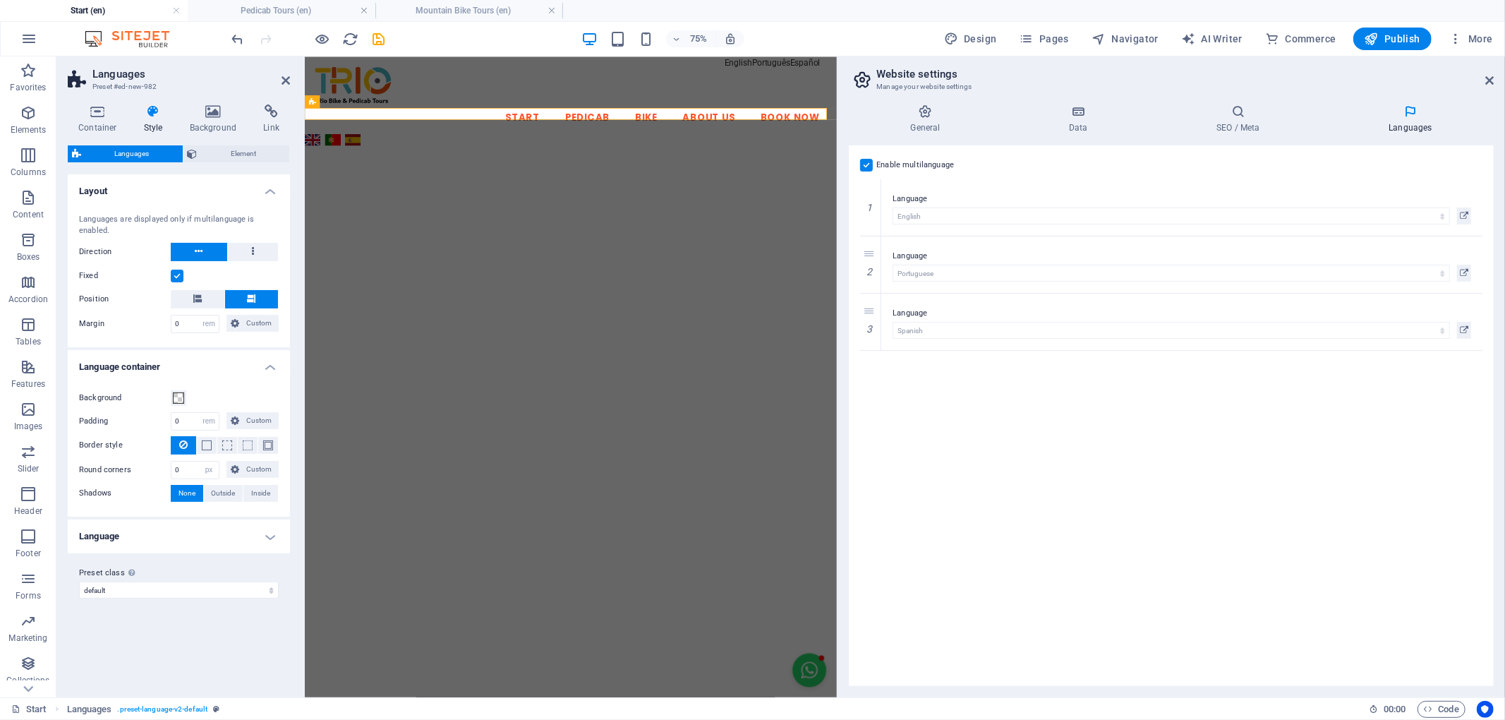
click at [175, 272] on label at bounding box center [177, 275] width 13 height 13
click at [0, 0] on input "Fixed" at bounding box center [0, 0] width 0 height 0
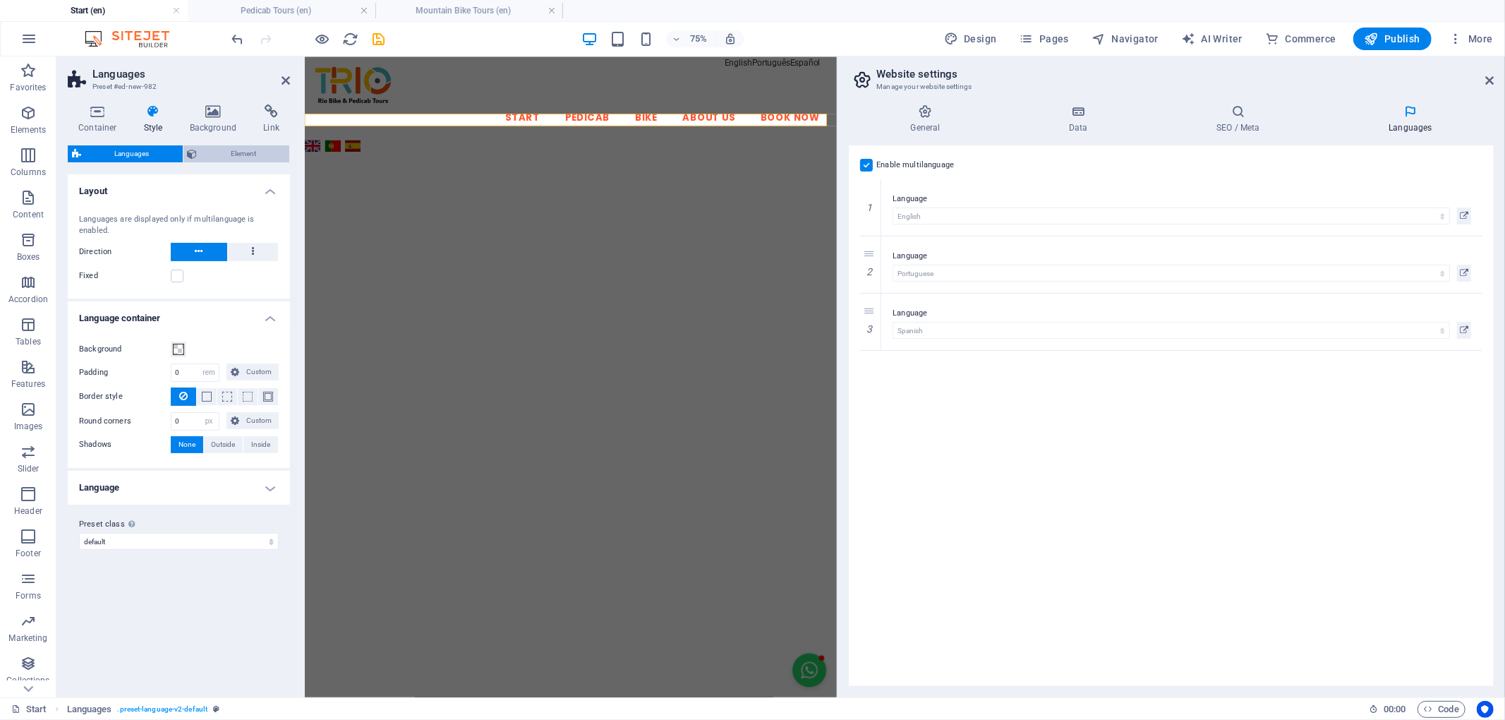
click at [268, 154] on span "Element" at bounding box center [244, 153] width 84 height 17
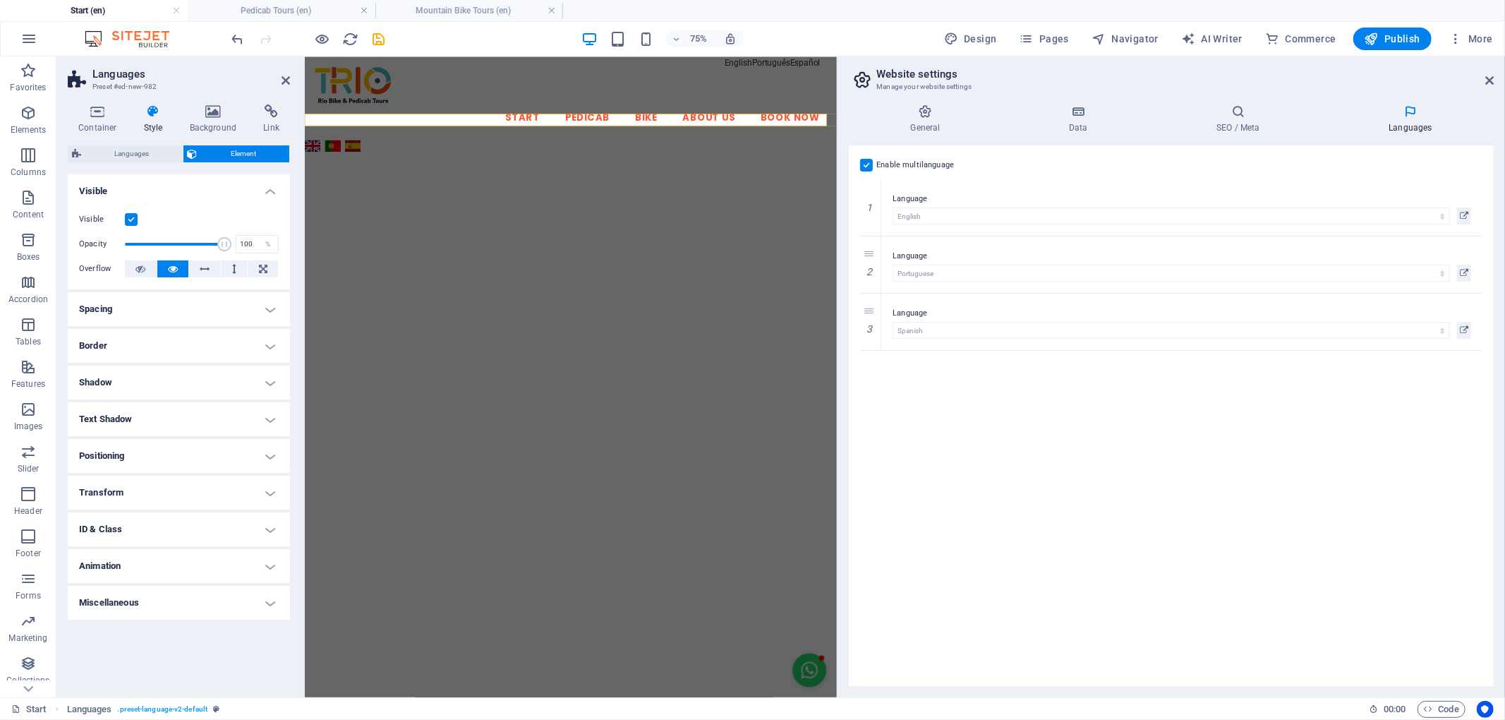
click at [224, 461] on h4 "Positioning" at bounding box center [179, 456] width 222 height 34
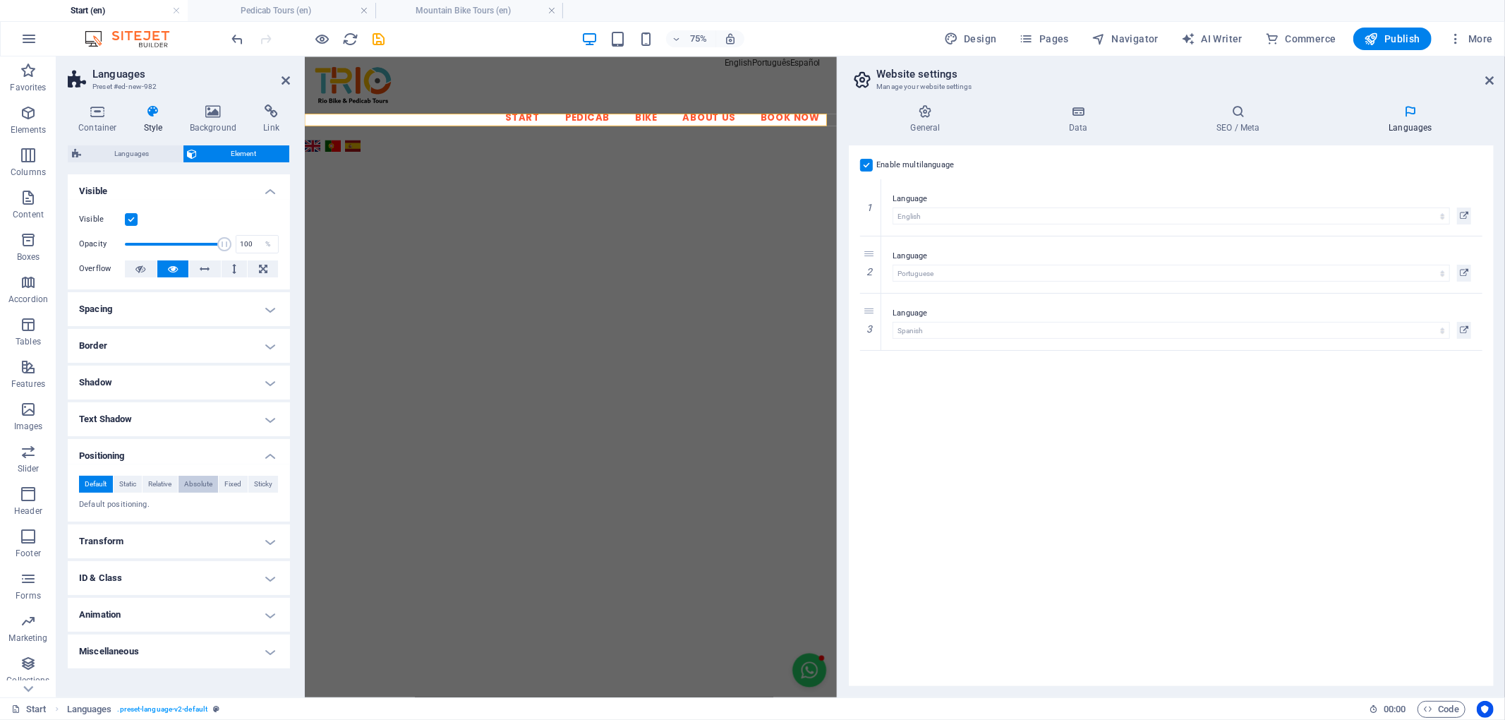
click at [196, 485] on span "Absolute" at bounding box center [198, 484] width 28 height 17
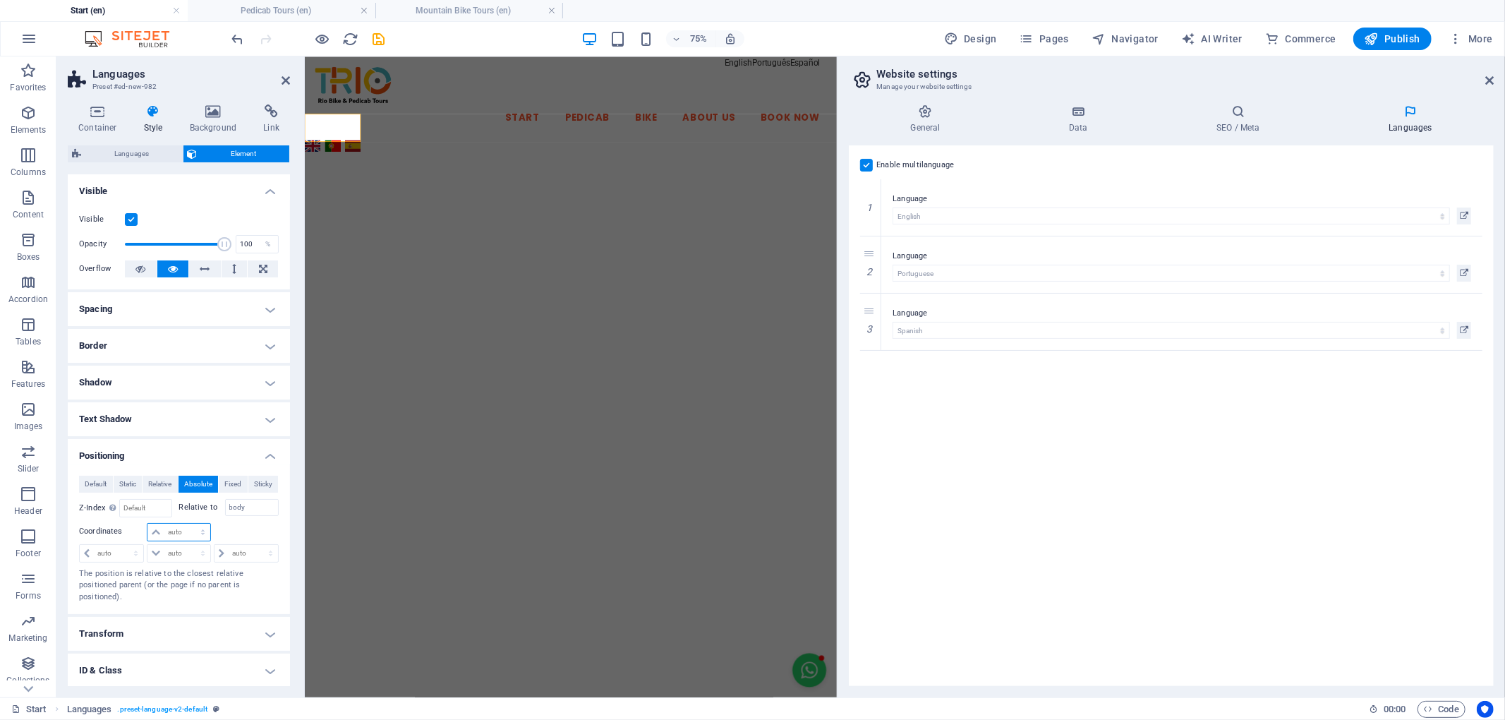
click at [186, 539] on select "auto px rem % em" at bounding box center [178, 531] width 62 height 17
select select "px"
click at [188, 523] on select "auto px rem % em" at bounding box center [178, 531] width 62 height 17
type input "24"
click at [224, 557] on select "auto px rem % em" at bounding box center [245, 553] width 63 height 17
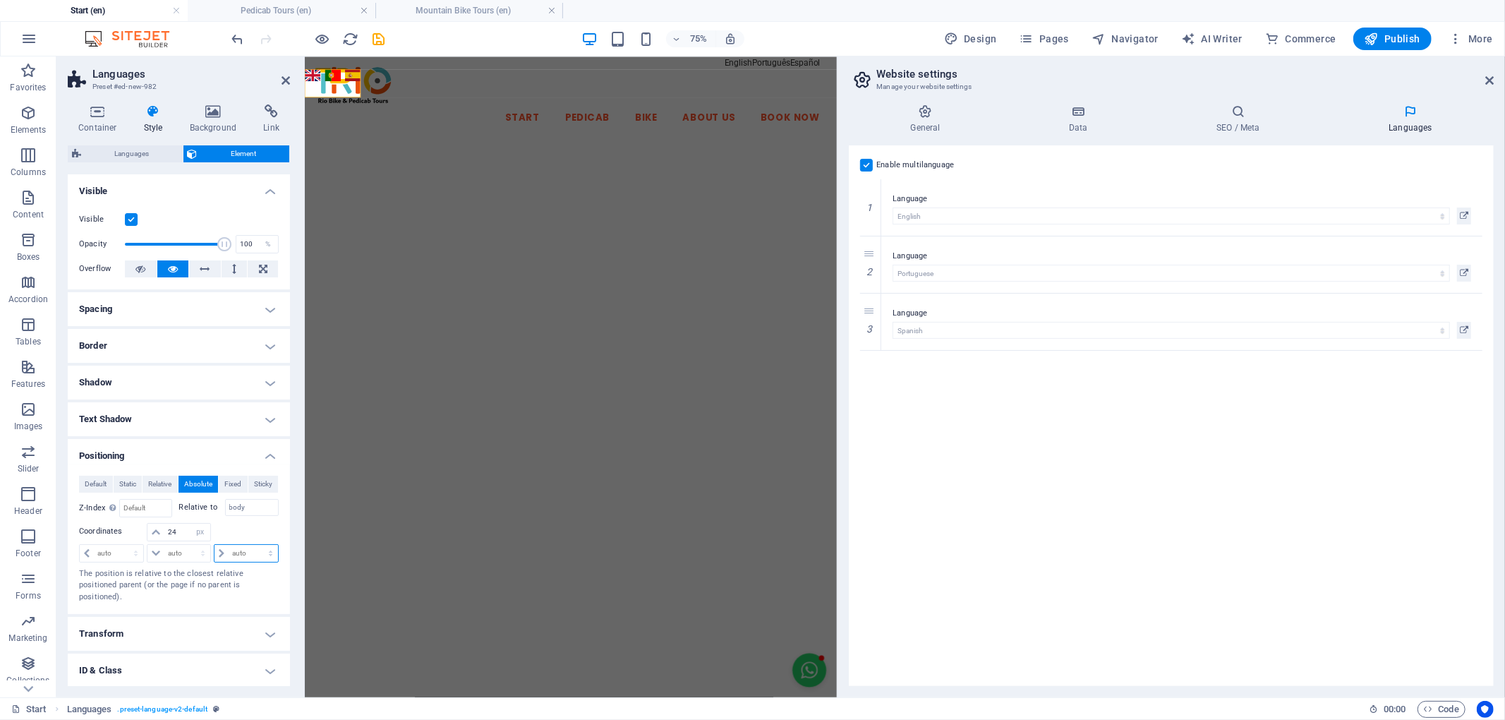
select select "px"
click at [255, 545] on select "auto px rem % em" at bounding box center [245, 553] width 63 height 17
type input "0"
click at [260, 537] on div at bounding box center [245, 533] width 66 height 20
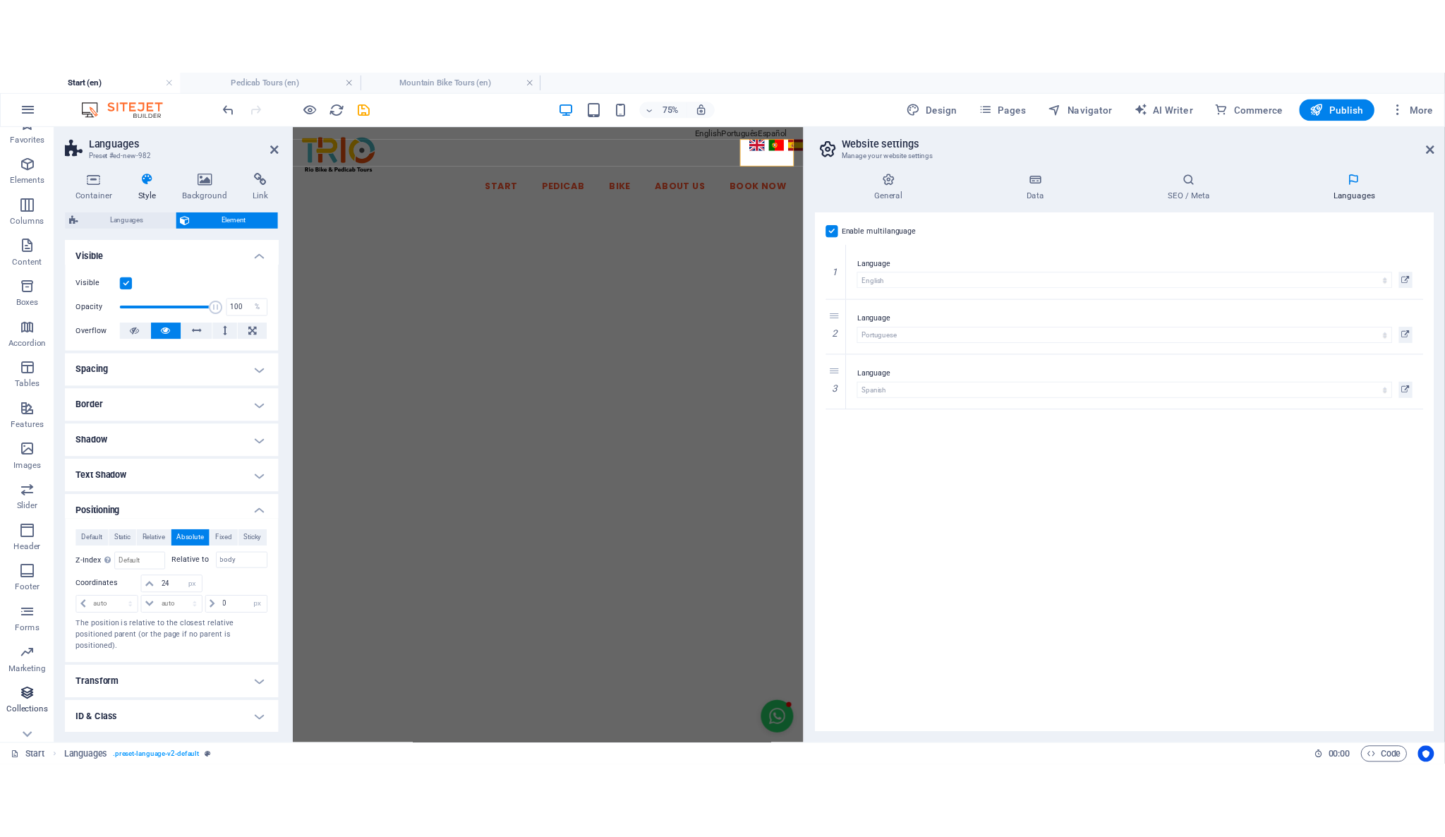
scroll to position [37, 0]
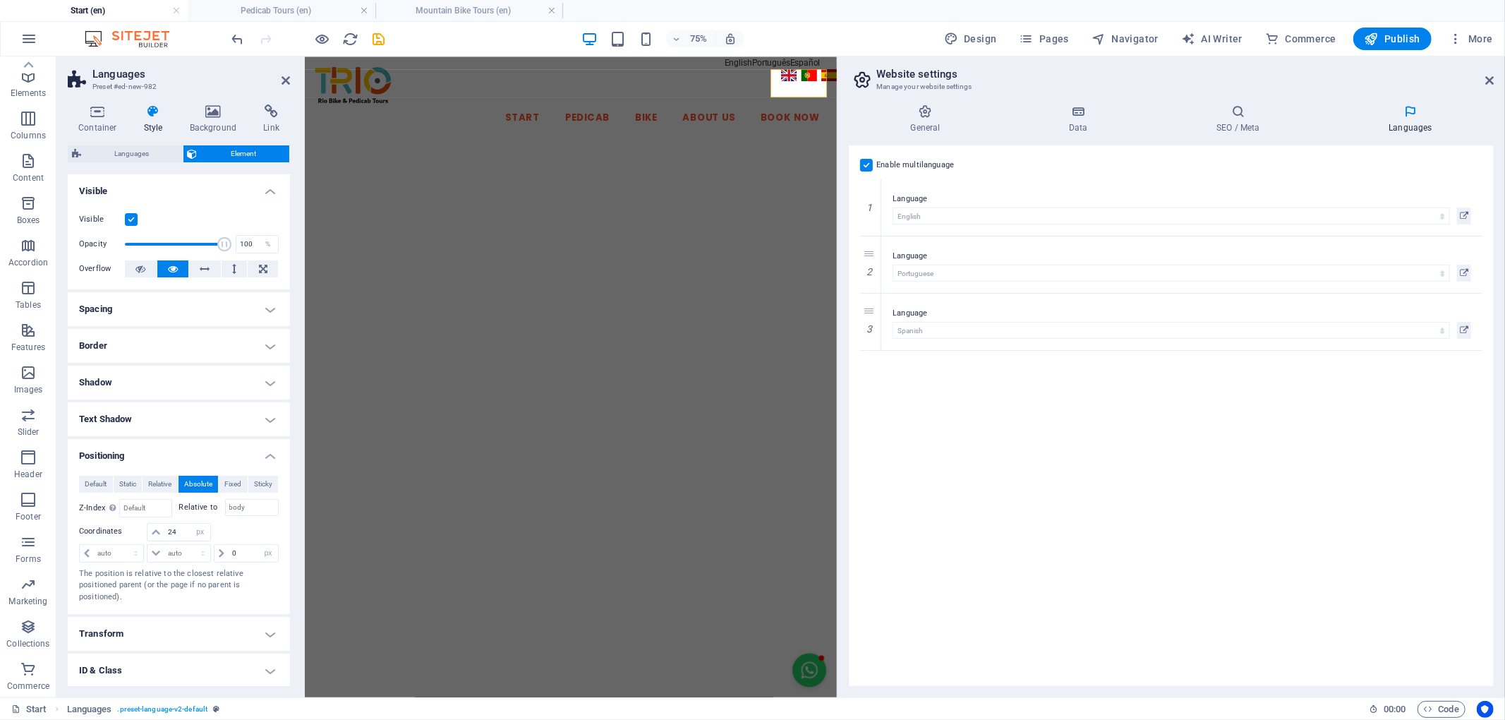
click at [150, 305] on h4 "Spacing" at bounding box center [179, 309] width 222 height 34
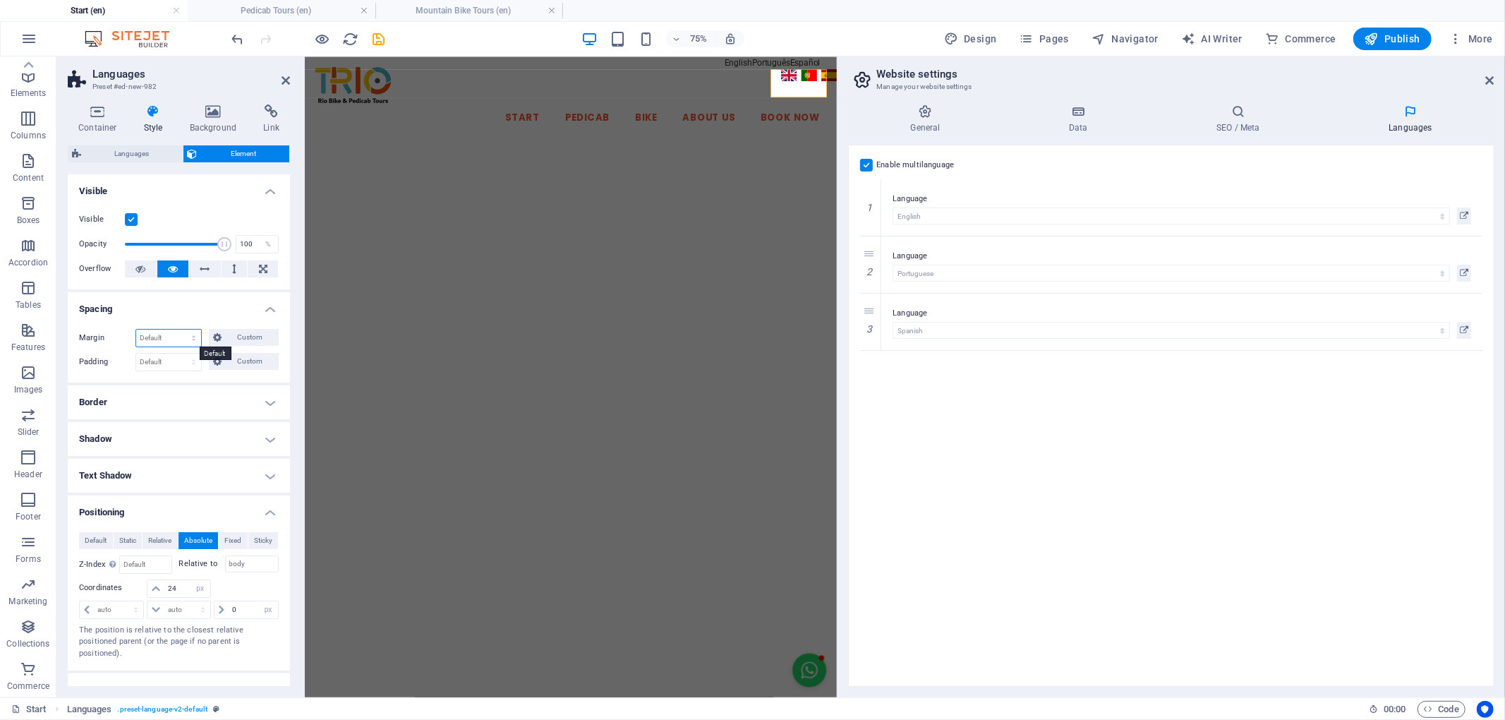
click at [168, 336] on select "Default auto px % rem vw vh Custom" at bounding box center [168, 337] width 65 height 17
click at [187, 313] on h4 "Spacing" at bounding box center [179, 304] width 222 height 25
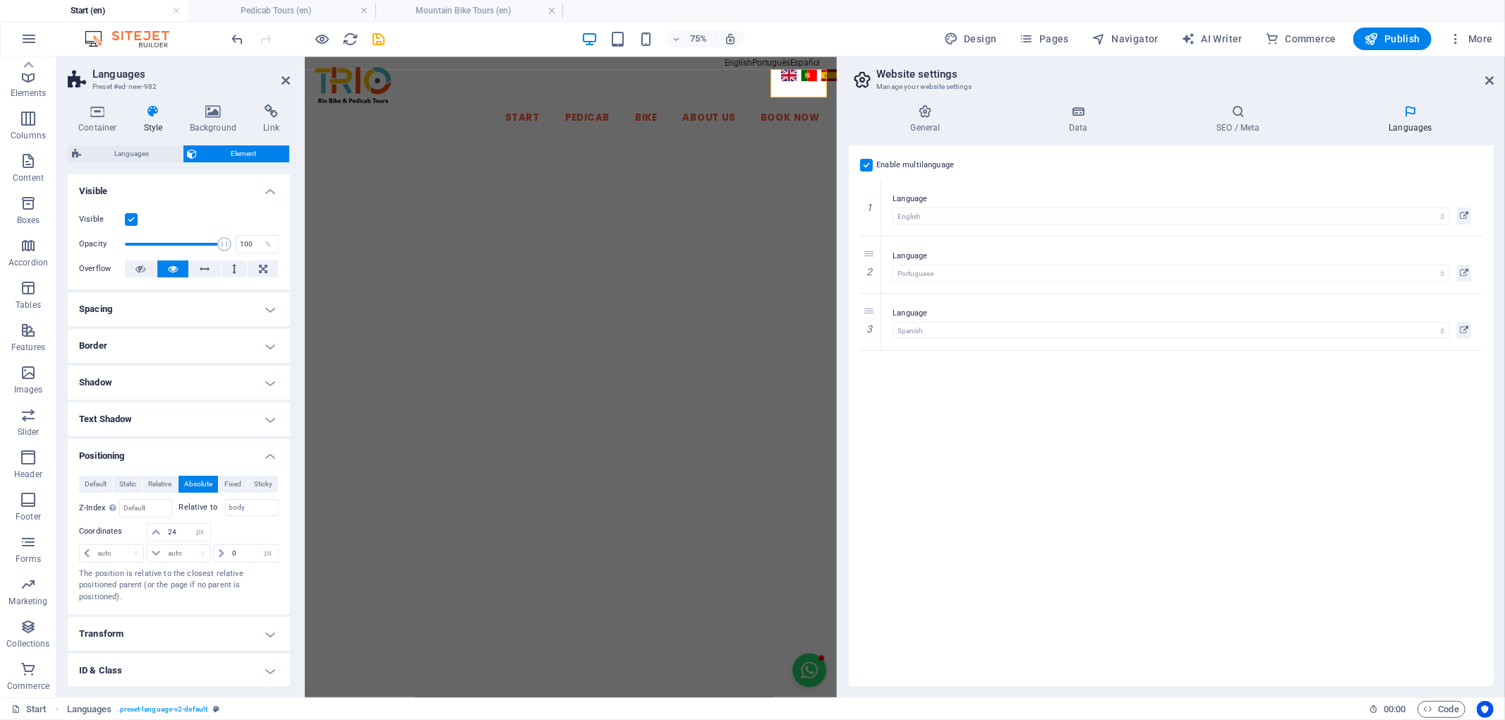
click at [188, 313] on h4 "Spacing" at bounding box center [179, 309] width 222 height 34
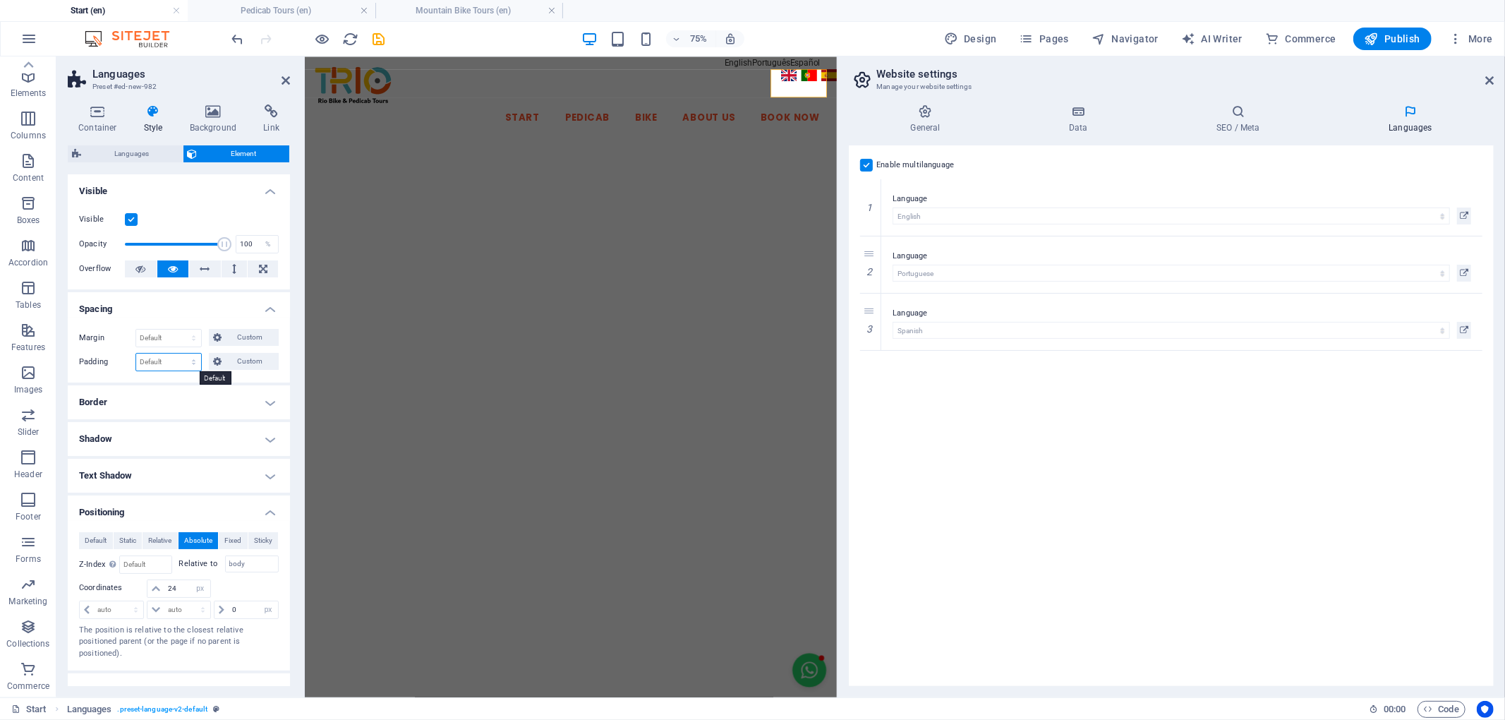
click at [190, 365] on select "Default px rem % vh vw Custom" at bounding box center [168, 361] width 65 height 17
select select "px"
click at [180, 353] on select "Default px rem % vh vw Custom" at bounding box center [168, 361] width 65 height 17
type input "0"
click at [193, 330] on select "Default auto px % rem vw vh Custom" at bounding box center [168, 337] width 65 height 17
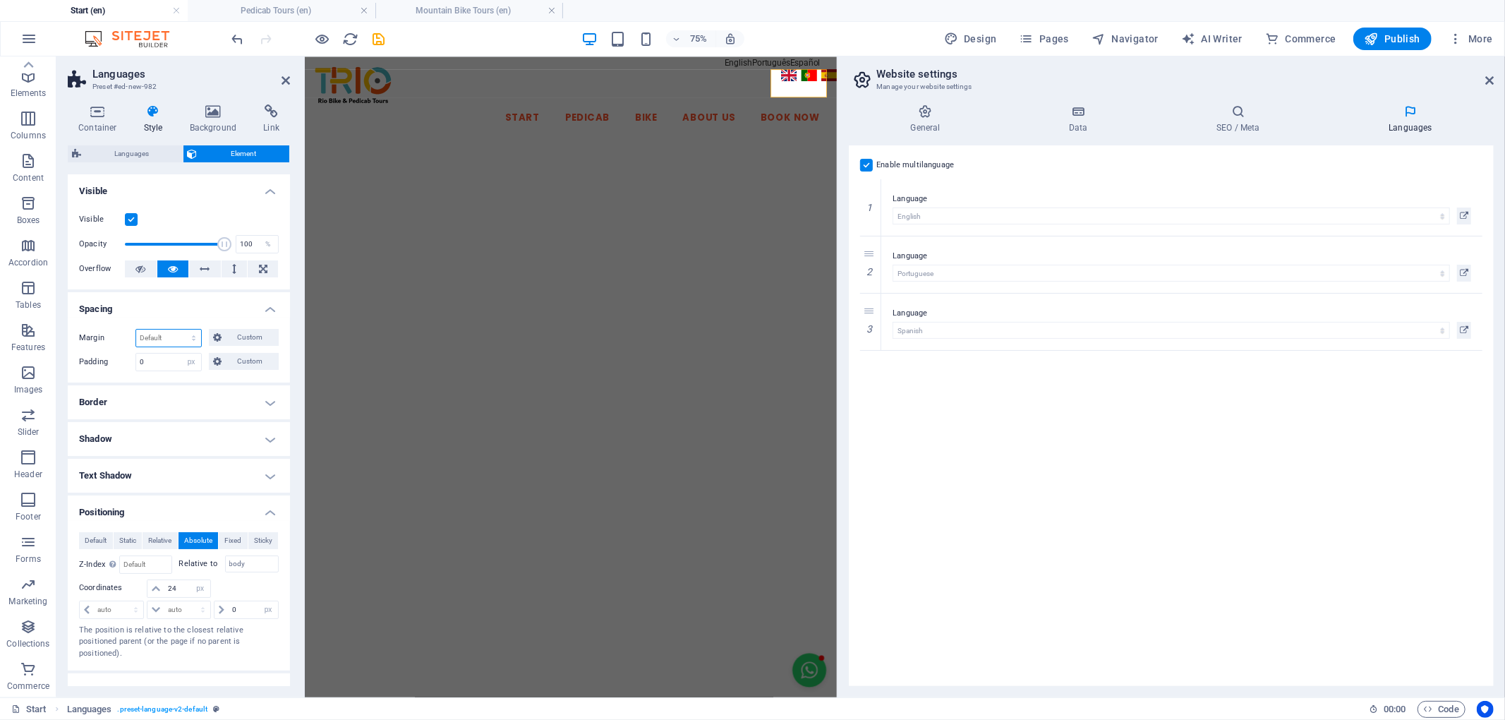
select select "px"
click at [180, 329] on select "Default auto px % rem vw vh Custom" at bounding box center [168, 337] width 65 height 17
type input "0"
click at [226, 340] on span "Custom" at bounding box center [250, 337] width 49 height 17
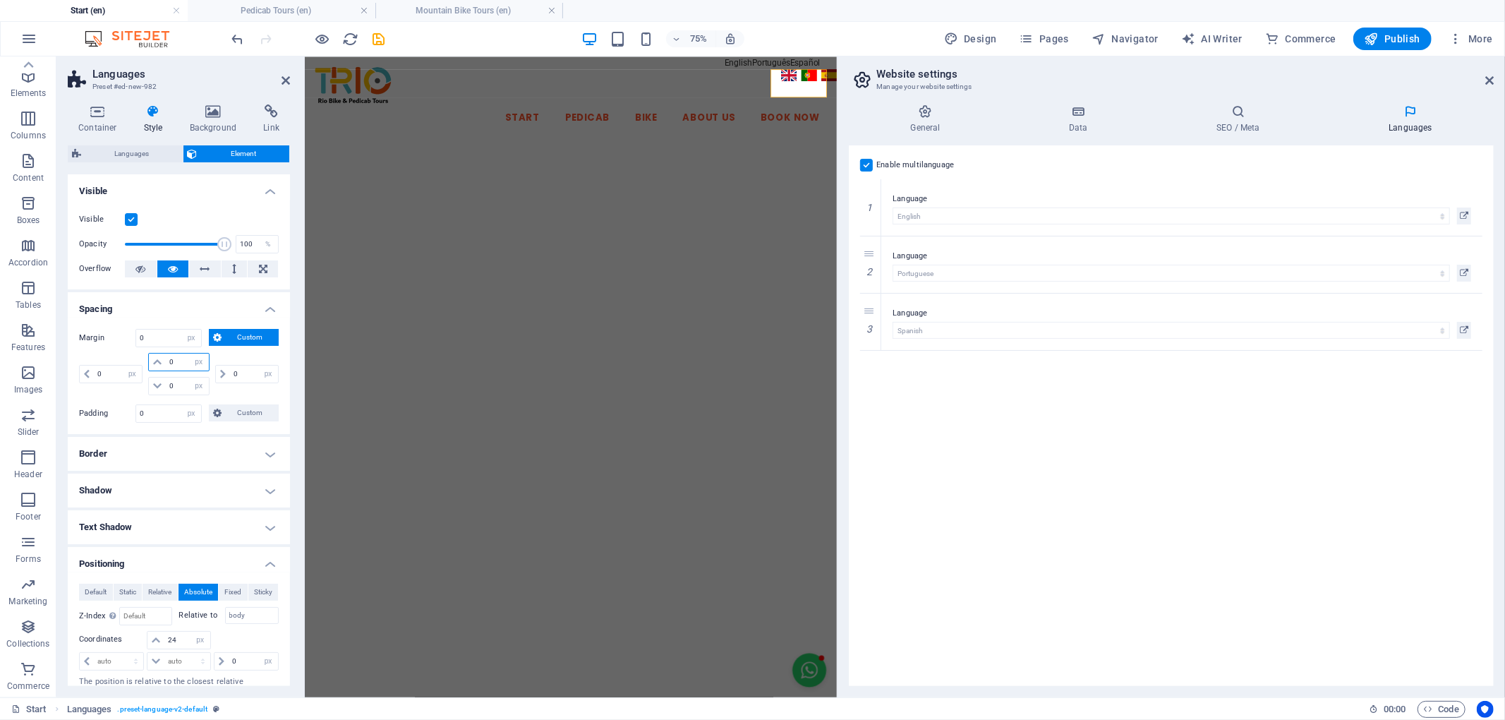
drag, startPoint x: 183, startPoint y: 359, endPoint x: 170, endPoint y: 357, distance: 13.6
click at [170, 357] on input "0" at bounding box center [187, 361] width 42 height 17
type input "-24"
select select "DISABLED_OPTION_VALUE"
type input "-24"
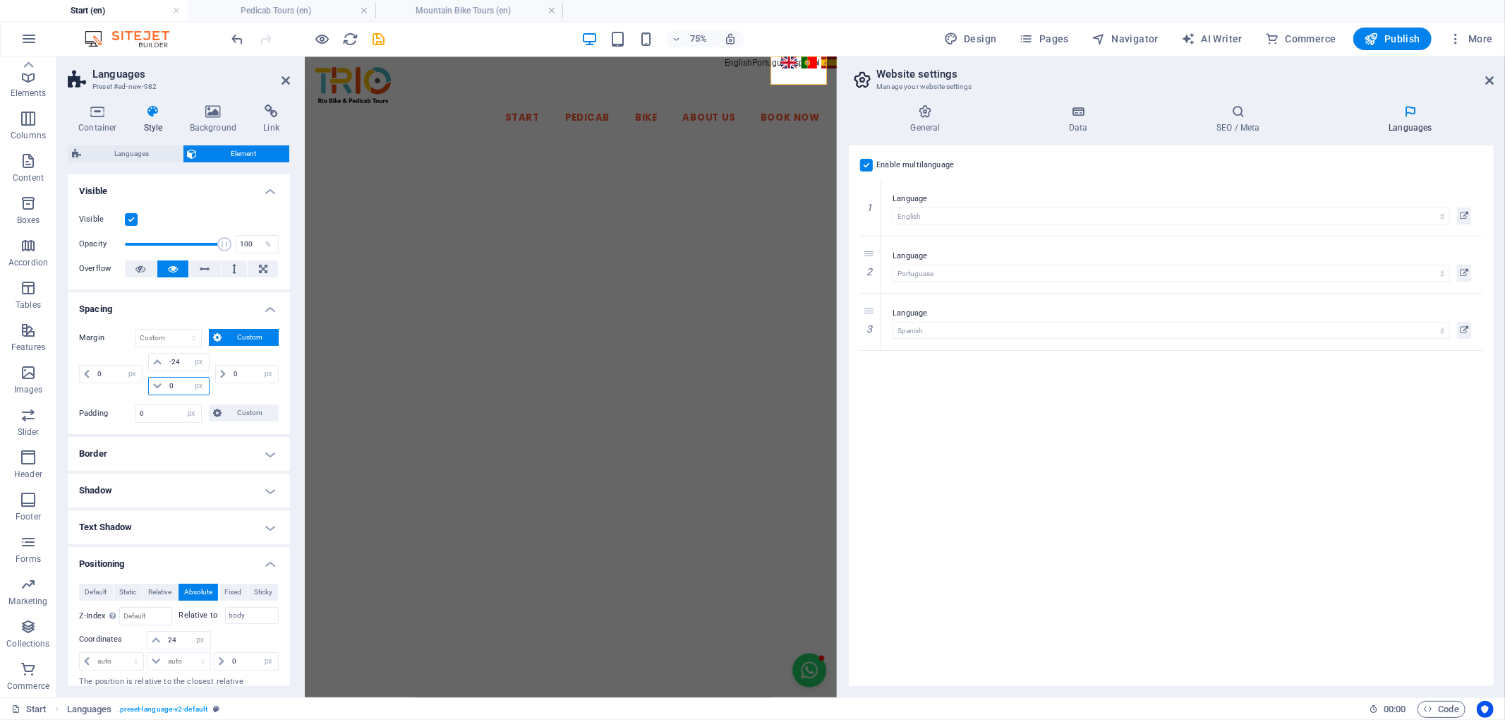
click at [158, 396] on div "0 auto px % rem vw vh -24 auto px % rem vw vh 0 auto px % rem vw vh 0 auto px %…" at bounding box center [179, 376] width 200 height 46
type input "-15"
click at [233, 375] on input "0" at bounding box center [254, 373] width 48 height 17
click at [231, 375] on input "0" at bounding box center [254, 373] width 48 height 17
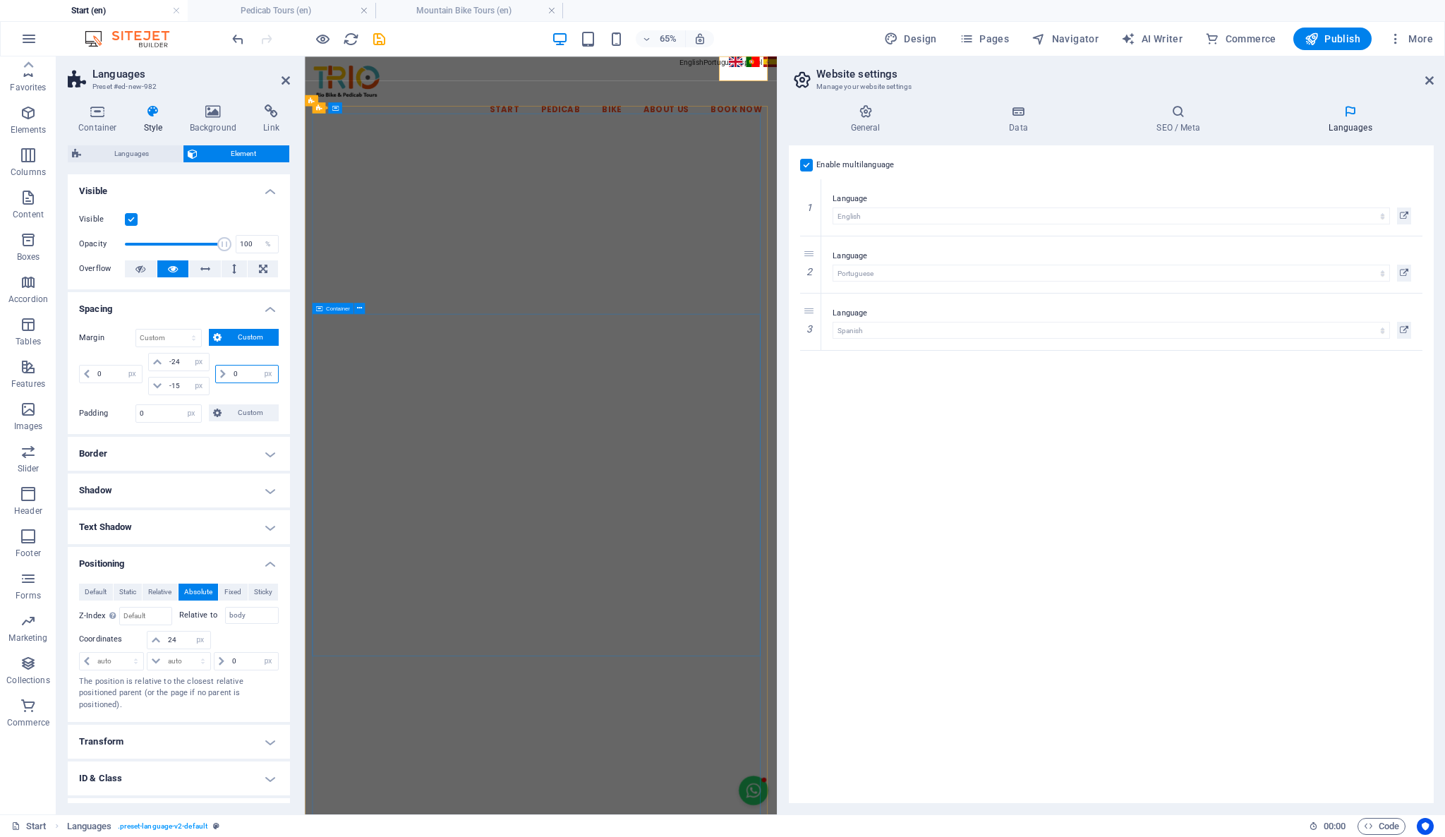
scroll to position [0, 0]
drag, startPoint x: 777, startPoint y: 336, endPoint x: 878, endPoint y: 346, distance: 100.7
click at [878, 346] on aside "Website settings Manage your website settings General Data SEO / Meta Languages…" at bounding box center [1111, 435] width 668 height 758
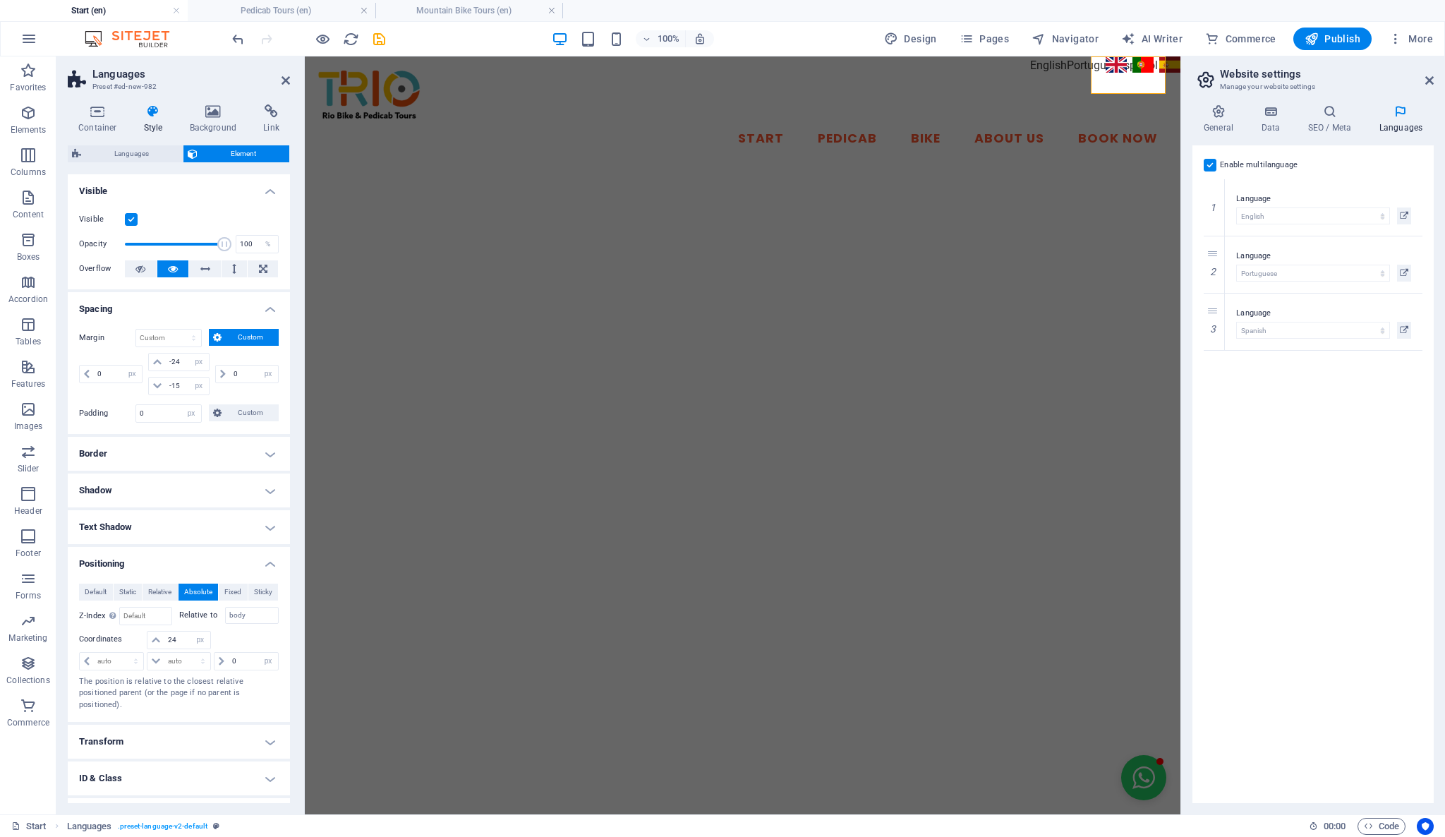
drag, startPoint x: 779, startPoint y: 356, endPoint x: 874, endPoint y: 320, distance: 101.8
click at [1179, 377] on div "Start (en) Pedicab Tours (en) Mountain Bike Tours (en) Favorites Elements Colum…" at bounding box center [722, 435] width 1445 height 758
click at [1050, 69] on div "Start Pedicab Bike About Us Book Now" at bounding box center [743, 111] width 876 height 111
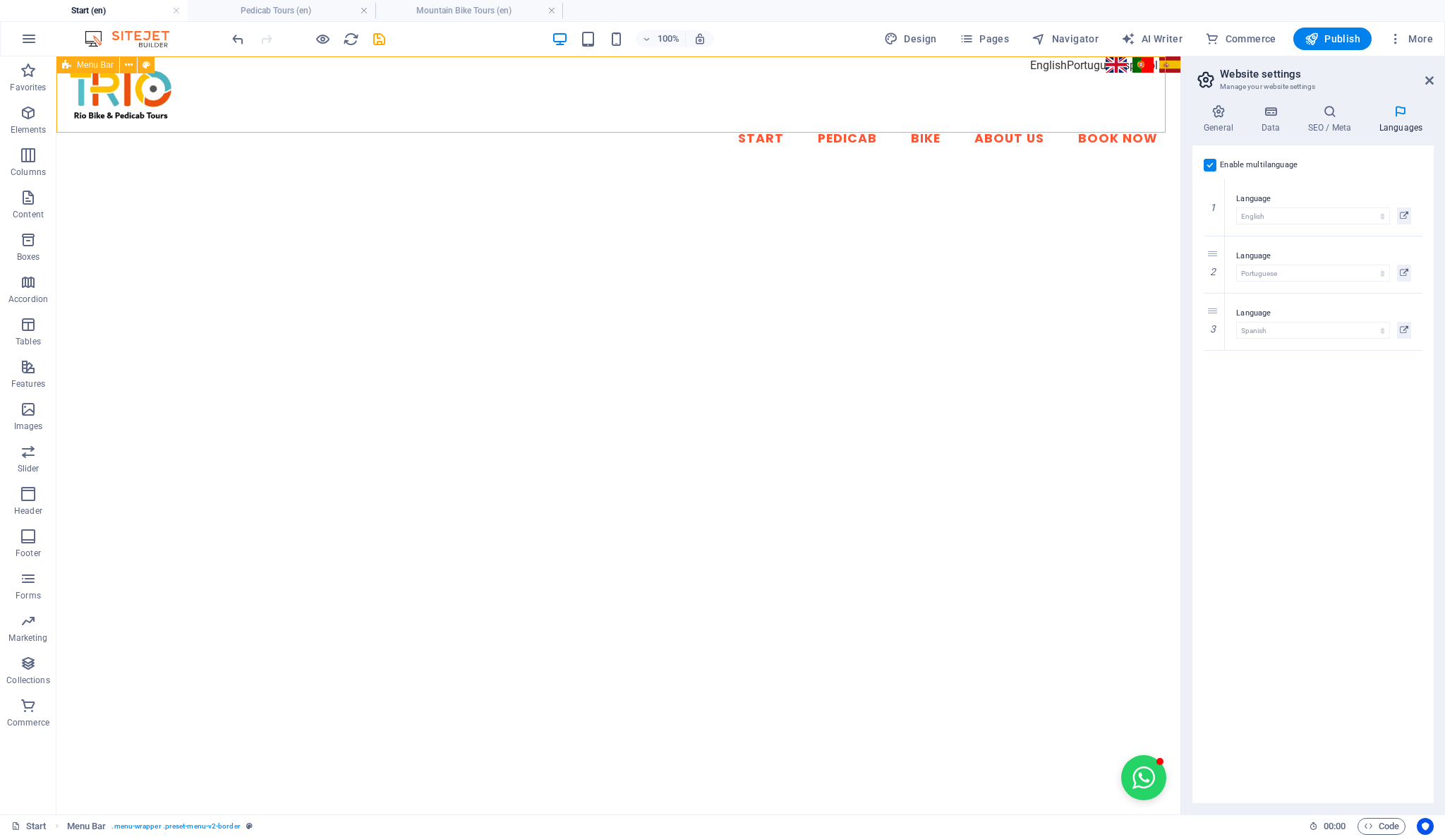
click at [1062, 69] on div "Start Pedicab Bike About Us Book Now" at bounding box center [618, 111] width 1124 height 111
click at [1103, 69] on div "Start Pedicab Bike About Us Book Now" at bounding box center [618, 111] width 1124 height 111
click at [380, 34] on icon "save" at bounding box center [379, 39] width 16 height 16
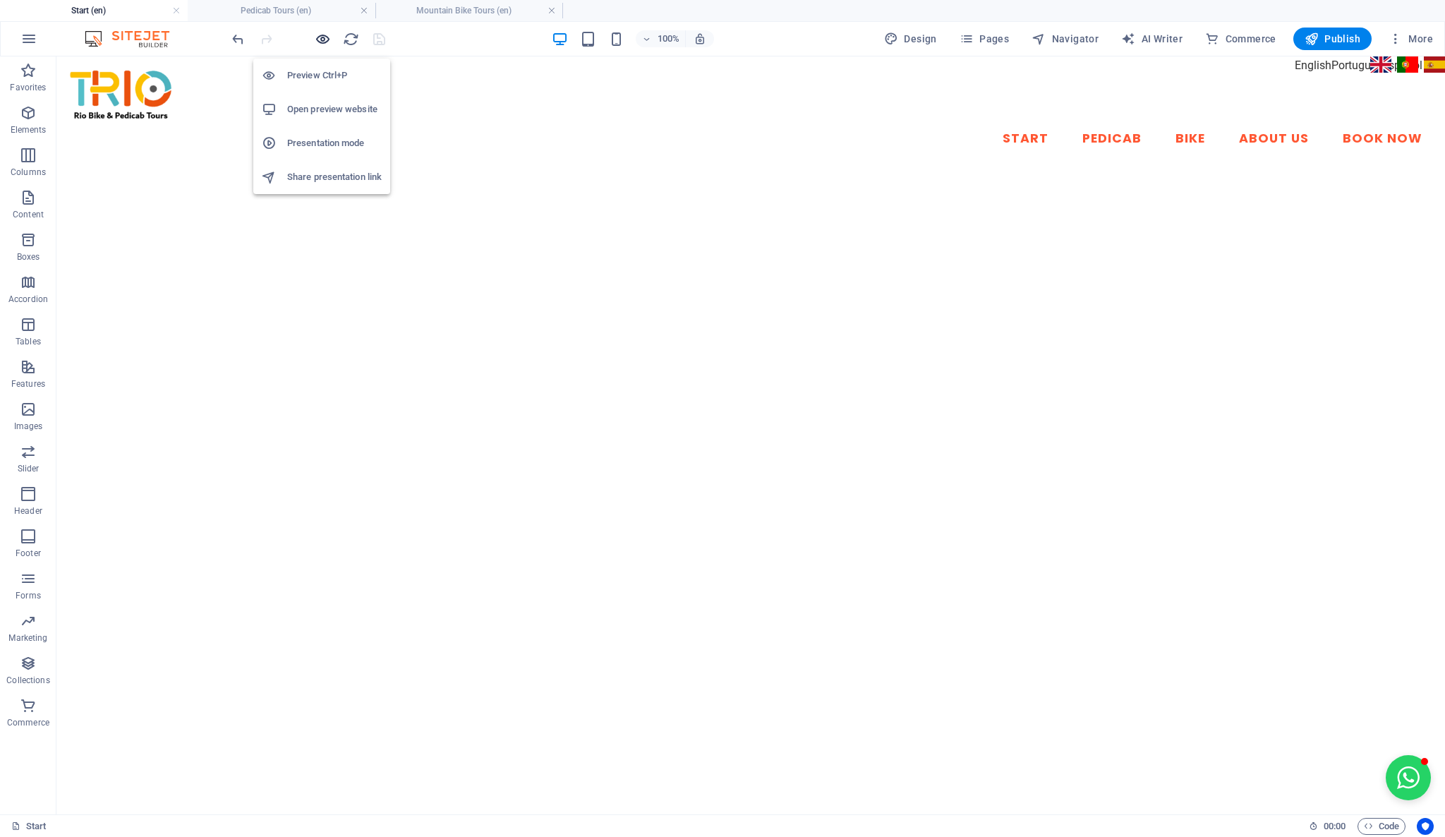
click at [319, 37] on icon "button" at bounding box center [323, 39] width 16 height 16
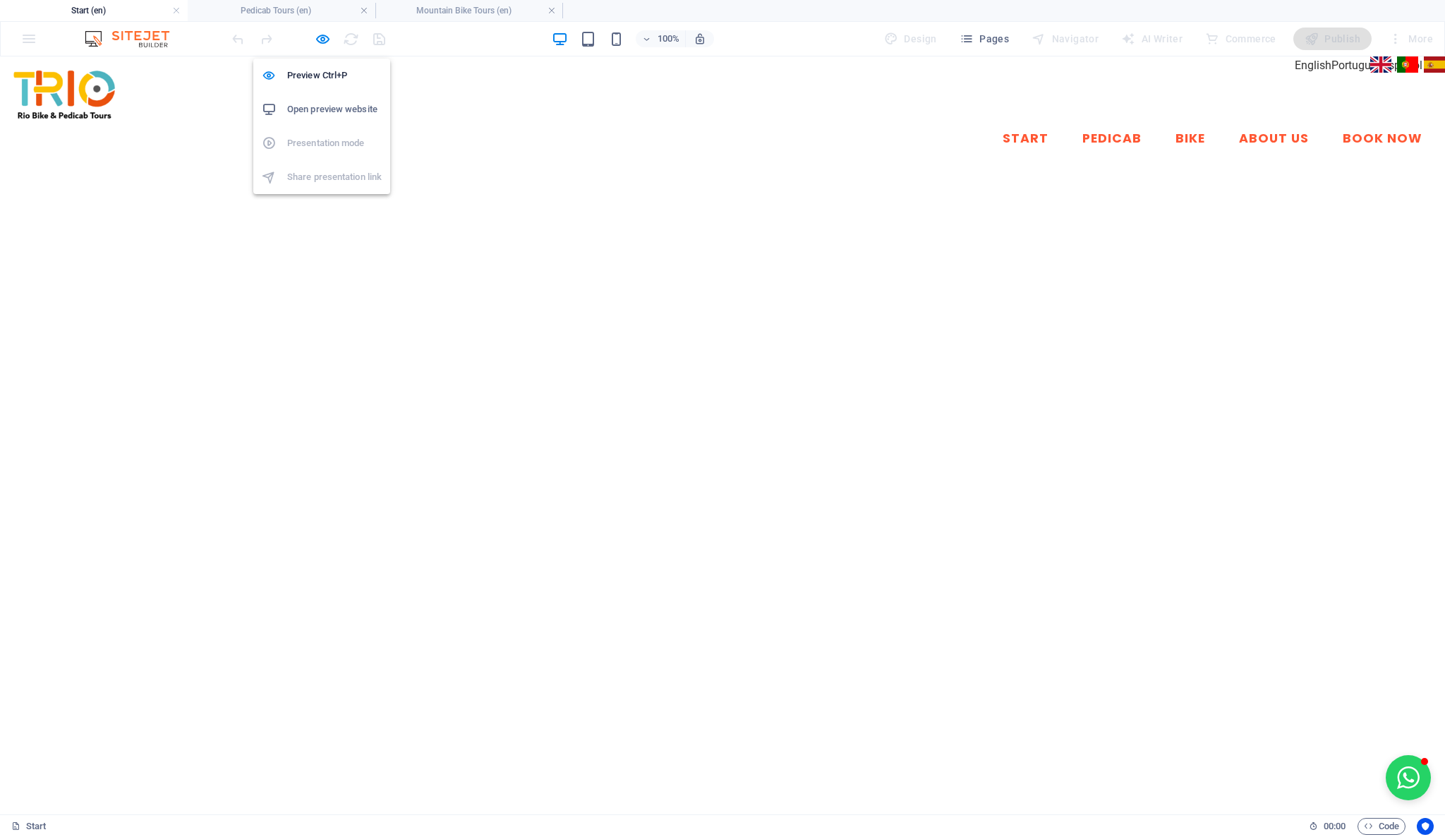
click at [324, 102] on h6 "Open preview website" at bounding box center [334, 109] width 95 height 17
click at [320, 35] on icon "button" at bounding box center [323, 39] width 16 height 16
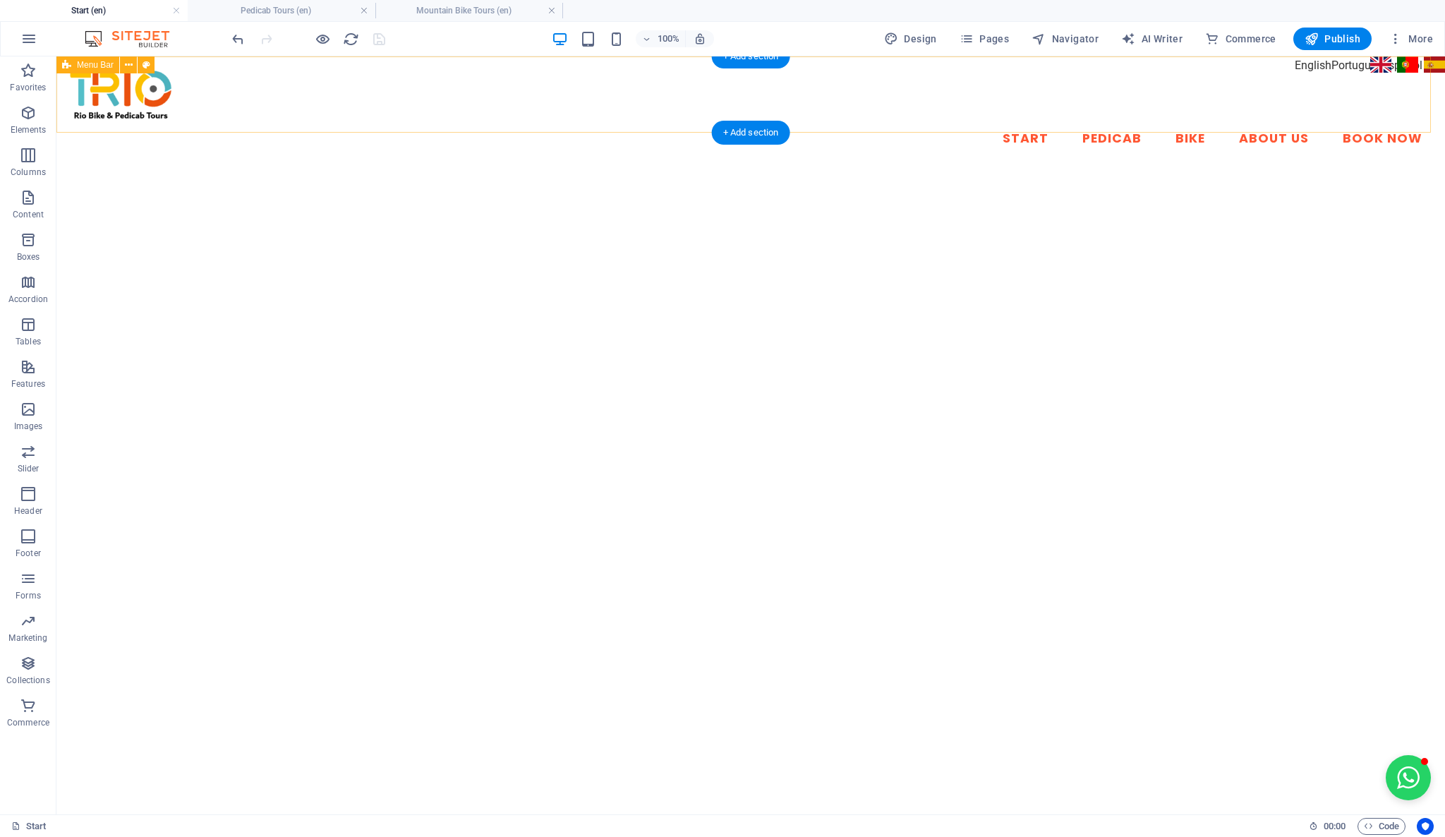
click at [1322, 65] on div "Start Pedicab Bike About Us Book Now" at bounding box center [750, 111] width 1388 height 111
click at [1321, 62] on div "Start Pedicab Bike About Us Book Now" at bounding box center [750, 111] width 1388 height 111
click at [1395, 65] on div "Start Pedicab Bike About Us Book Now" at bounding box center [750, 111] width 1388 height 111
click at [1388, 65] on div "Start Pedicab Bike About Us Book Now" at bounding box center [750, 111] width 1388 height 111
click at [1371, 63] on div "Start Pedicab Bike About Us Book Now" at bounding box center [750, 111] width 1388 height 111
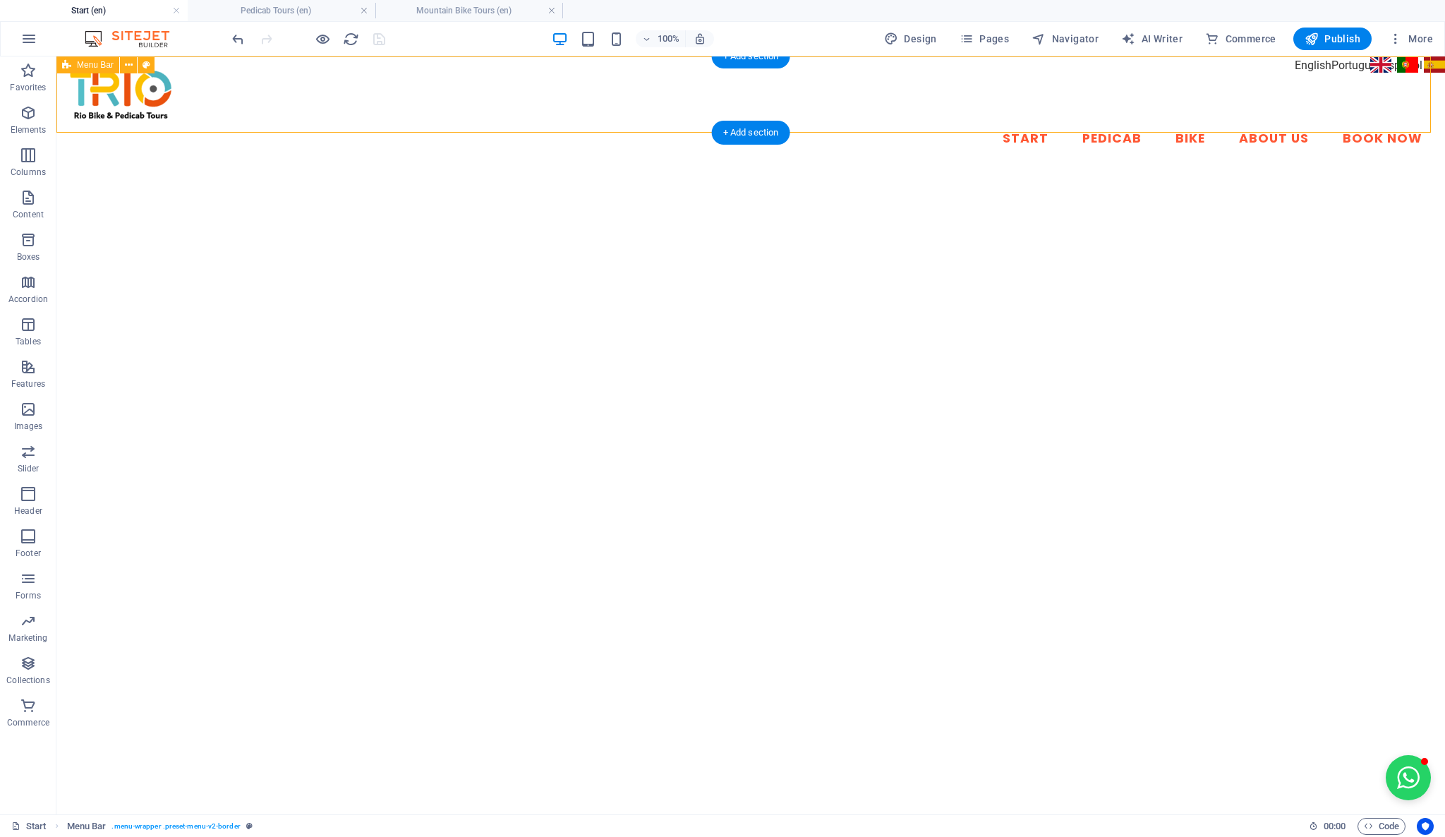
click at [1357, 66] on div "Start Pedicab Bike About Us Book Now" at bounding box center [750, 111] width 1388 height 111
click at [1398, 38] on icon "button" at bounding box center [1395, 39] width 14 height 14
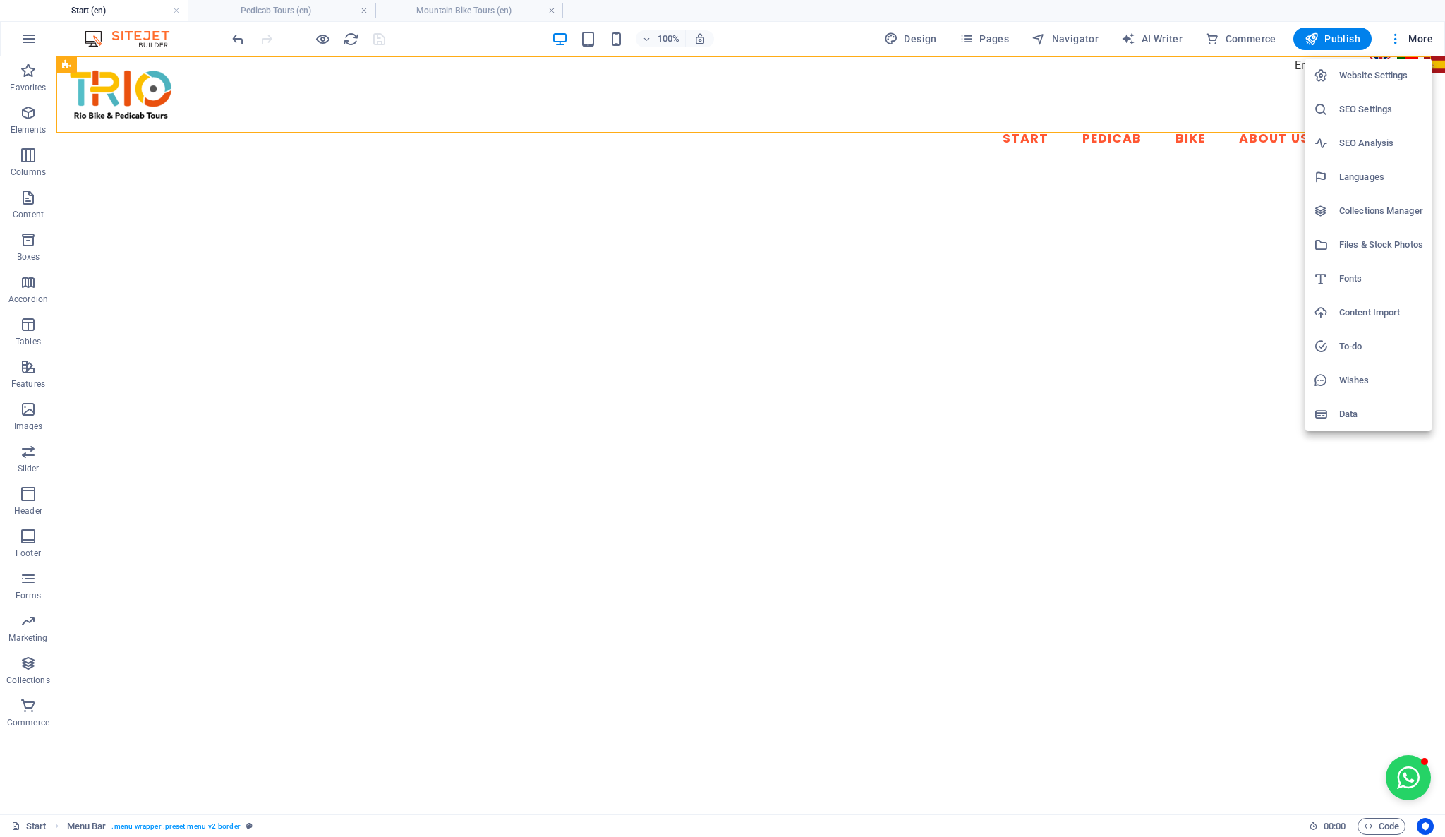
click at [1377, 172] on h6 "Languages" at bounding box center [1381, 177] width 84 height 17
select select "41"
select select "128"
select select "148"
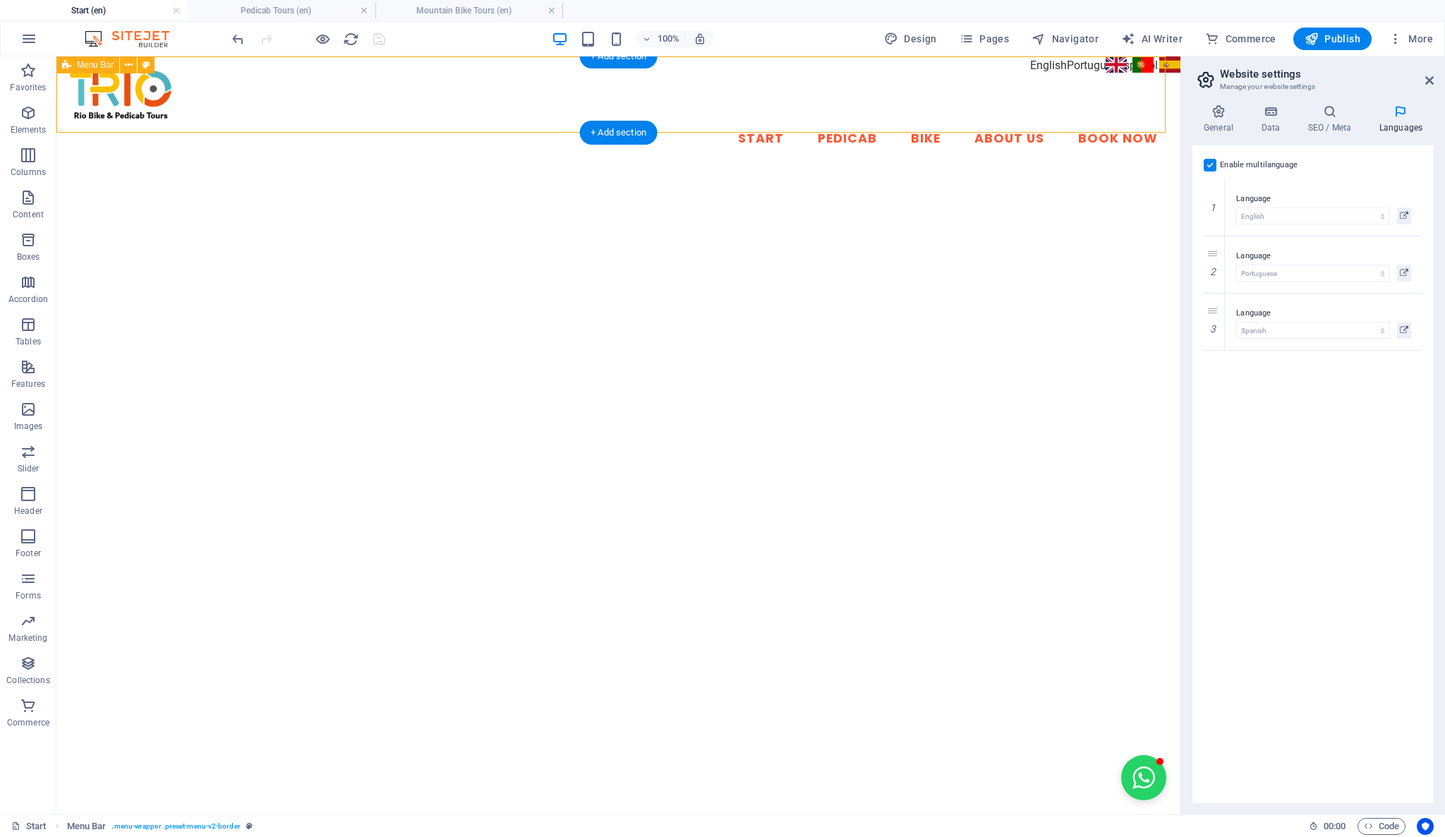
click at [1110, 69] on div "Start Pedicab Bike About Us Book Now" at bounding box center [618, 111] width 1124 height 111
click at [1304, 38] on button "Publish" at bounding box center [1332, 39] width 78 height 23
